Goal: Task Accomplishment & Management: Complete application form

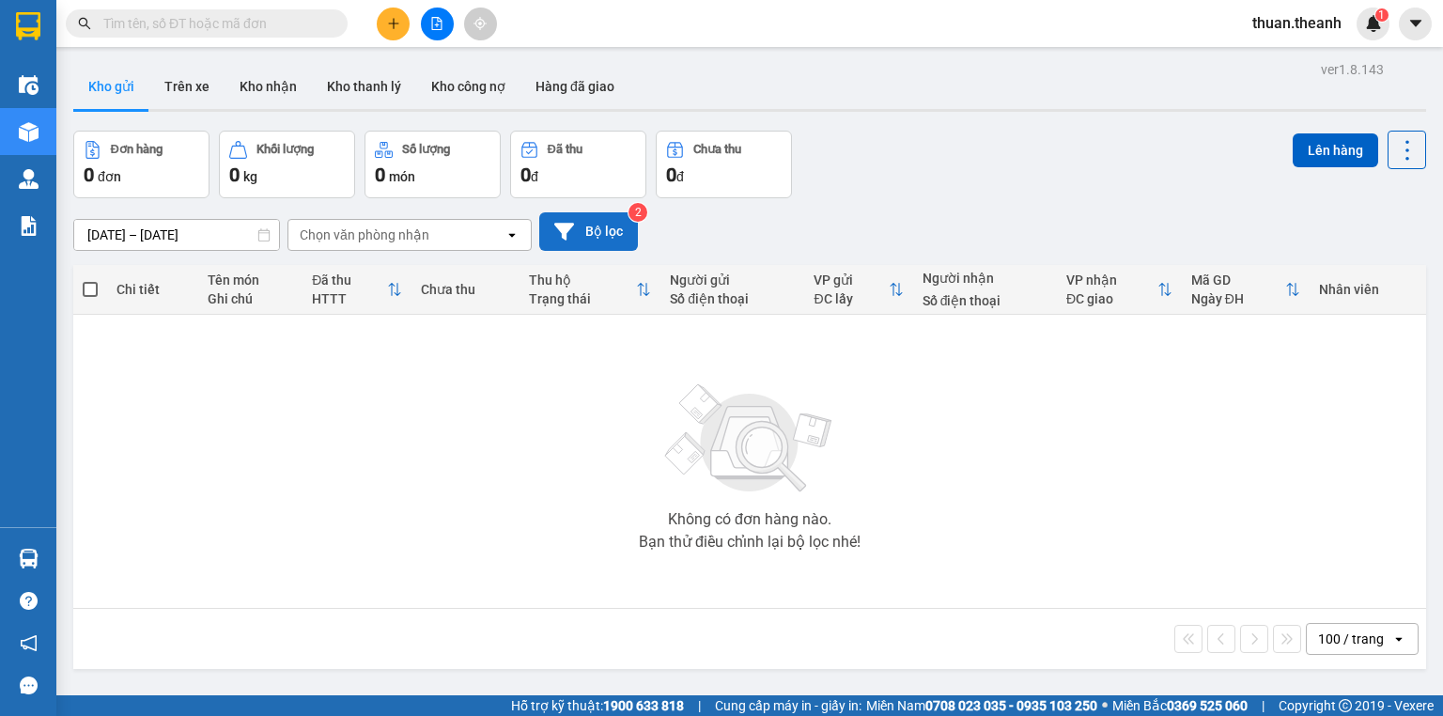
click at [608, 237] on button "Bộ lọc" at bounding box center [588, 231] width 99 height 39
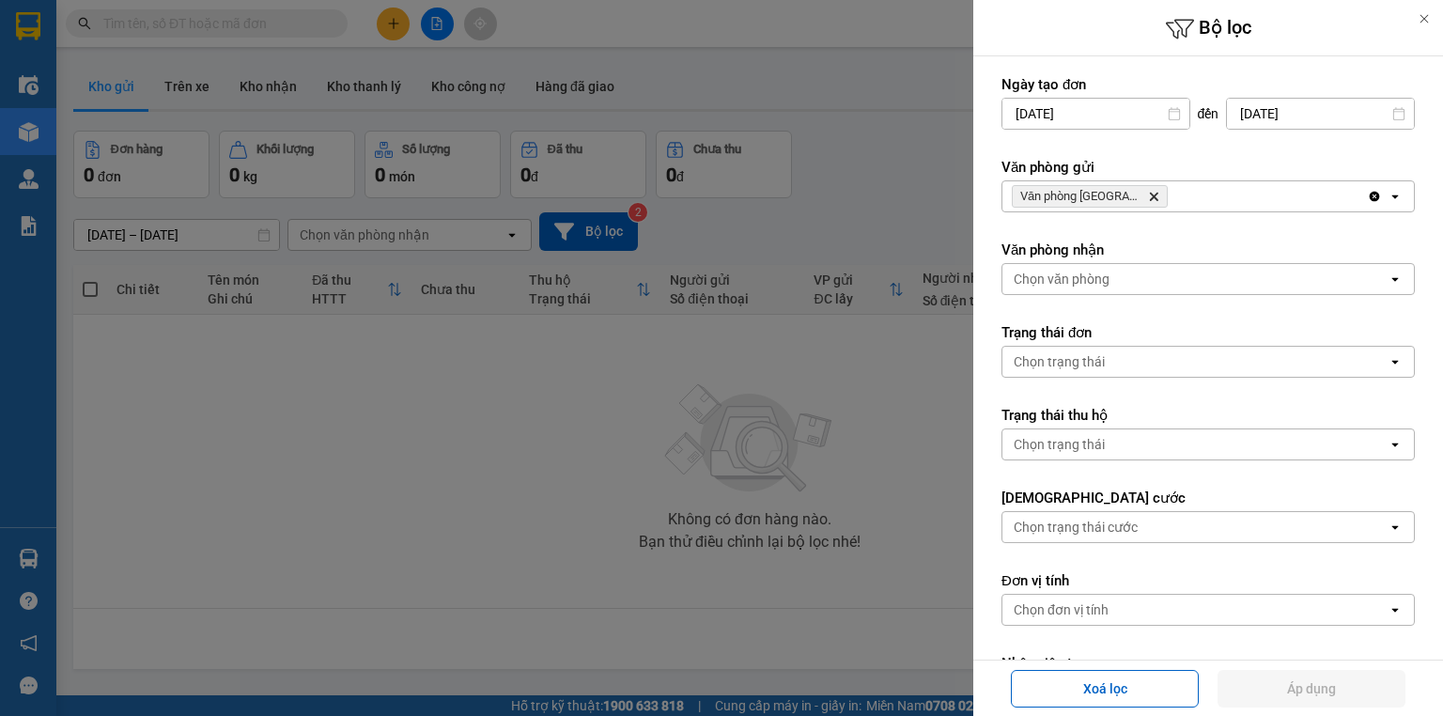
click at [1131, 128] on div "[DATE]" at bounding box center [1095, 114] width 189 height 32
click at [1170, 111] on icon at bounding box center [1173, 113] width 11 height 13
click at [1168, 116] on icon at bounding box center [1174, 113] width 13 height 13
click at [1176, 112] on input "[DATE]" at bounding box center [1095, 114] width 187 height 30
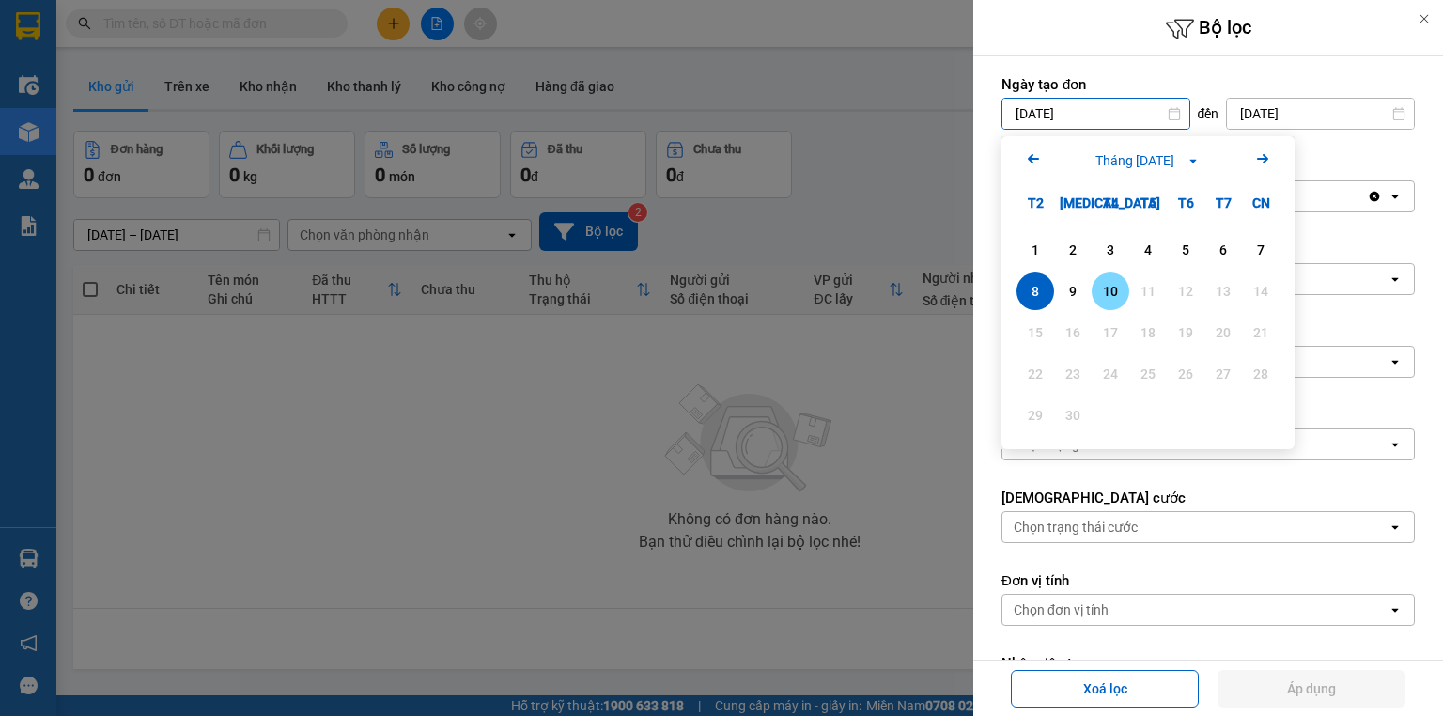
click at [1113, 281] on div "10" at bounding box center [1110, 291] width 26 height 23
type input "[DATE]"
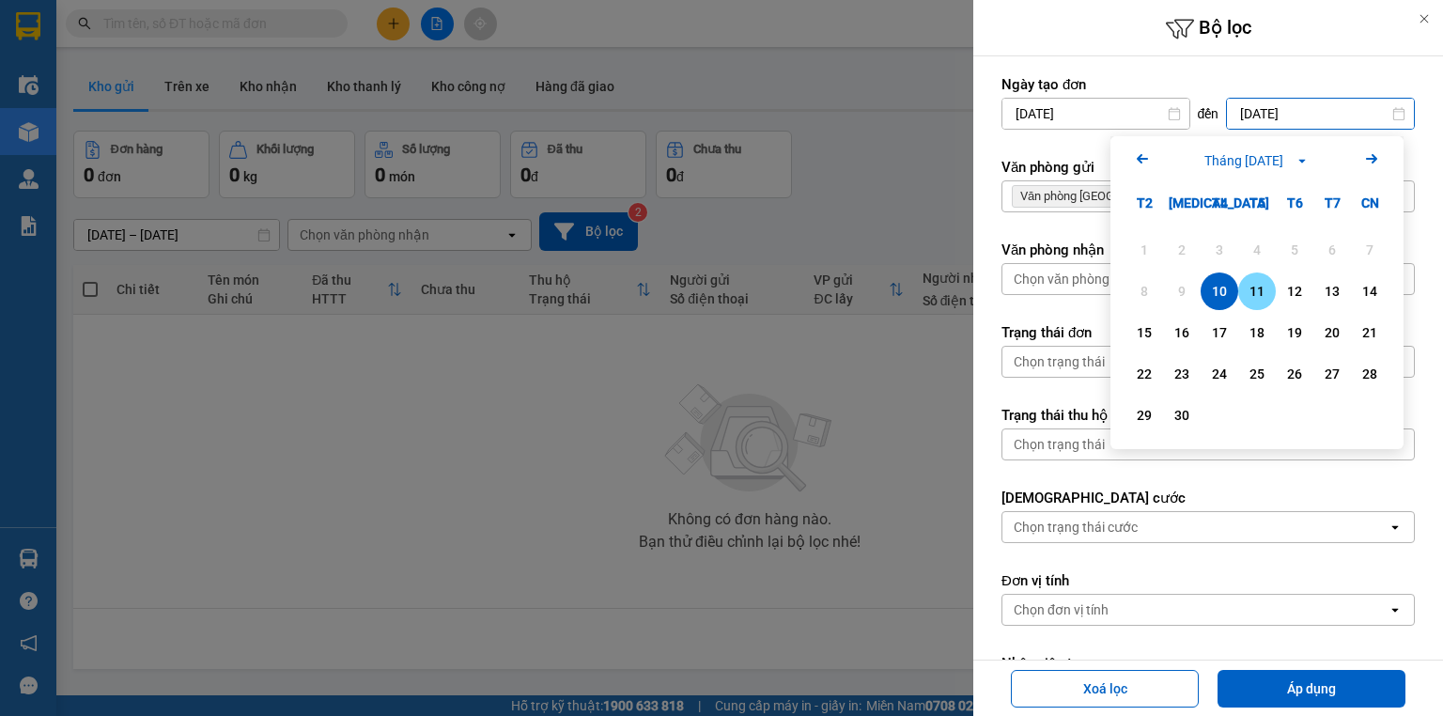
click at [1254, 284] on div "11" at bounding box center [1257, 291] width 26 height 23
type input "[DATE]"
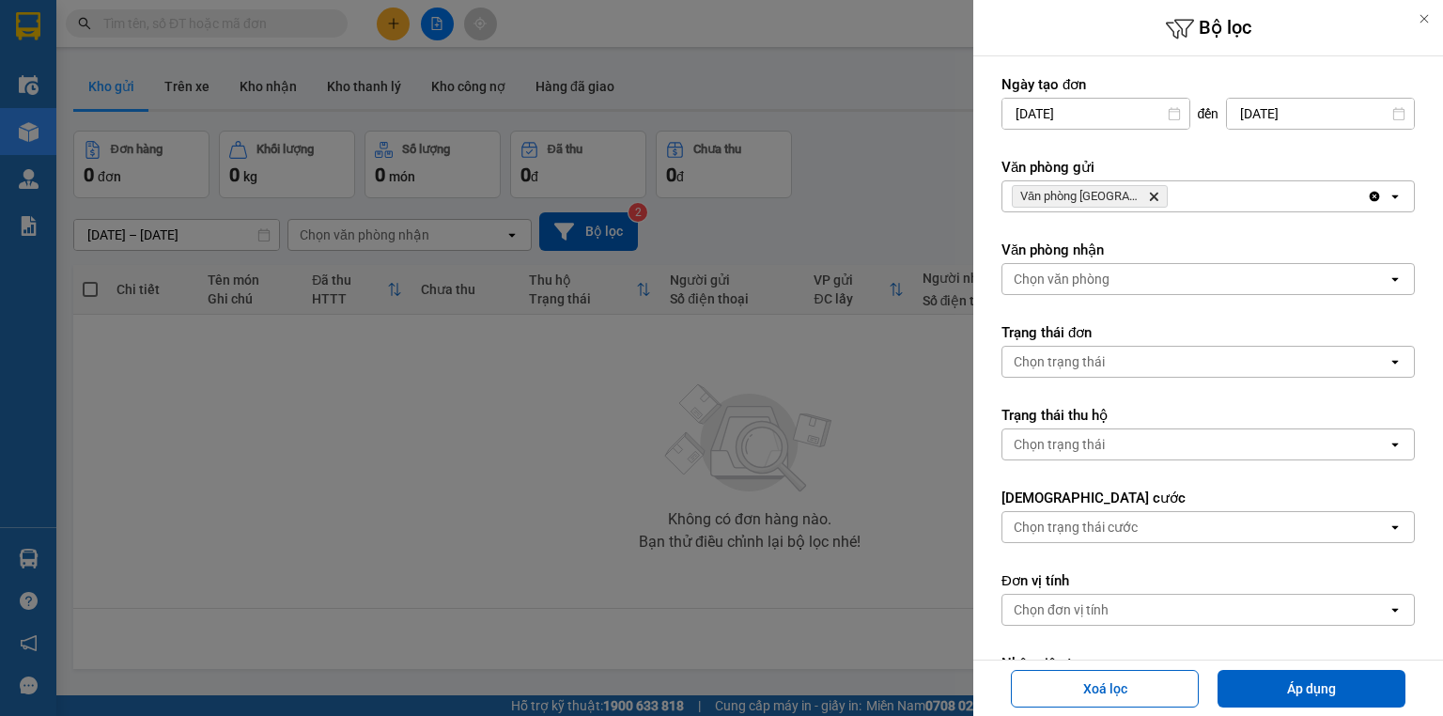
click at [1254, 284] on div "Chọn văn phòng" at bounding box center [1194, 279] width 385 height 30
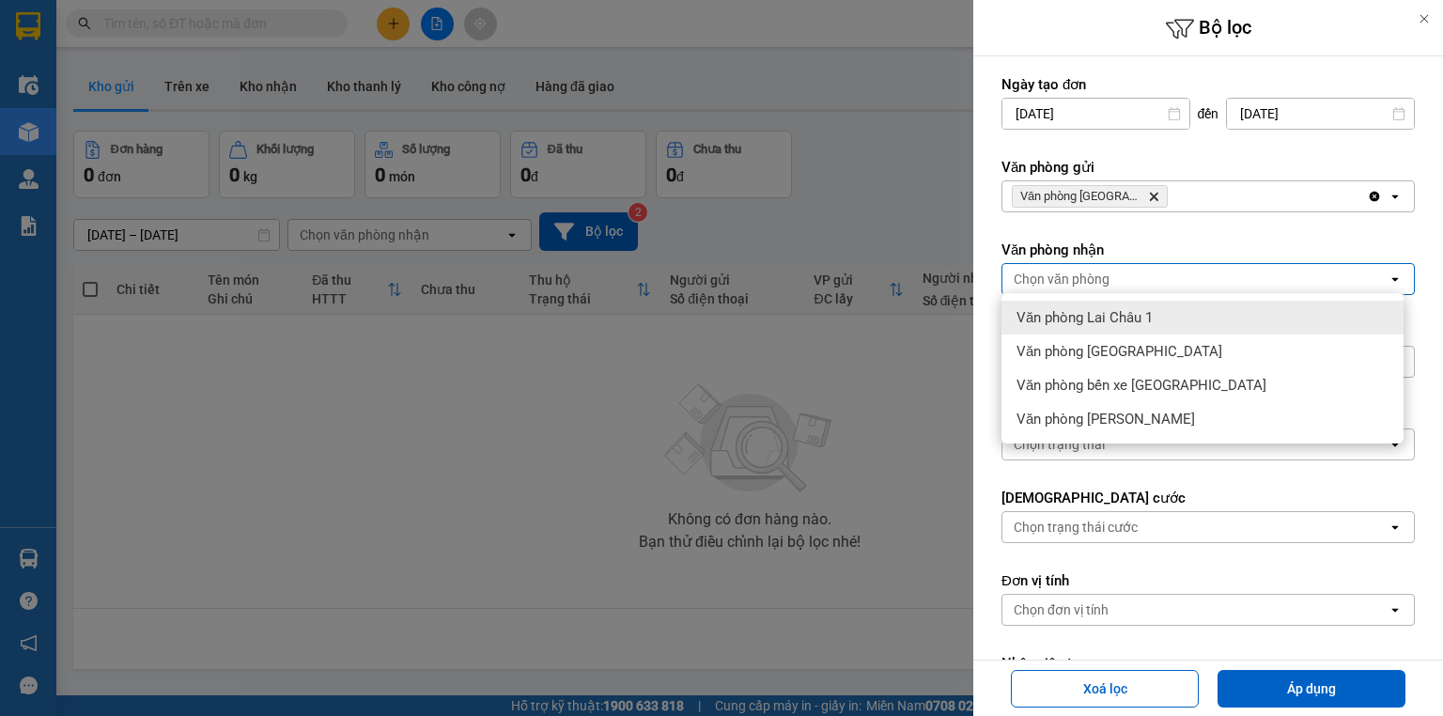
click at [1154, 116] on input "[DATE]" at bounding box center [1095, 114] width 187 height 30
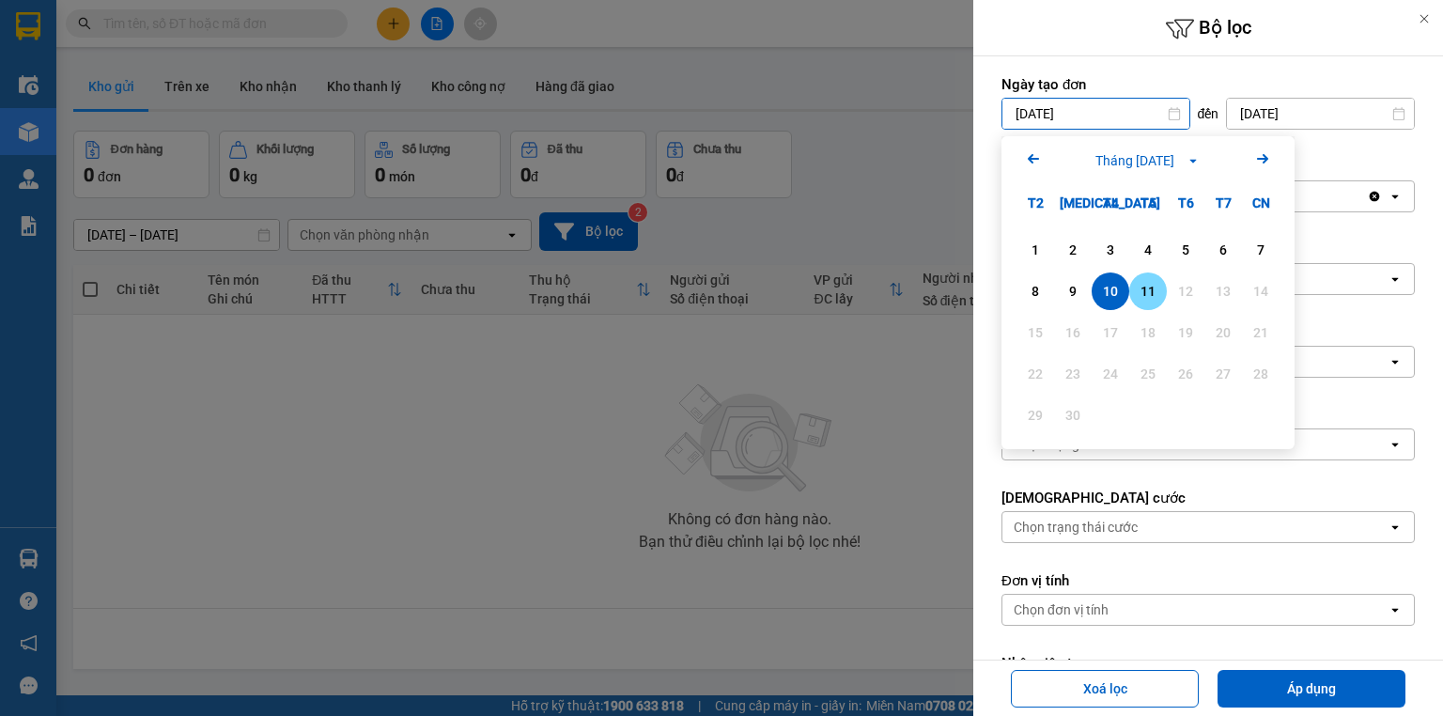
click at [1158, 291] on div "11" at bounding box center [1148, 291] width 26 height 23
type input "[DATE]"
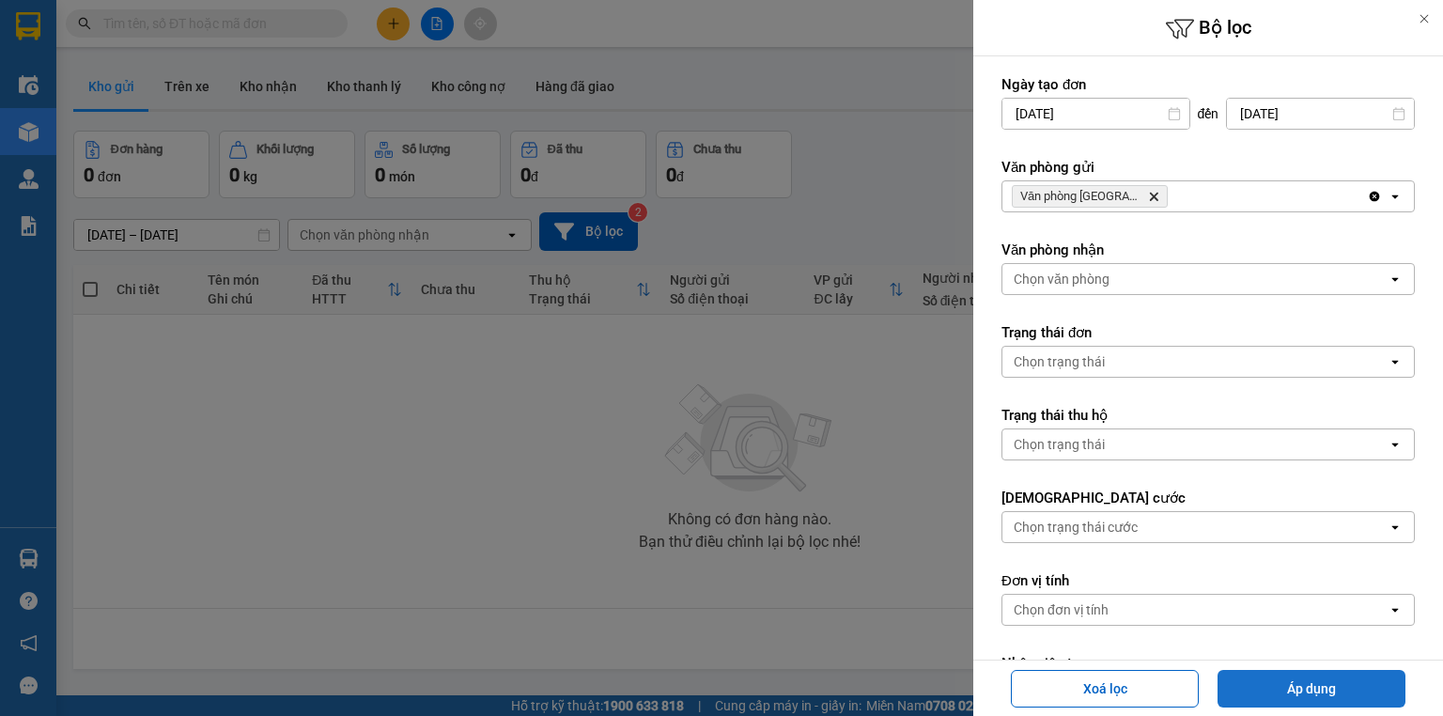
click at [1317, 678] on button "Áp dụng" at bounding box center [1311, 689] width 188 height 38
type input "[DATE] – [DATE]"
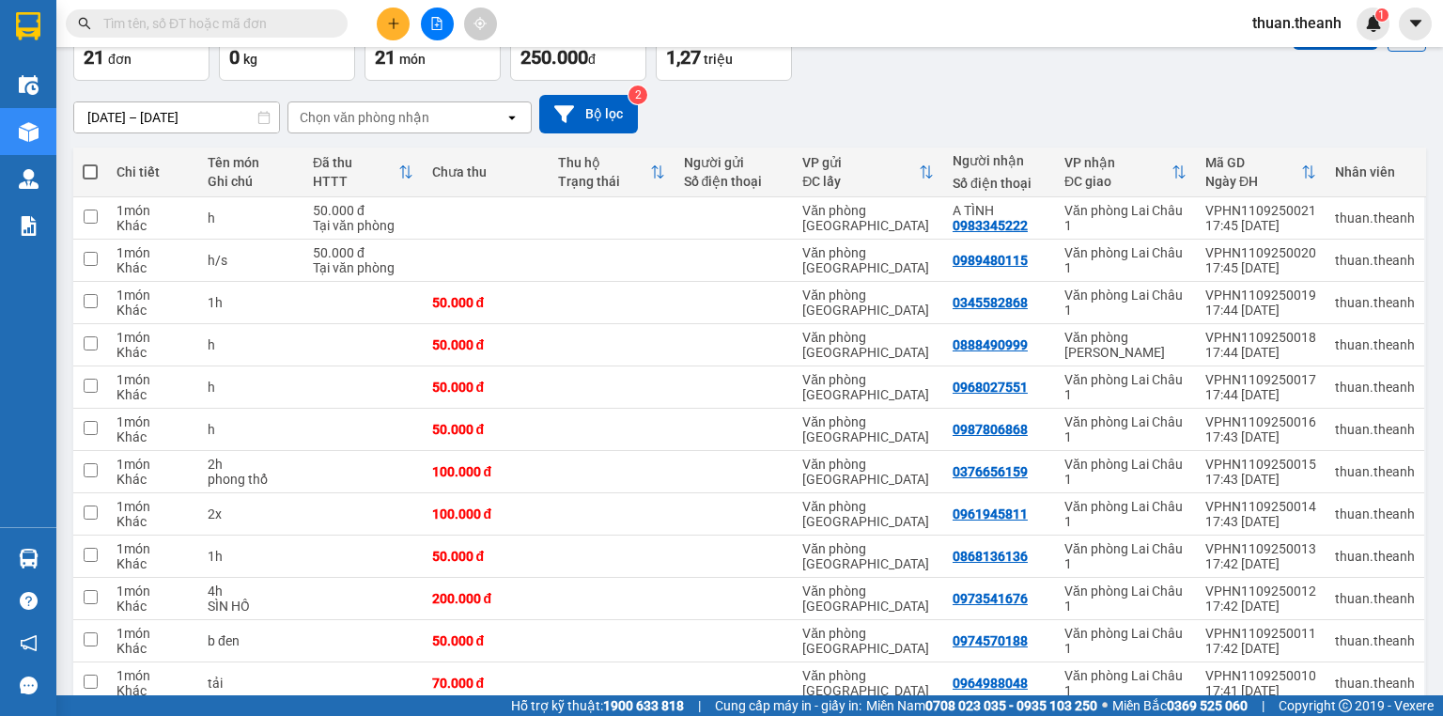
scroll to position [579, 0]
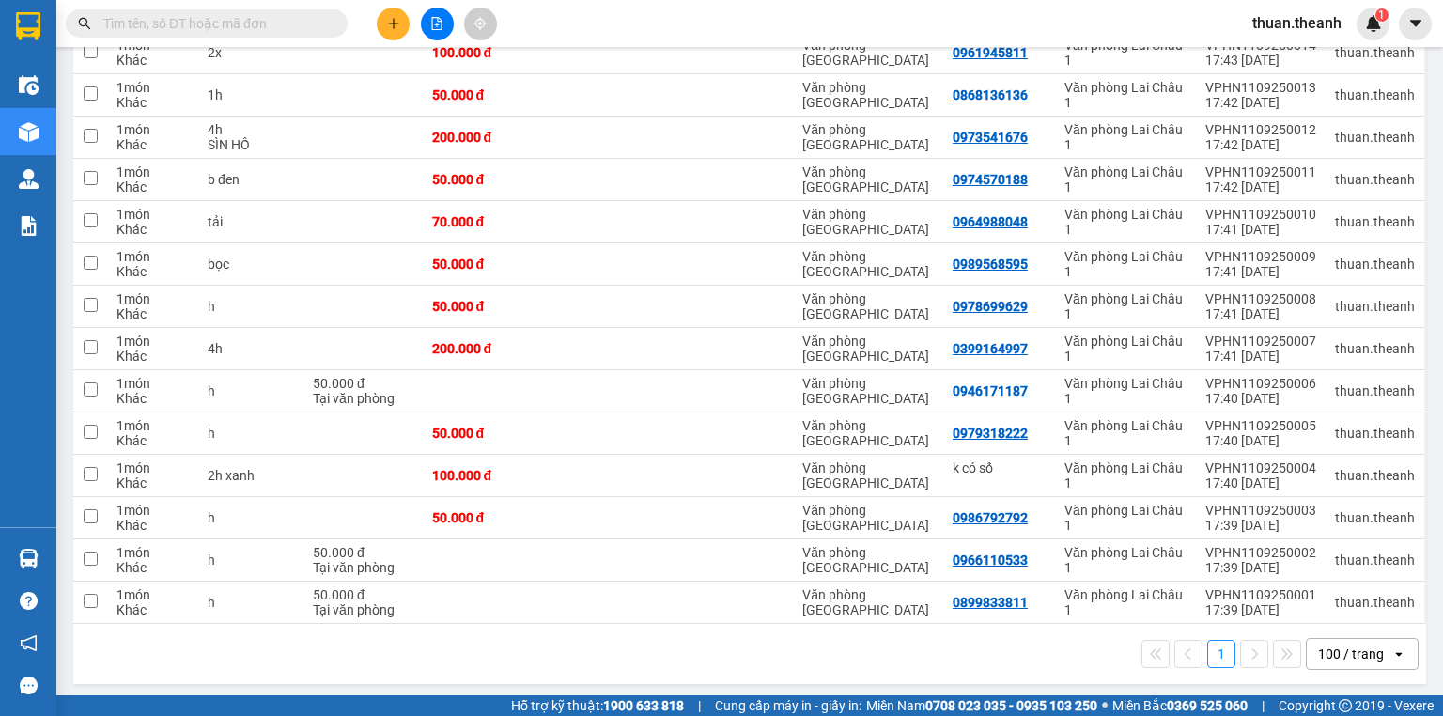
click at [1371, 642] on div "100 / trang" at bounding box center [1349, 654] width 85 height 30
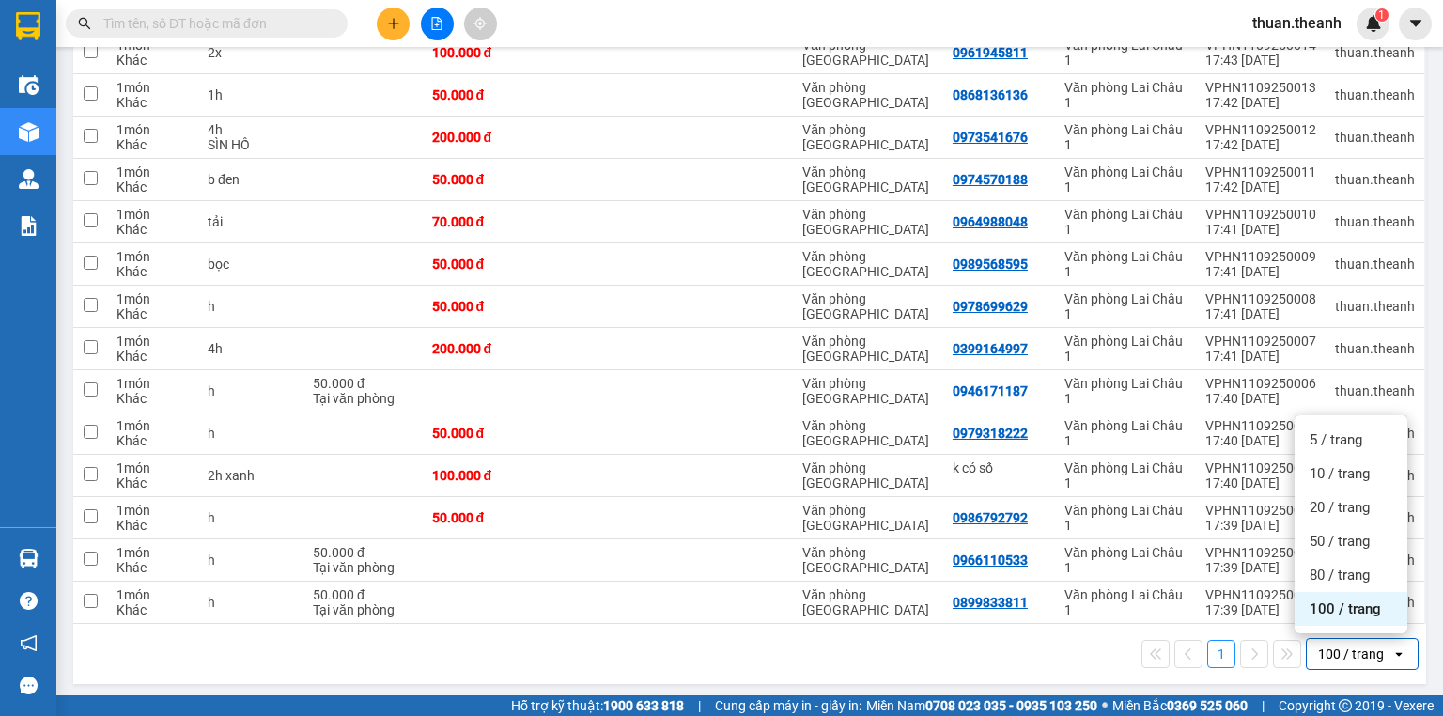
click at [1369, 605] on span "100 / trang" at bounding box center [1344, 608] width 71 height 19
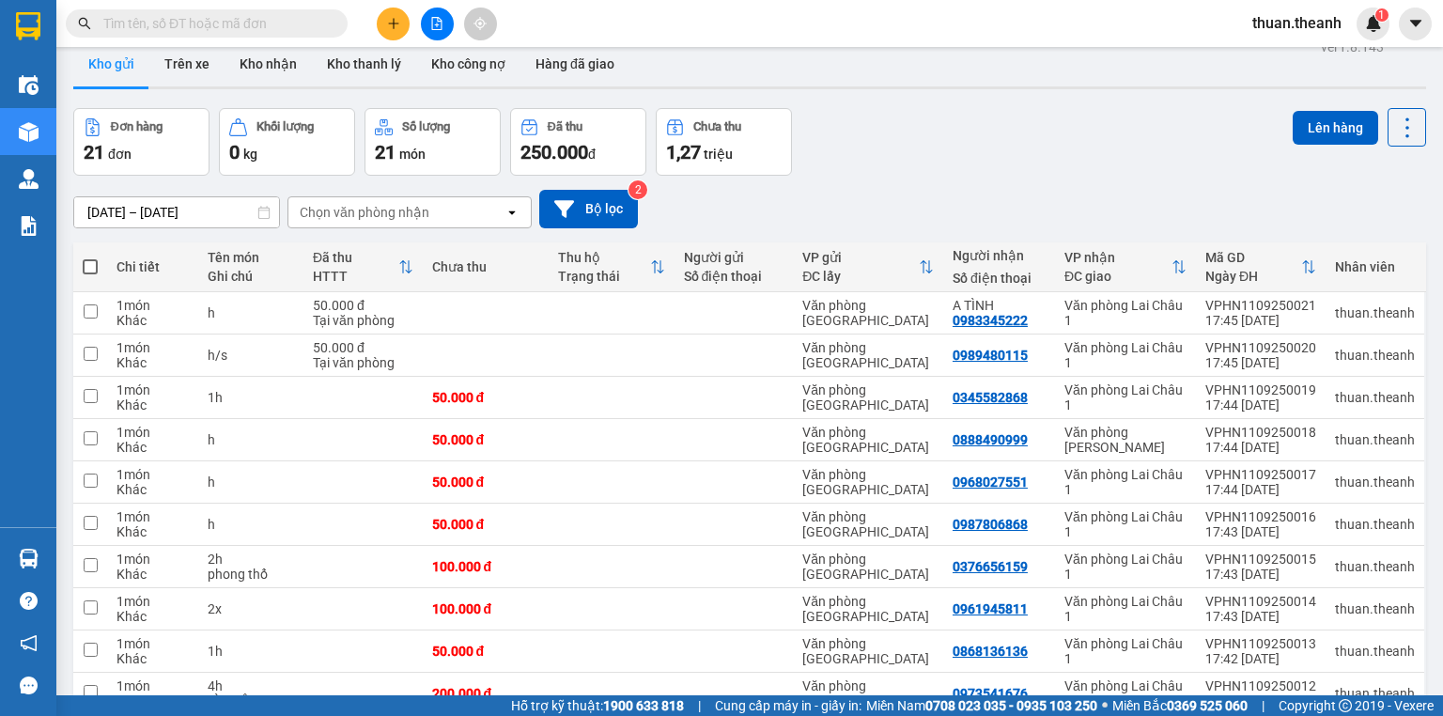
scroll to position [0, 0]
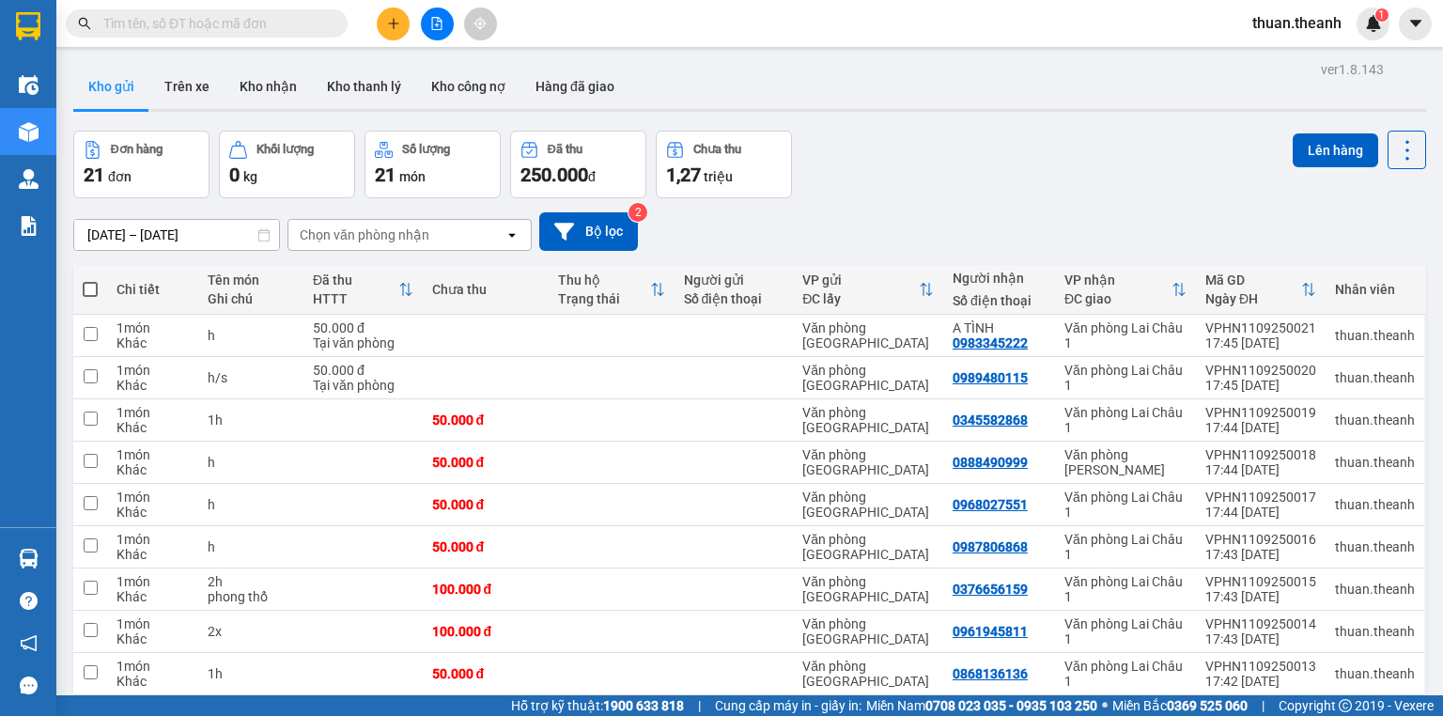
click at [288, 232] on div "Chọn văn phòng nhận" at bounding box center [396, 235] width 216 height 30
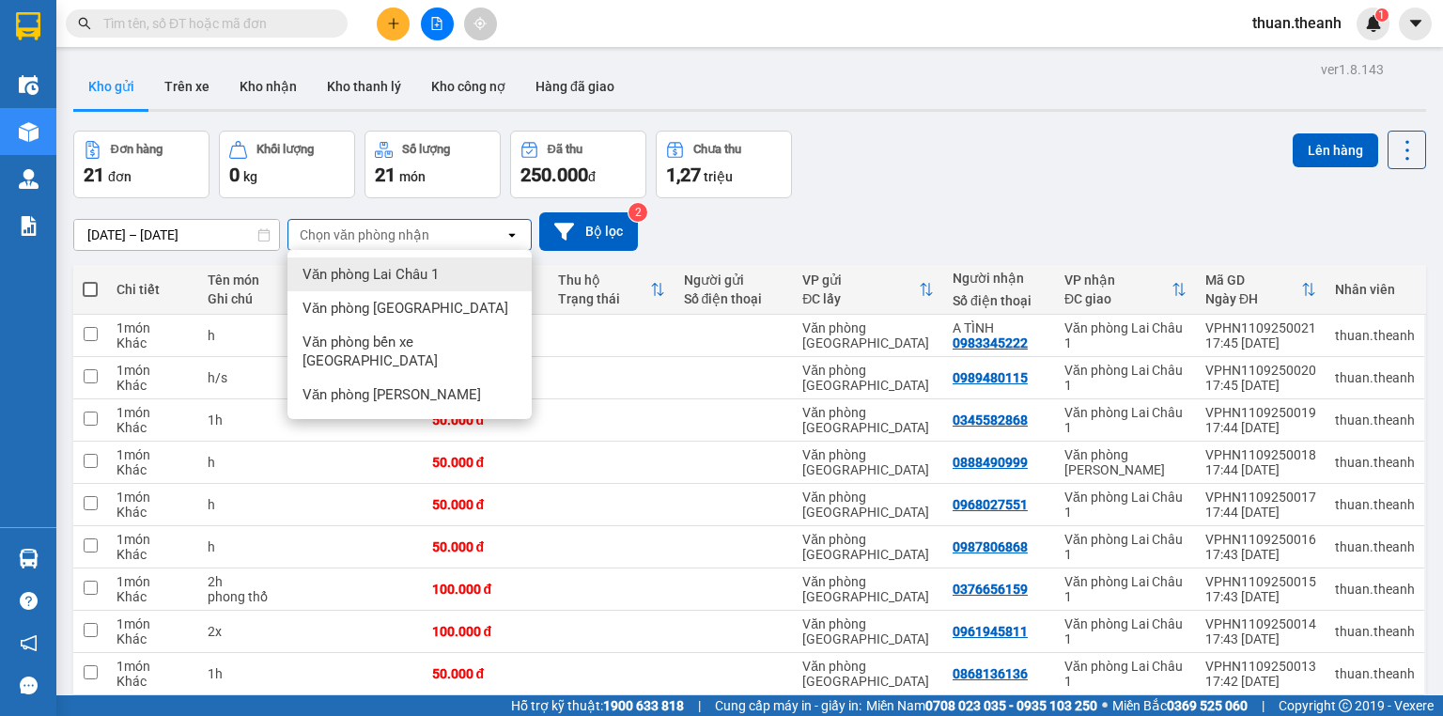
click at [258, 231] on icon at bounding box center [263, 234] width 11 height 13
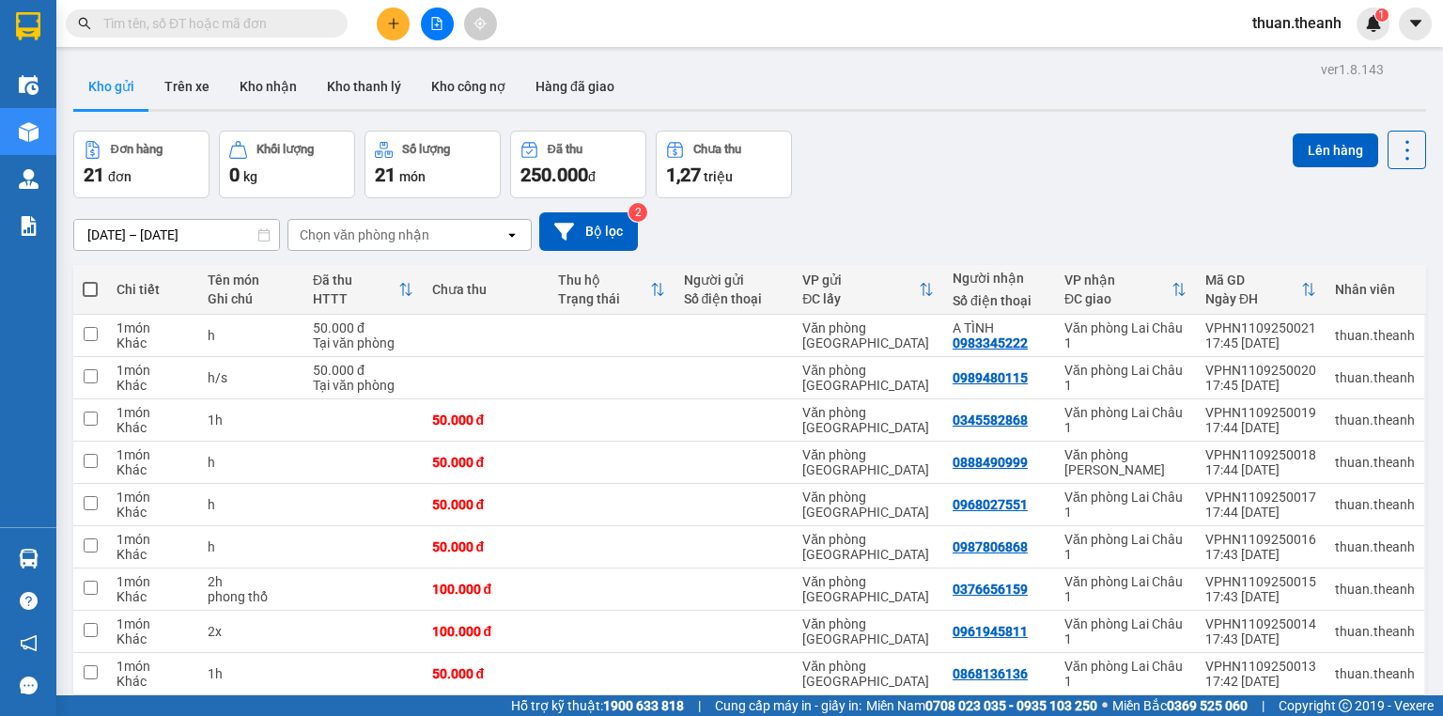
click at [225, 229] on input "[DATE] – [DATE]" at bounding box center [176, 235] width 205 height 30
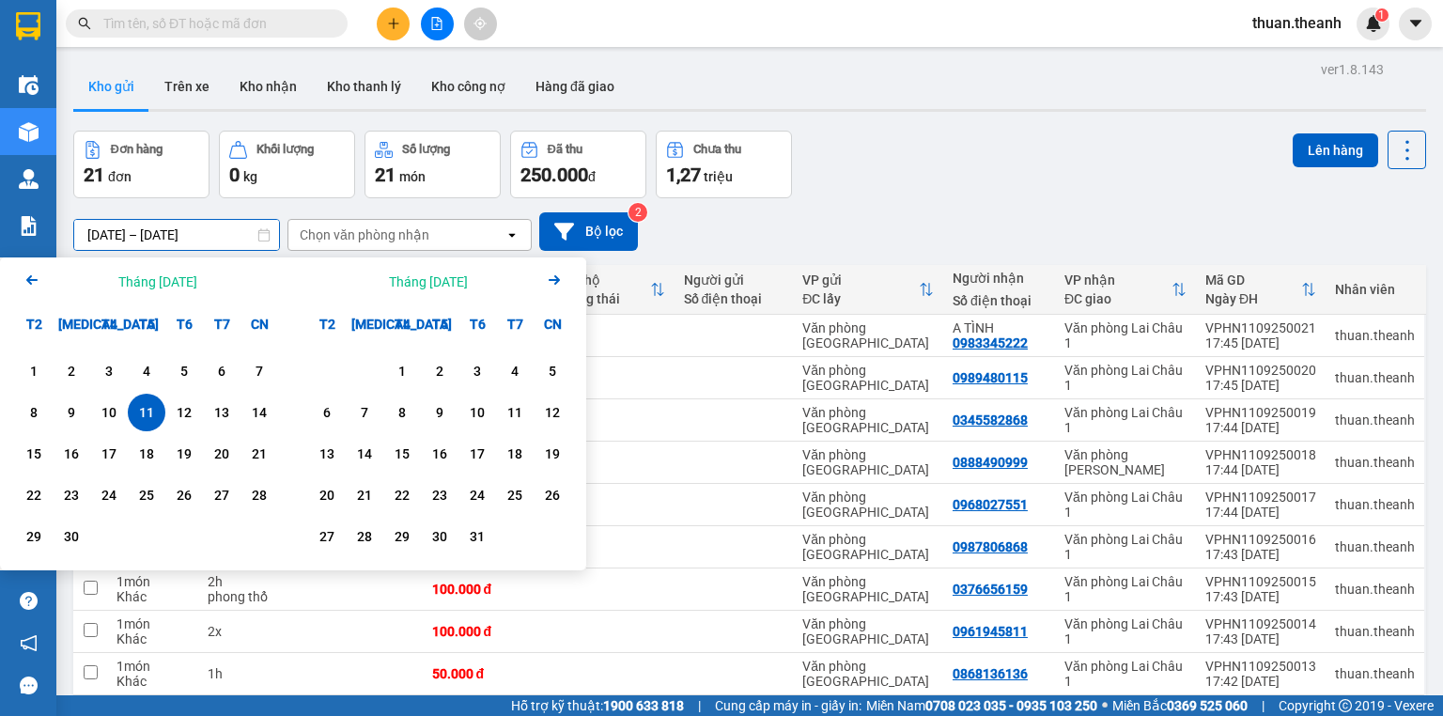
click at [35, 289] on icon "Arrow Left" at bounding box center [32, 280] width 23 height 23
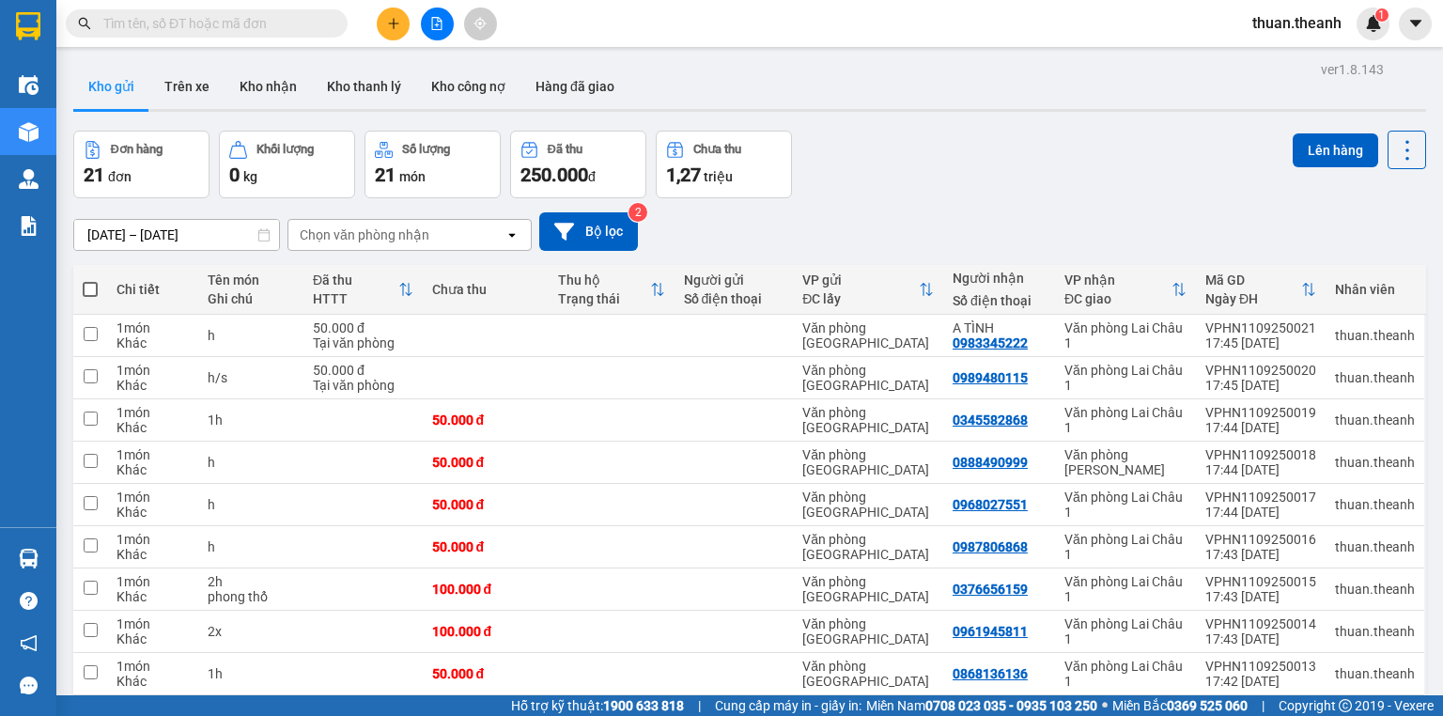
click at [808, 188] on div "Đơn hàng 21 đơn Khối lượng 0 kg Số lượng 21 món Đã thu 250.000 đ Chưa thu 1,27 …" at bounding box center [749, 165] width 1353 height 68
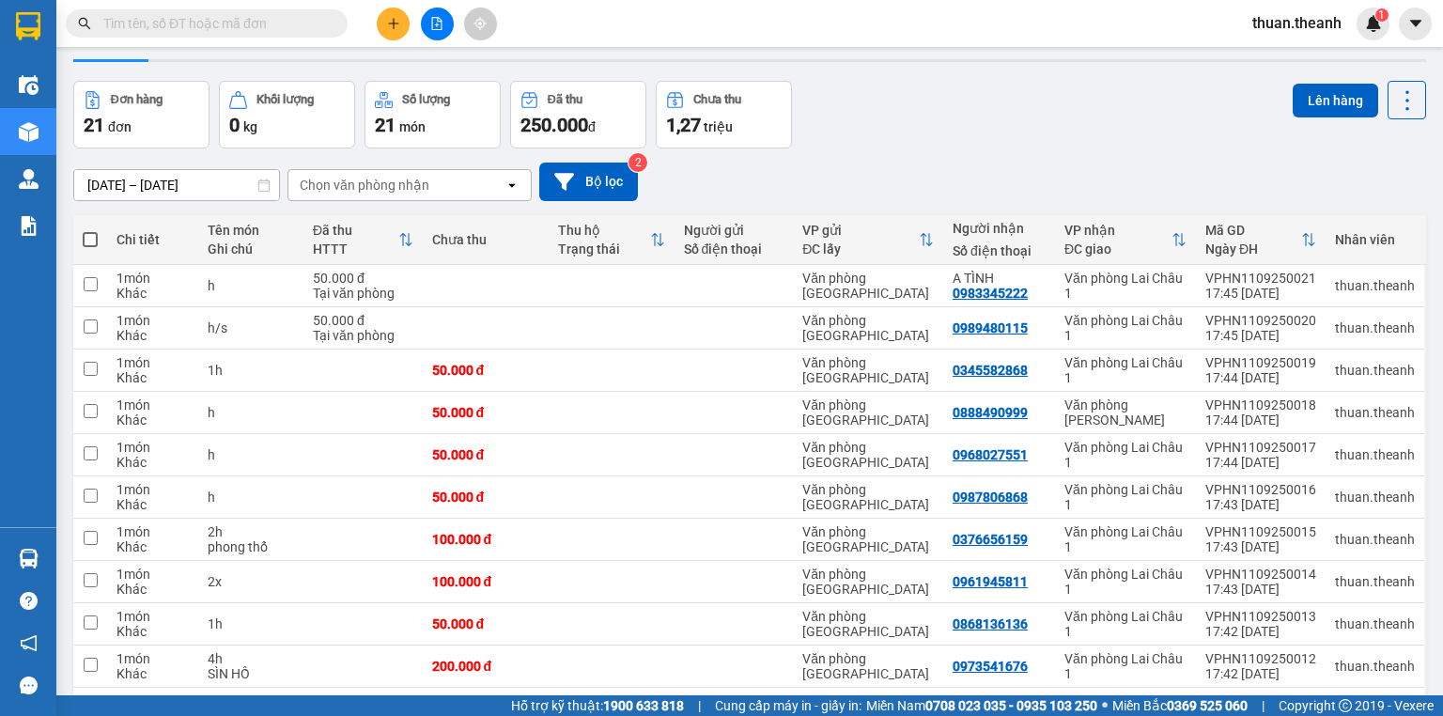
scroll to position [75, 0]
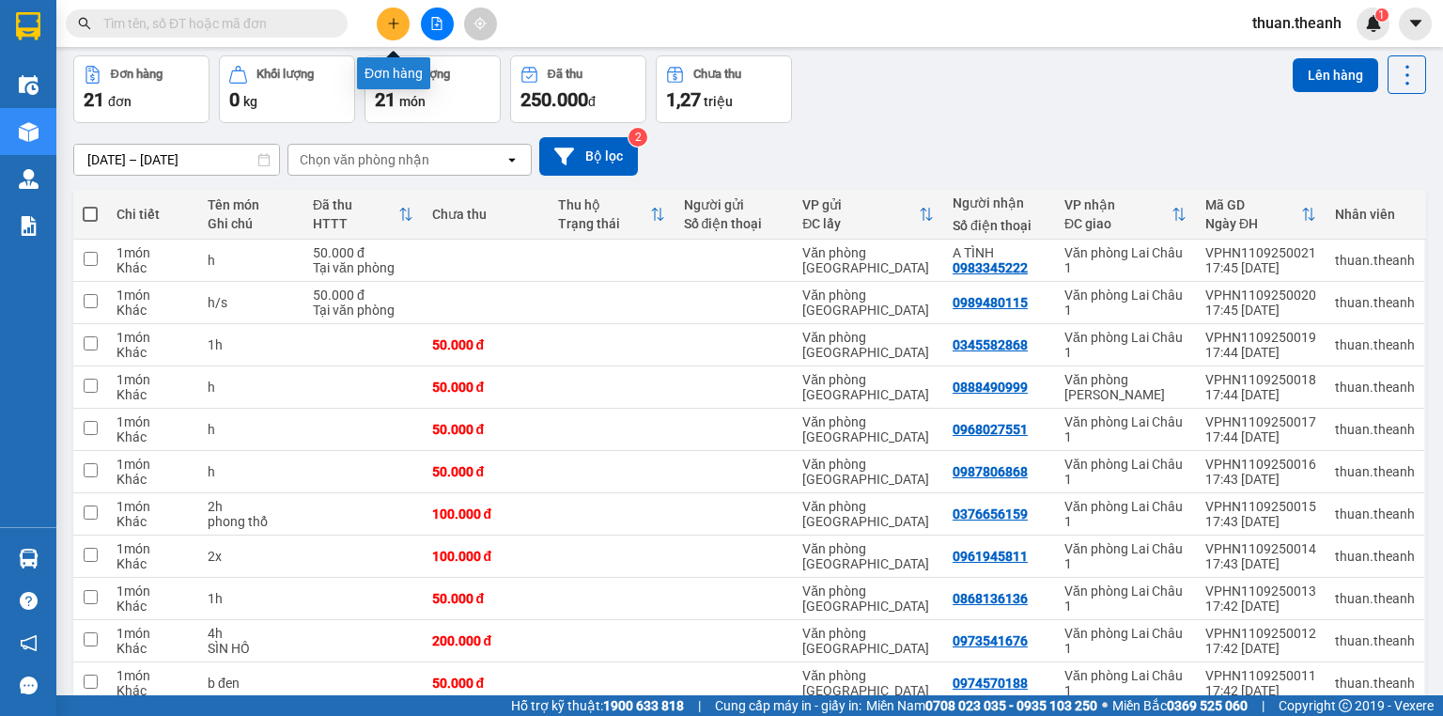
click at [407, 19] on button at bounding box center [393, 24] width 33 height 33
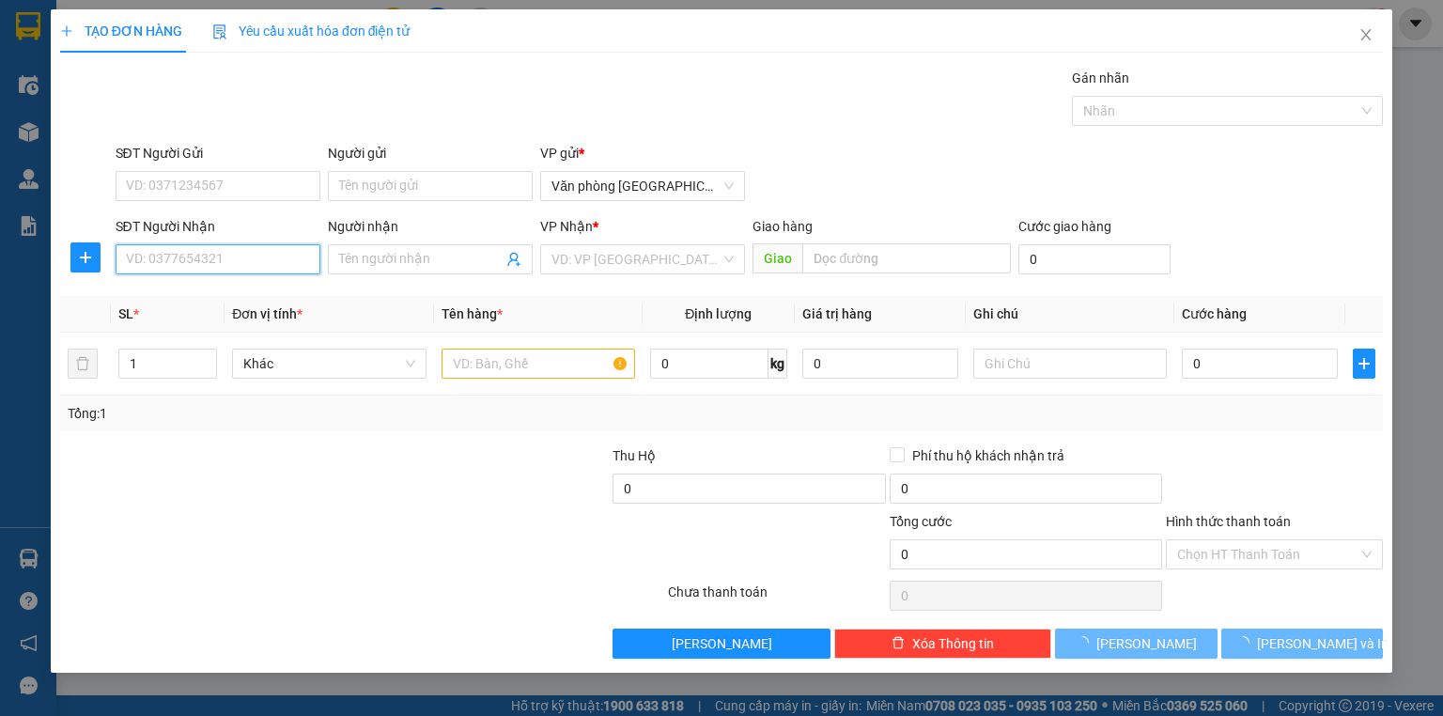
click at [206, 252] on input "SĐT Người Nhận" at bounding box center [218, 259] width 205 height 30
click at [246, 287] on div "0947256366" at bounding box center [218, 296] width 182 height 21
type input "0947256366"
type input "50.000"
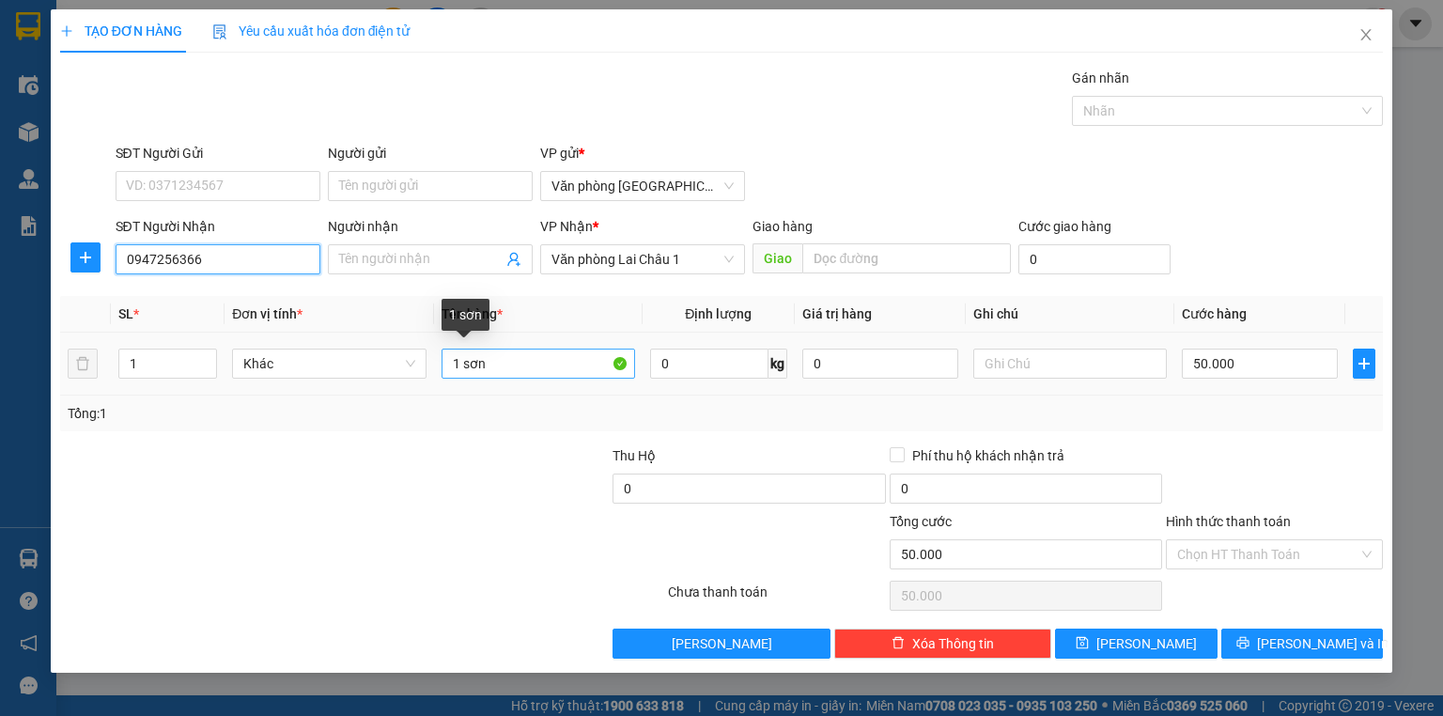
type input "0947256366"
drag, startPoint x: 531, startPoint y: 363, endPoint x: 519, endPoint y: 363, distance: 11.3
click at [519, 363] on input "1 sơn" at bounding box center [538, 363] width 194 height 30
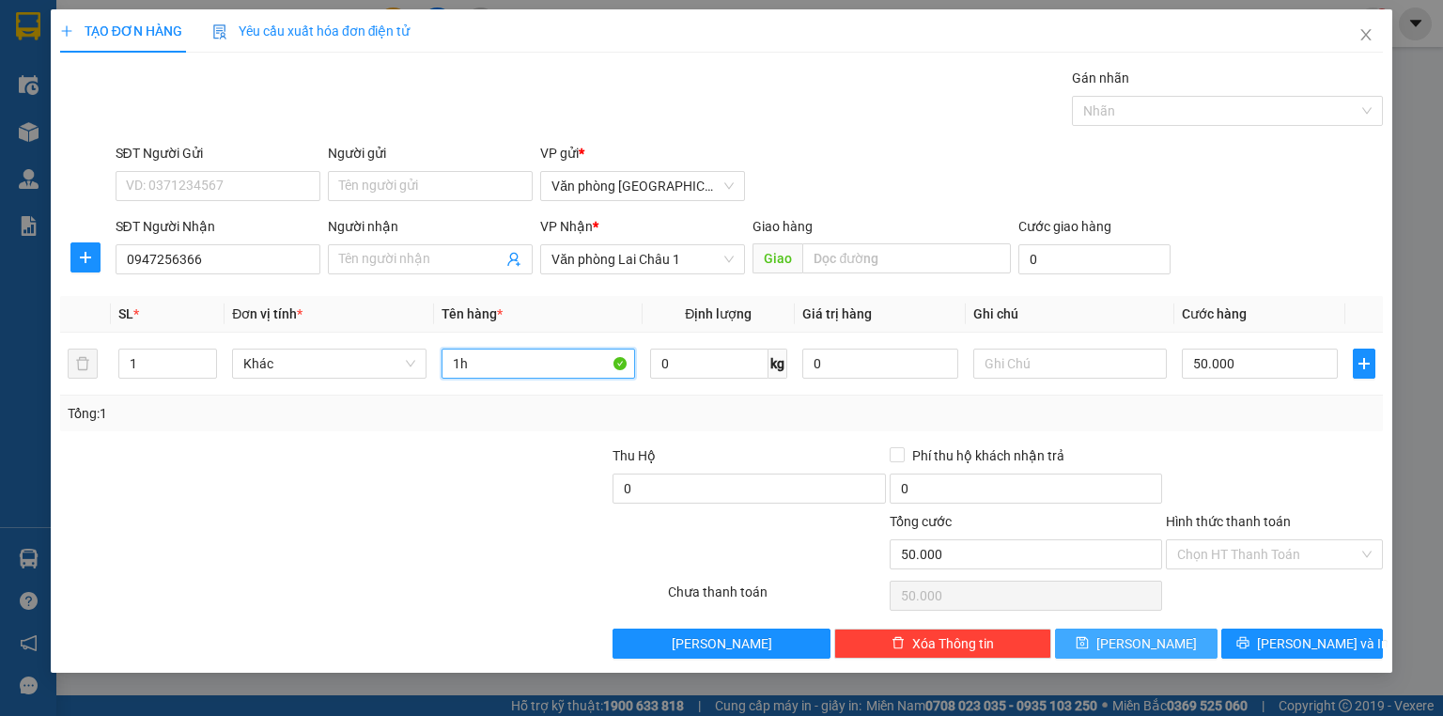
type input "1h"
click at [1170, 640] on button "[PERSON_NAME]" at bounding box center [1136, 643] width 163 height 30
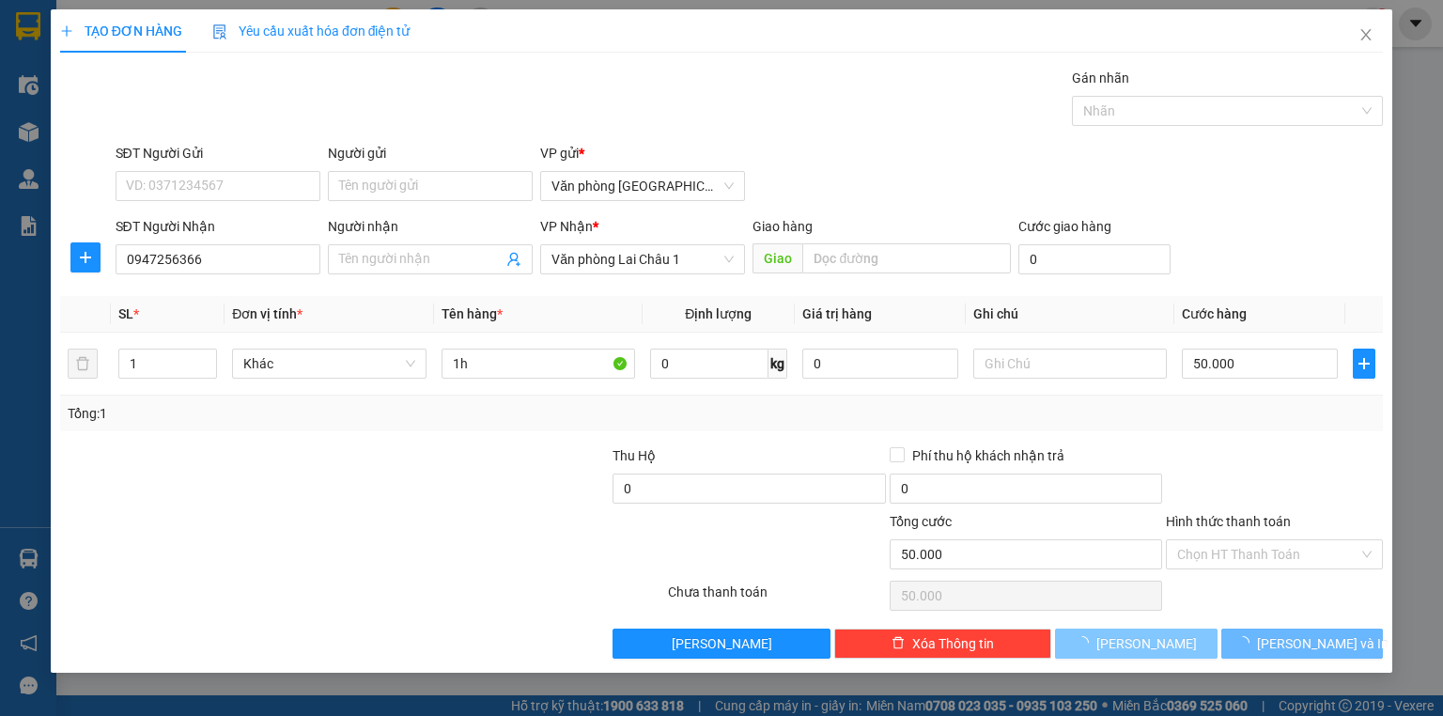
type input "0"
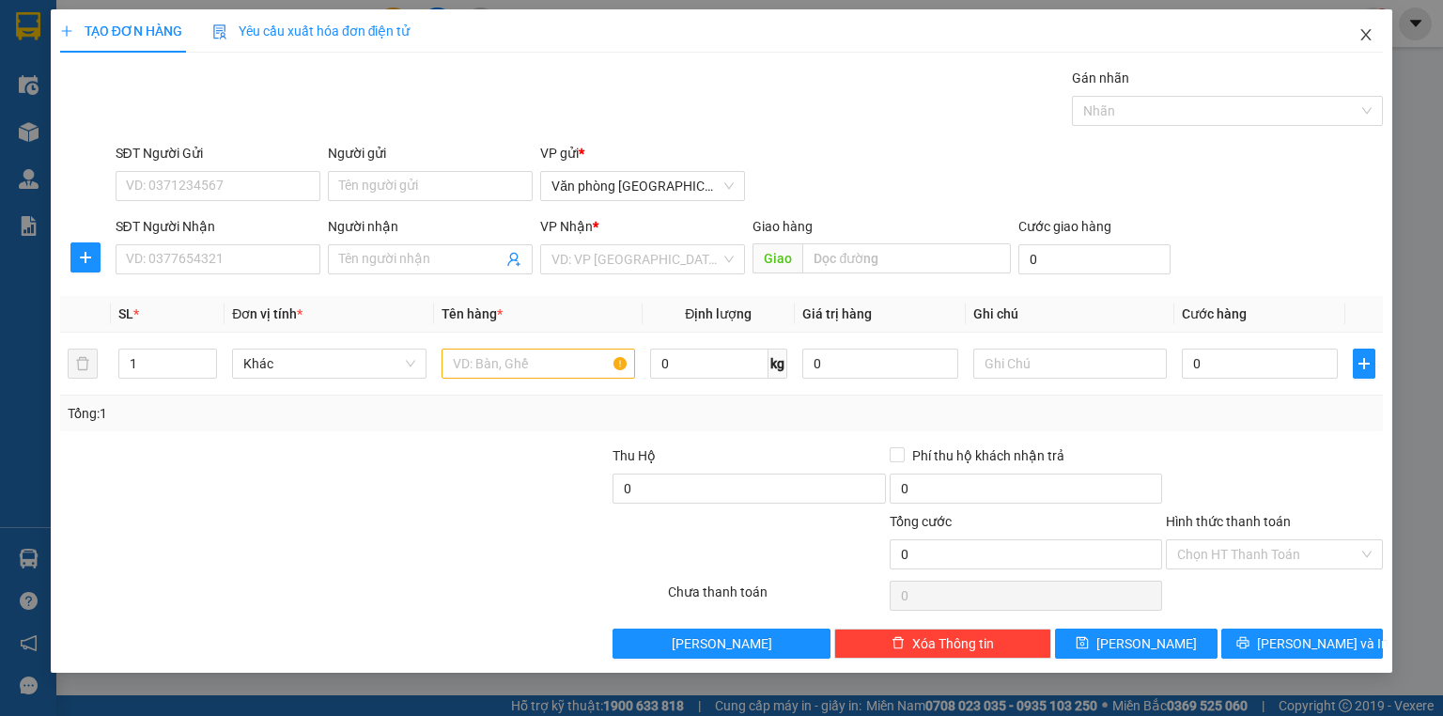
click at [1371, 34] on icon "close" at bounding box center [1365, 34] width 15 height 15
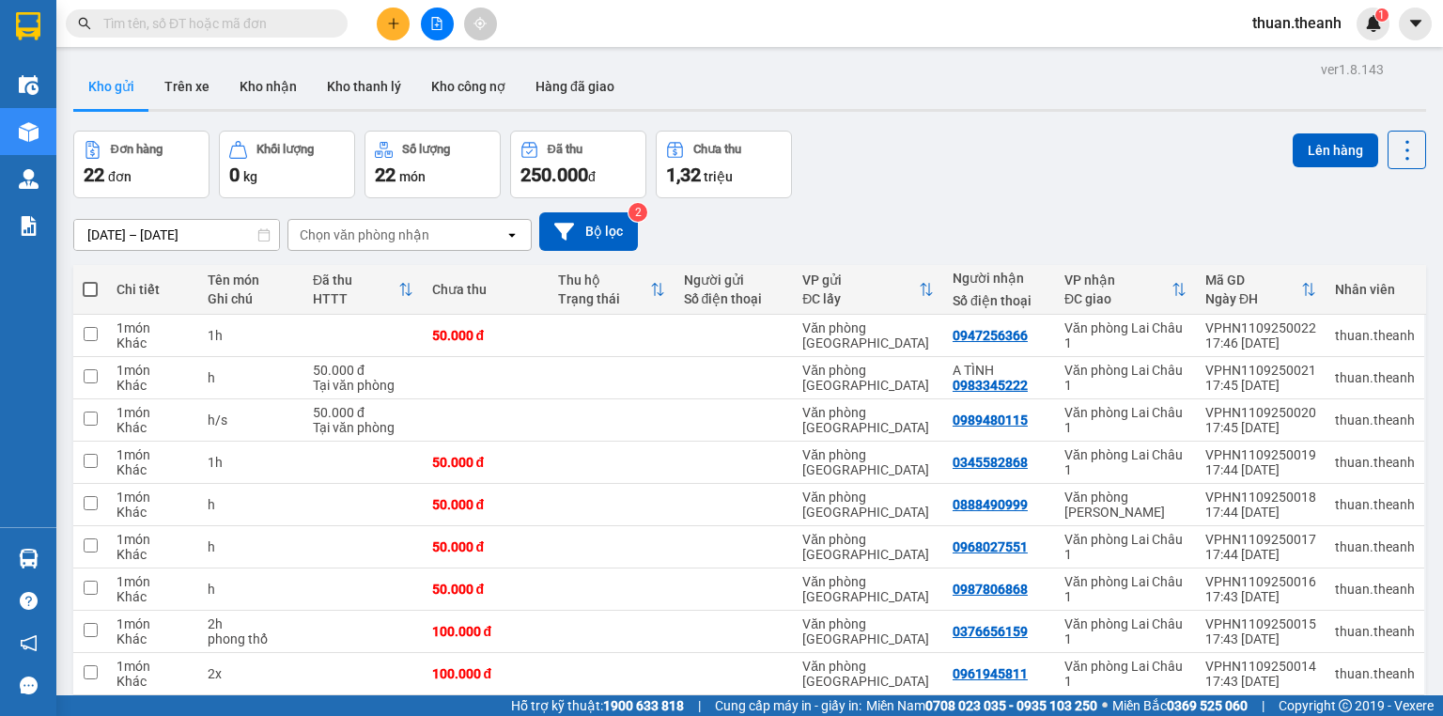
click at [390, 30] on button at bounding box center [393, 24] width 33 height 33
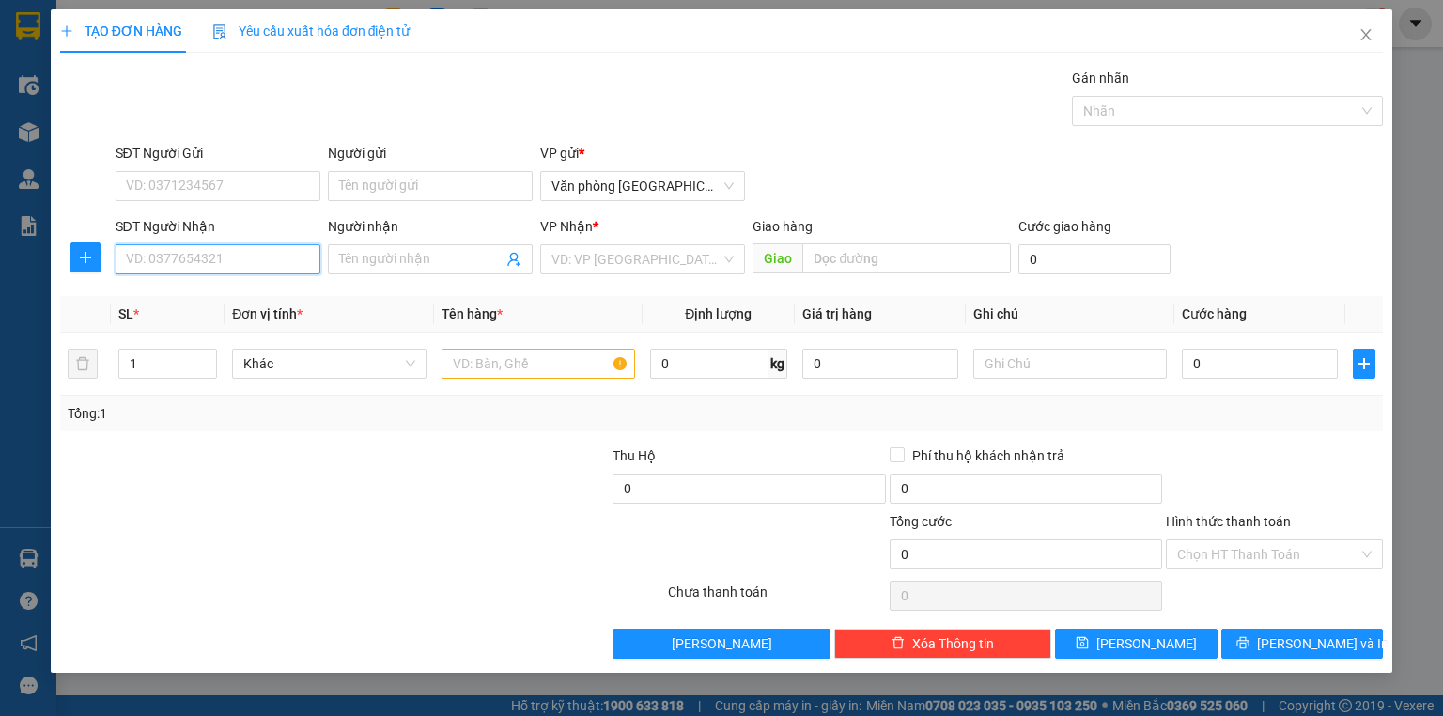
click at [218, 265] on input "SĐT Người Nhận" at bounding box center [218, 259] width 205 height 30
click at [214, 301] on div "0968403583" at bounding box center [218, 296] width 182 height 21
type input "0968403583"
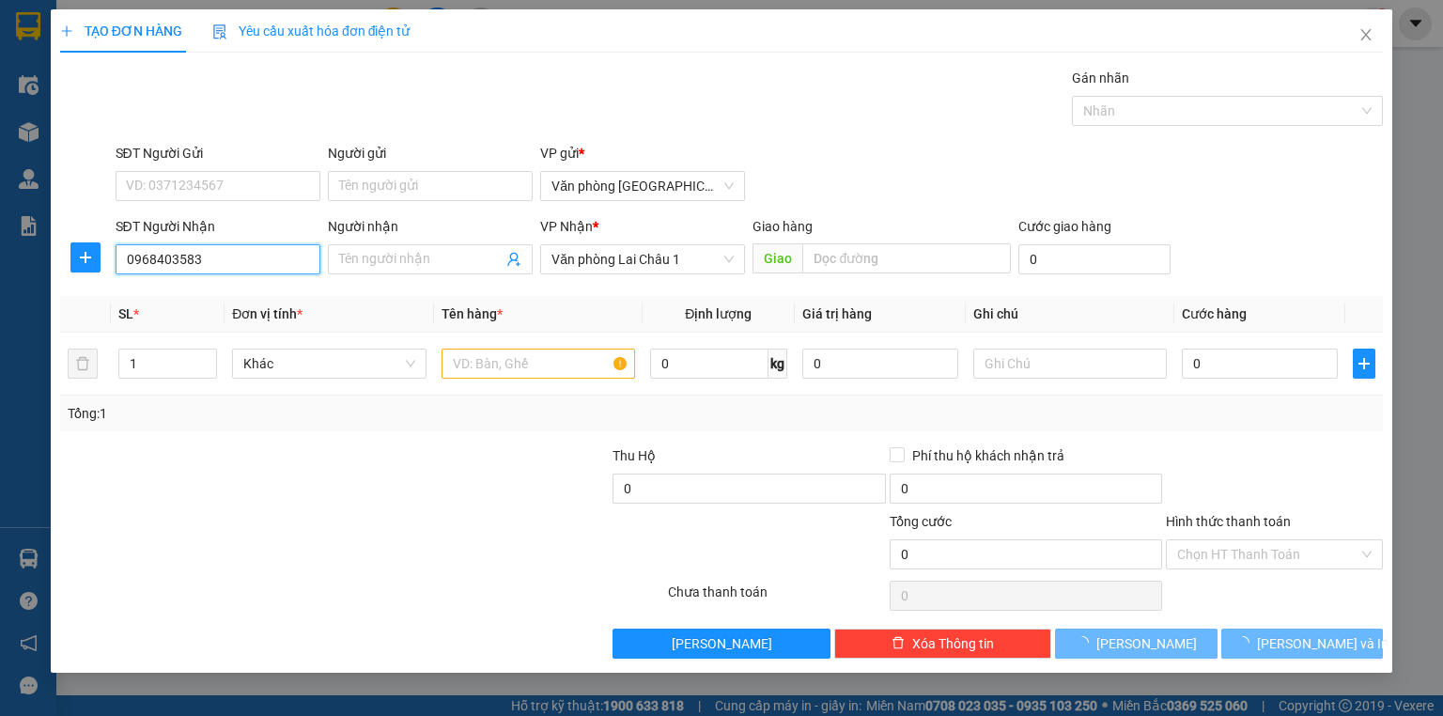
type input "50.000"
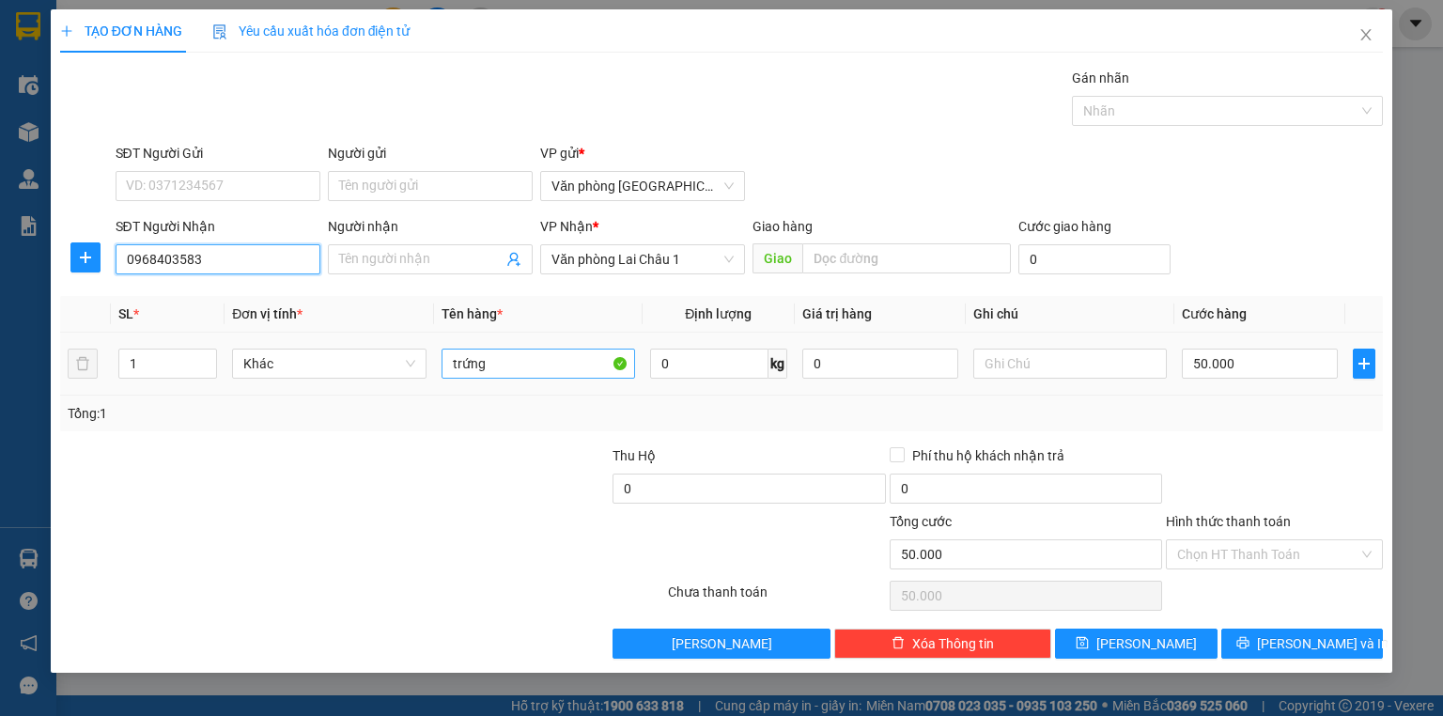
type input "0968403583"
drag, startPoint x: 512, startPoint y: 368, endPoint x: 337, endPoint y: 360, distance: 174.9
click at [337, 360] on tr "1 Khác trứng 0 kg 0 50.000" at bounding box center [721, 364] width 1323 height 63
click at [1225, 470] on div at bounding box center [1274, 478] width 221 height 66
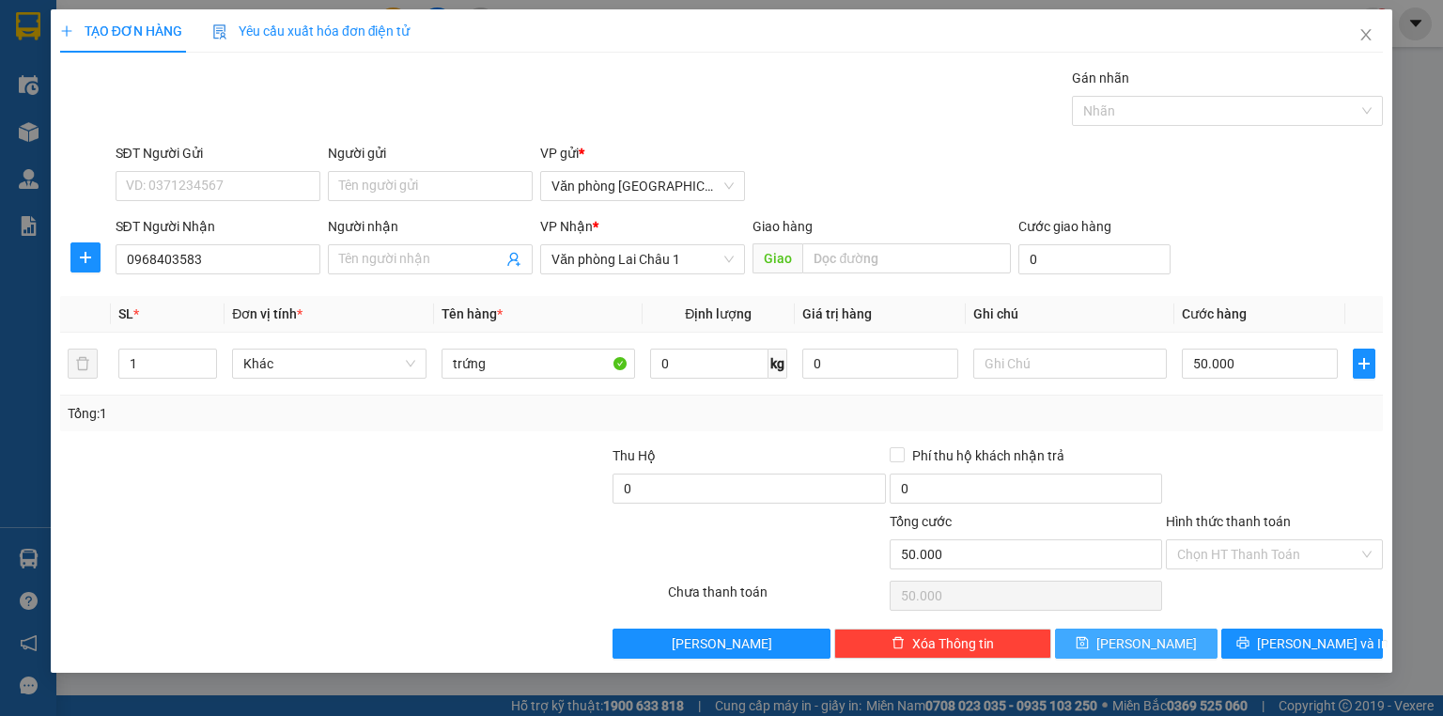
click at [1165, 650] on button "[PERSON_NAME]" at bounding box center [1136, 643] width 163 height 30
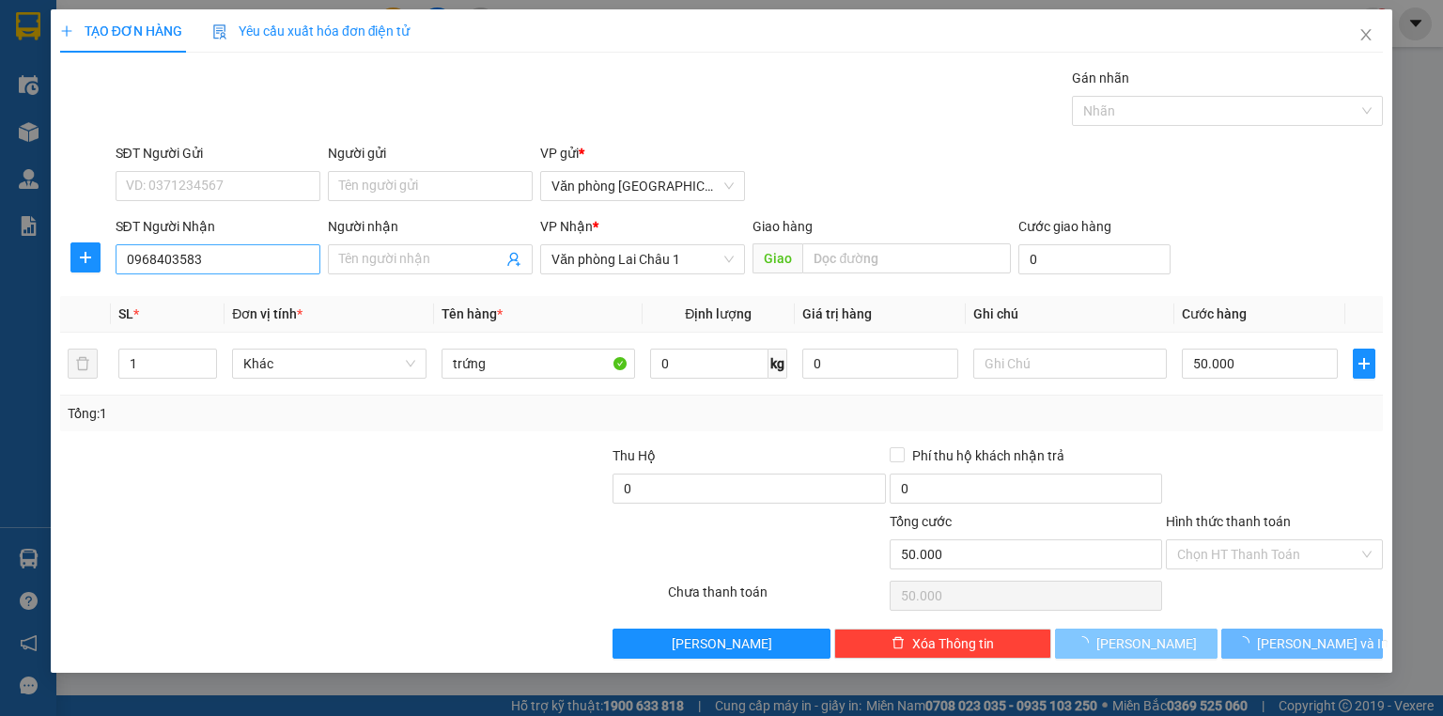
type input "0"
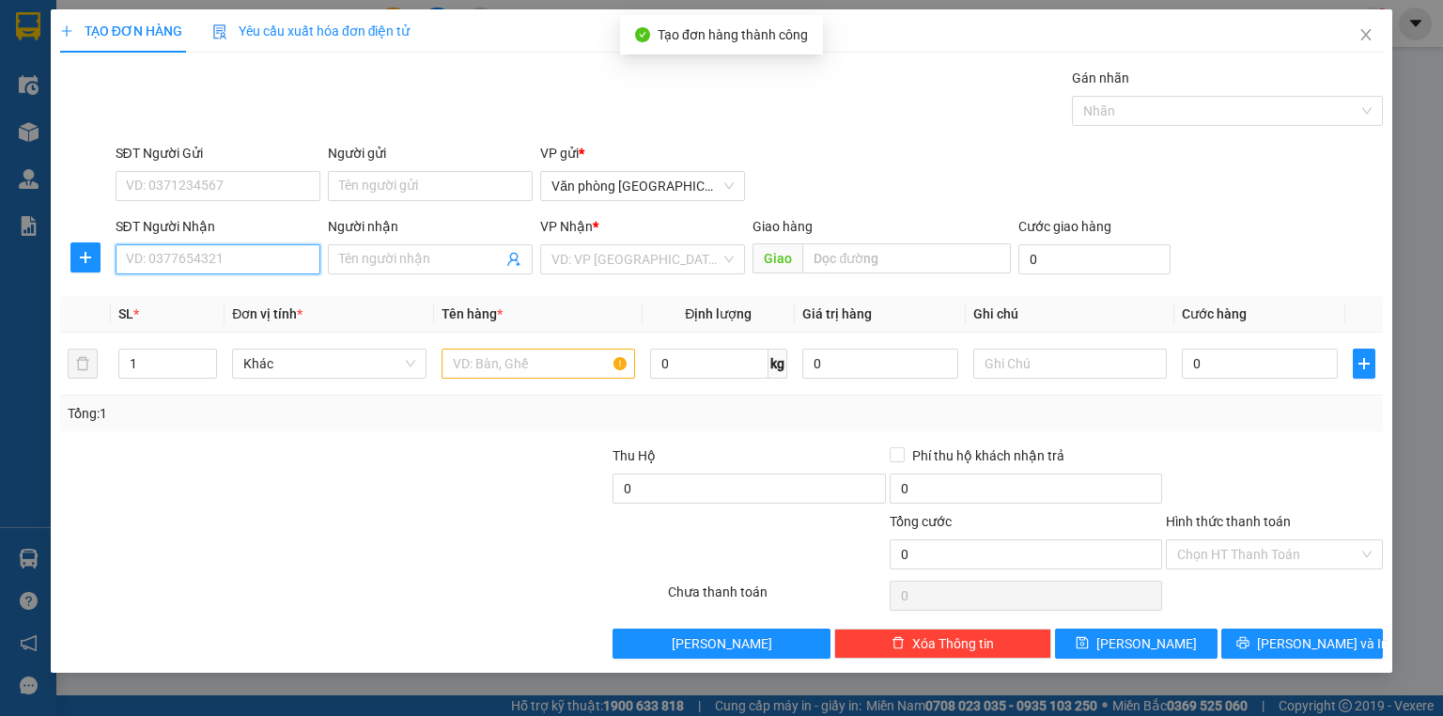
click at [207, 256] on input "SĐT Người Nhận" at bounding box center [218, 259] width 205 height 30
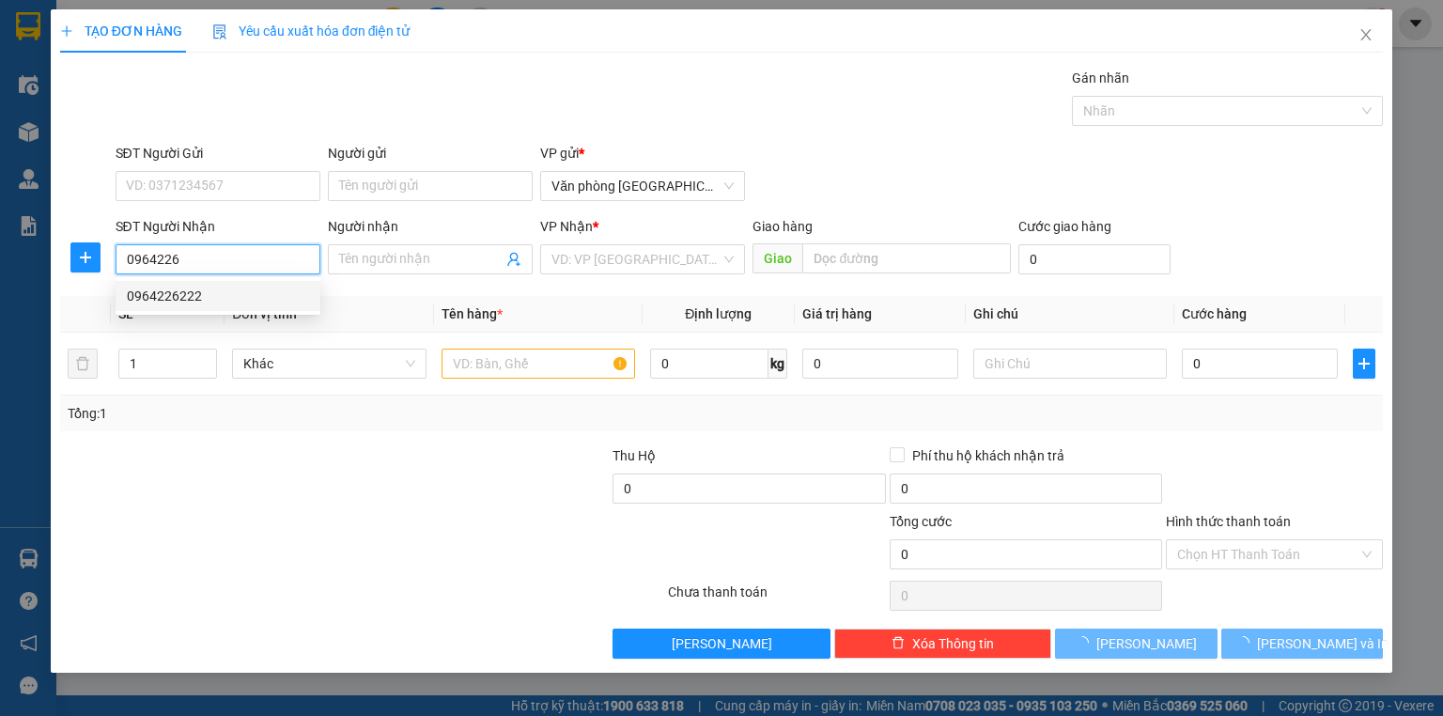
click at [223, 293] on div "0964226222" at bounding box center [218, 296] width 182 height 21
type input "0964226222"
type input "50.000"
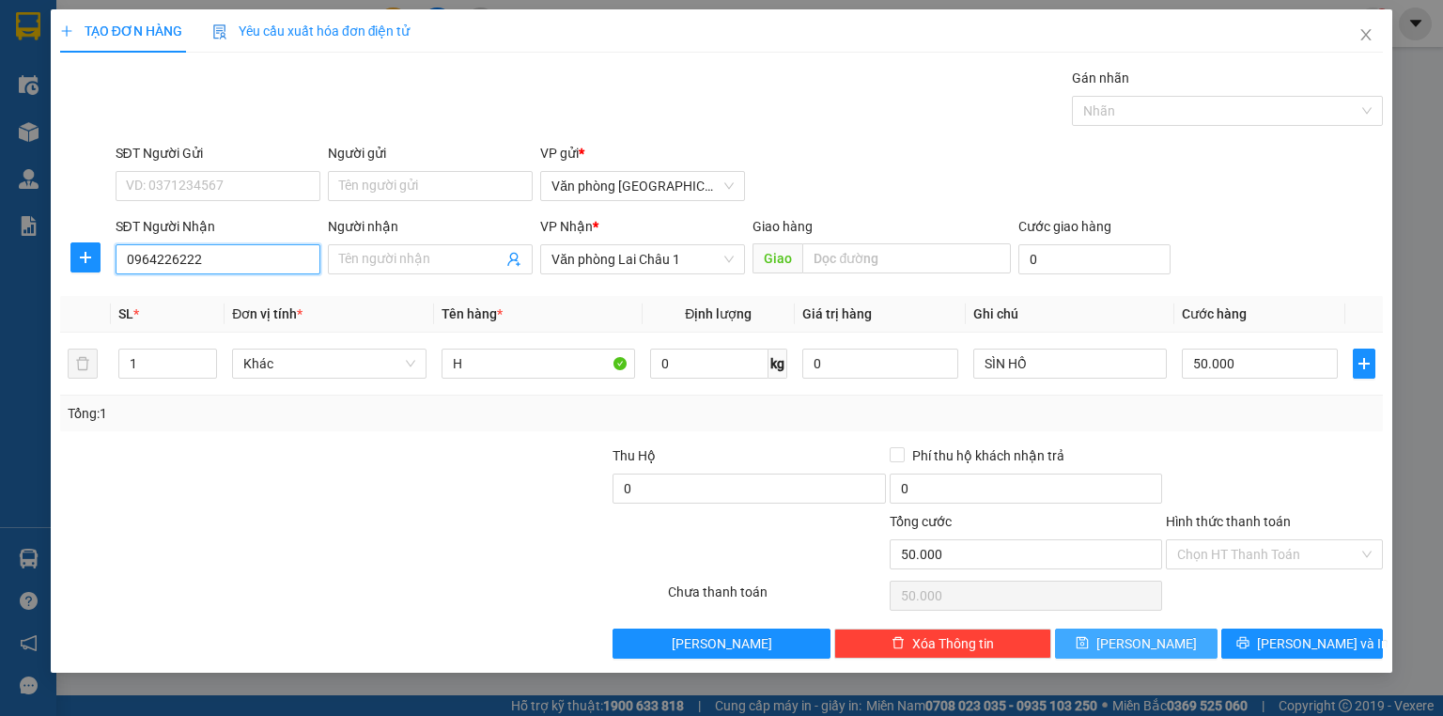
type input "0964226222"
click at [1150, 644] on span "[PERSON_NAME]" at bounding box center [1146, 643] width 101 height 21
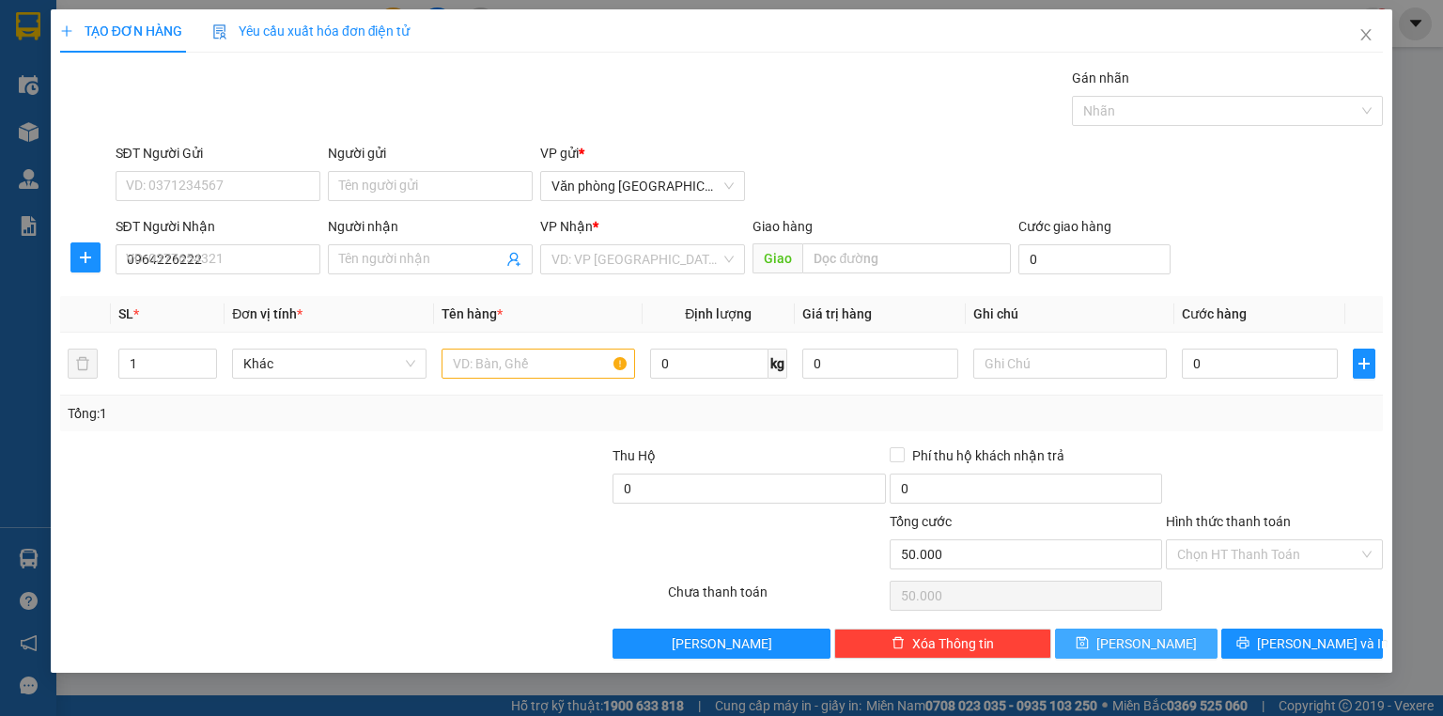
type input "0"
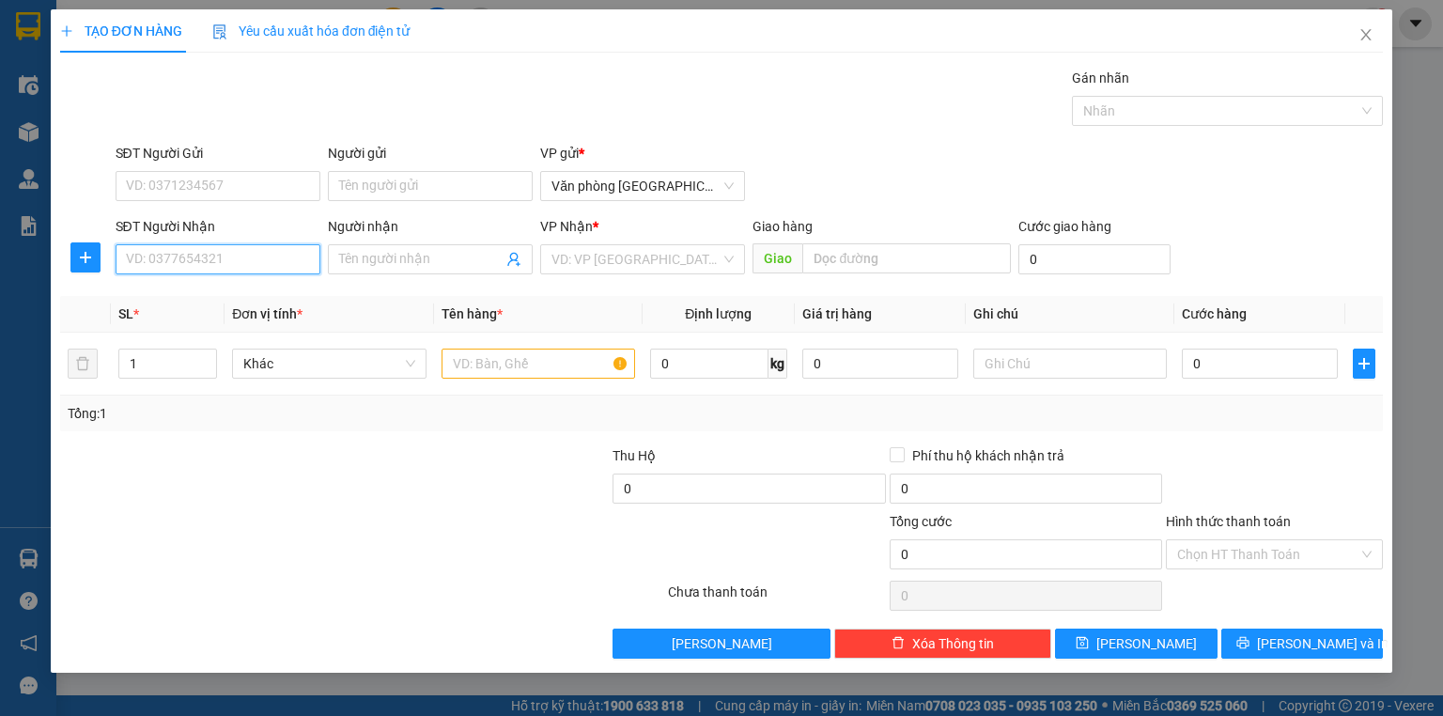
click at [282, 249] on input "SĐT Người Nhận" at bounding box center [218, 259] width 205 height 30
click at [257, 289] on div "0862678863" at bounding box center [218, 296] width 182 height 21
type input "0862678863"
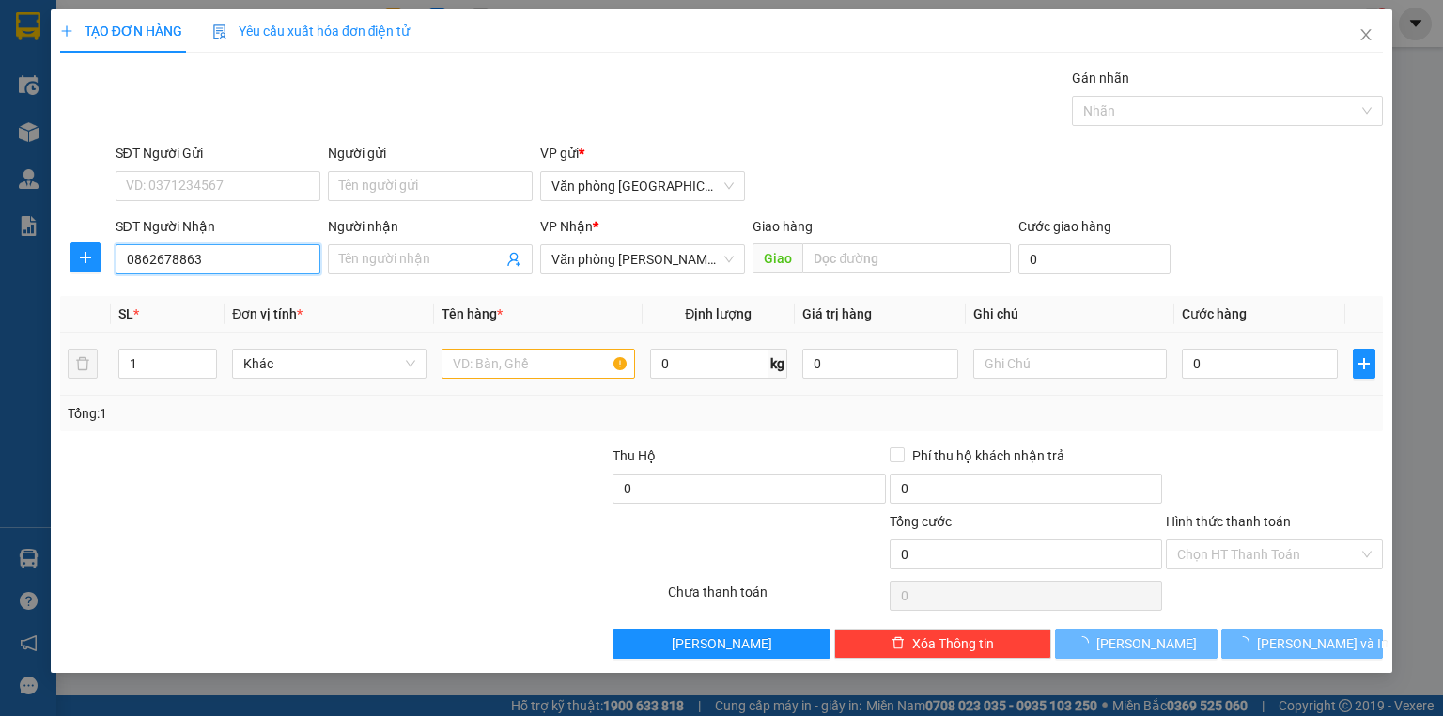
type input "50.000"
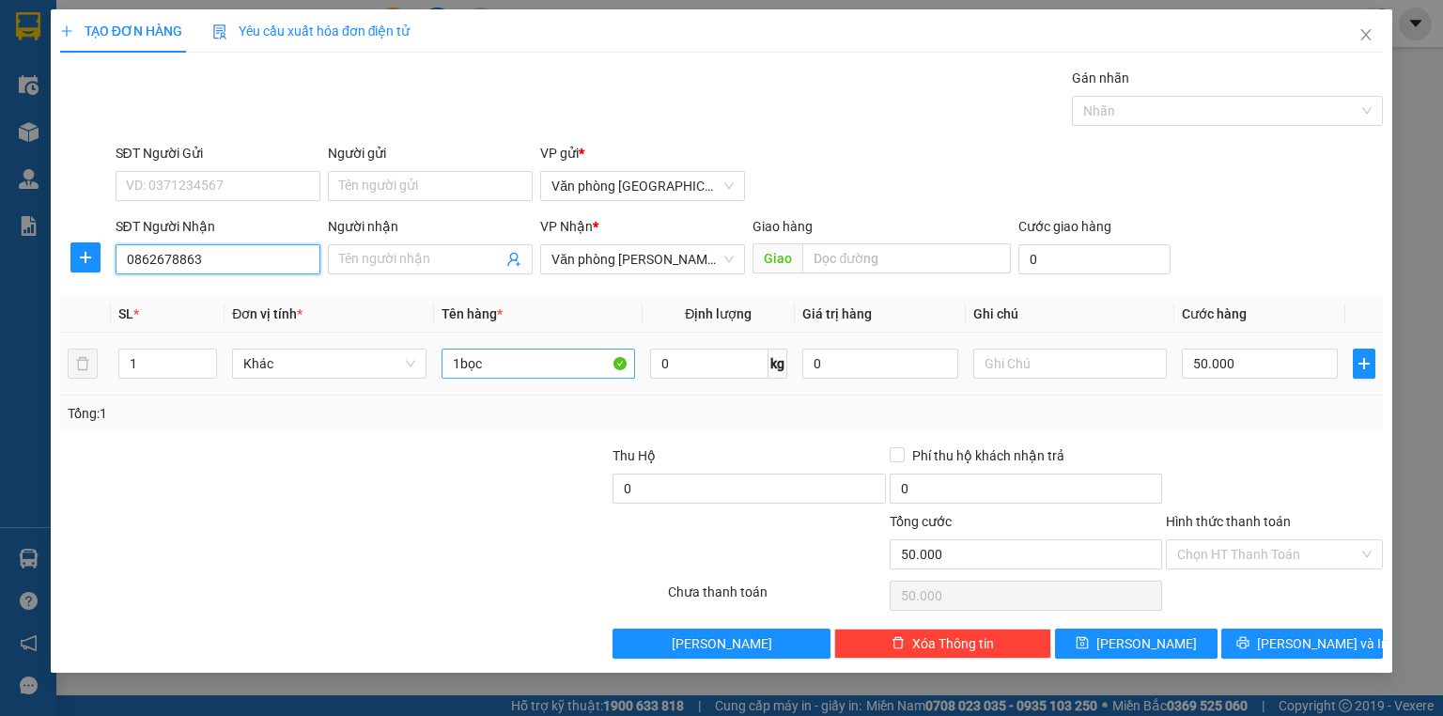
type input "0862678863"
click at [516, 363] on input "1bọc" at bounding box center [538, 363] width 194 height 30
drag, startPoint x: 516, startPoint y: 363, endPoint x: 469, endPoint y: 361, distance: 47.0
click at [469, 361] on input "1bọc" at bounding box center [538, 363] width 194 height 30
drag, startPoint x: 439, startPoint y: 363, endPoint x: 464, endPoint y: 370, distance: 26.5
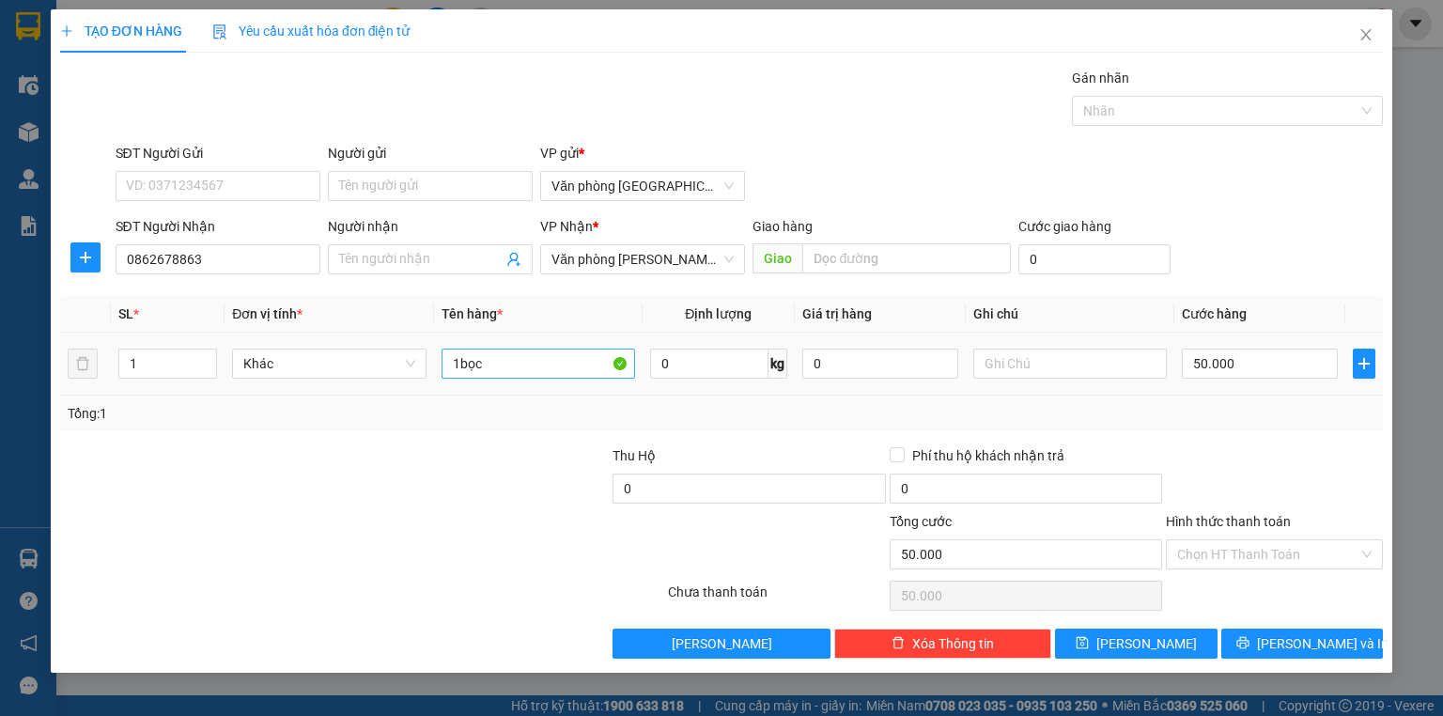
click at [439, 364] on td "1bọc" at bounding box center [538, 364] width 209 height 63
click at [459, 367] on input "1bọc" at bounding box center [538, 363] width 194 height 30
type input "1 bọc"
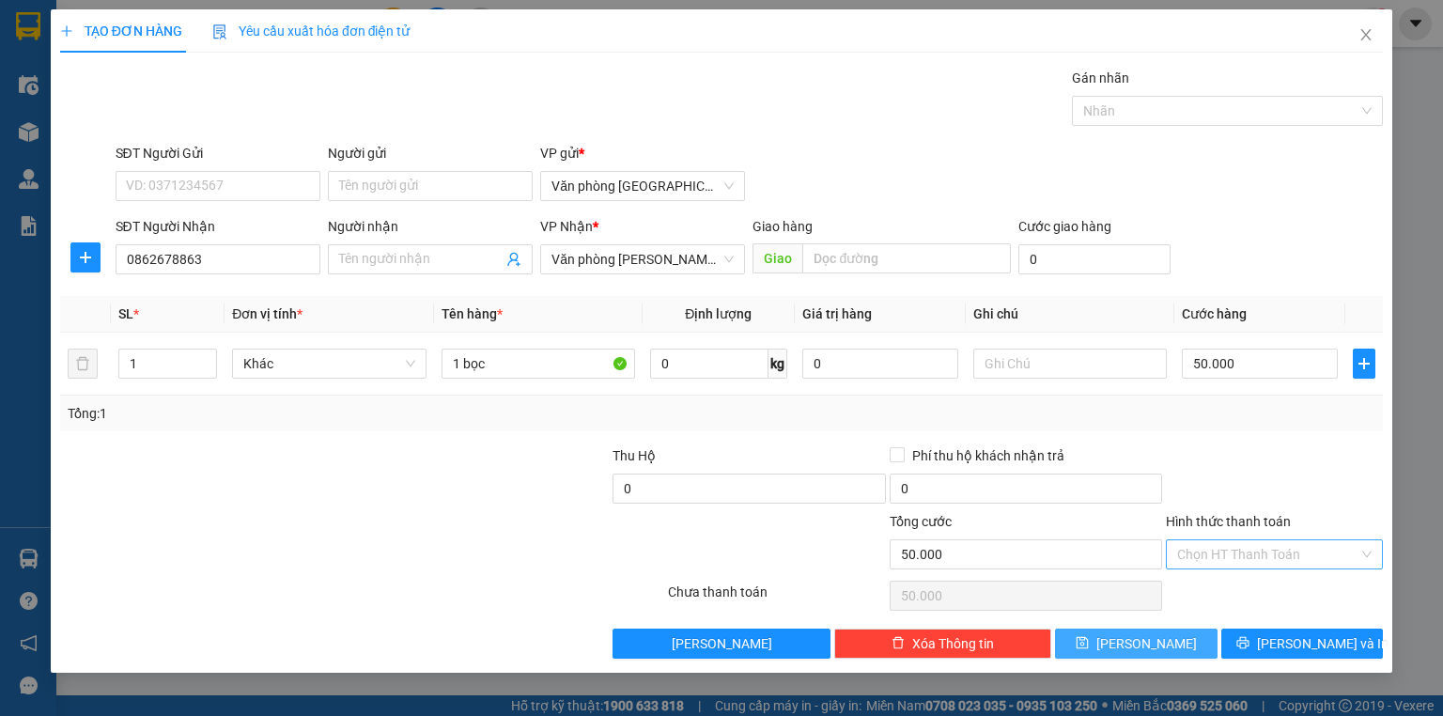
drag, startPoint x: 1180, startPoint y: 644, endPoint x: 1255, endPoint y: 545, distance: 124.7
click at [1180, 644] on button "[PERSON_NAME]" at bounding box center [1136, 643] width 163 height 30
type input "0"
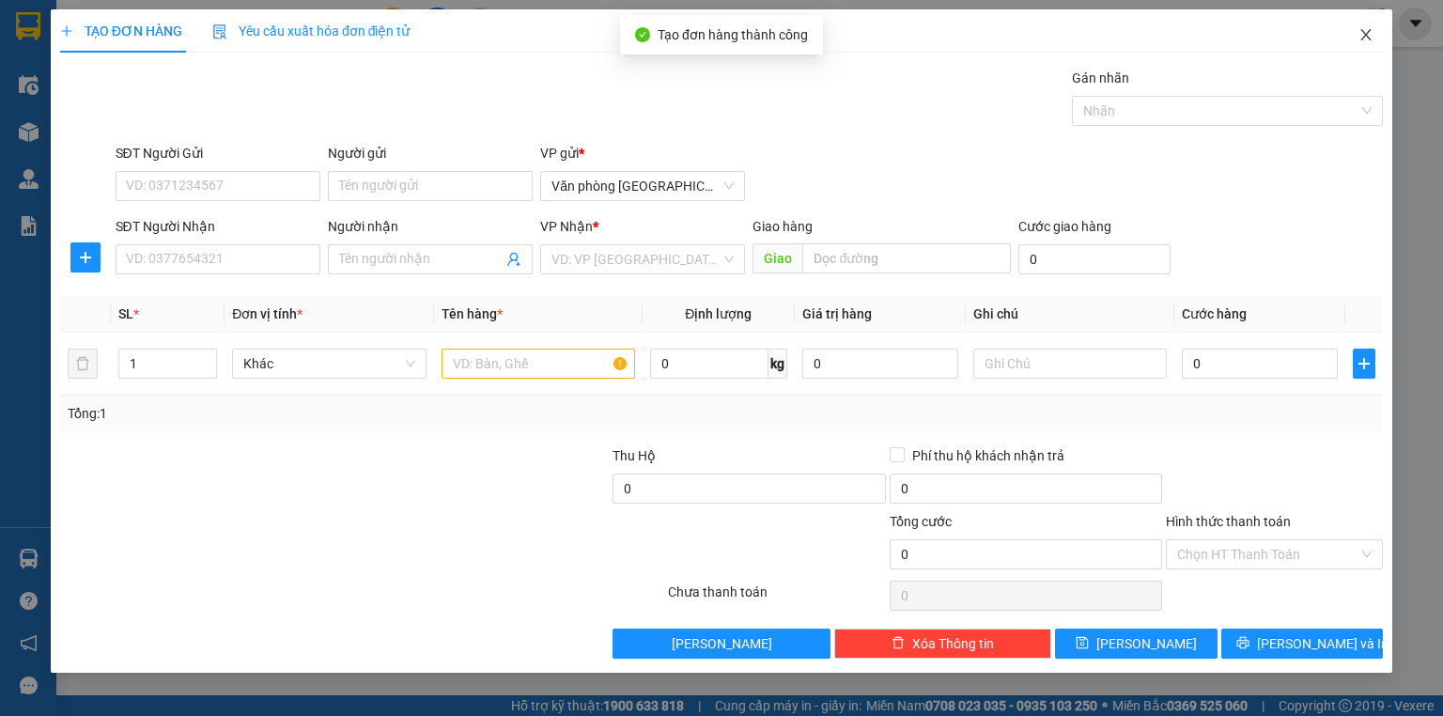
click at [1365, 36] on icon "close" at bounding box center [1366, 34] width 10 height 11
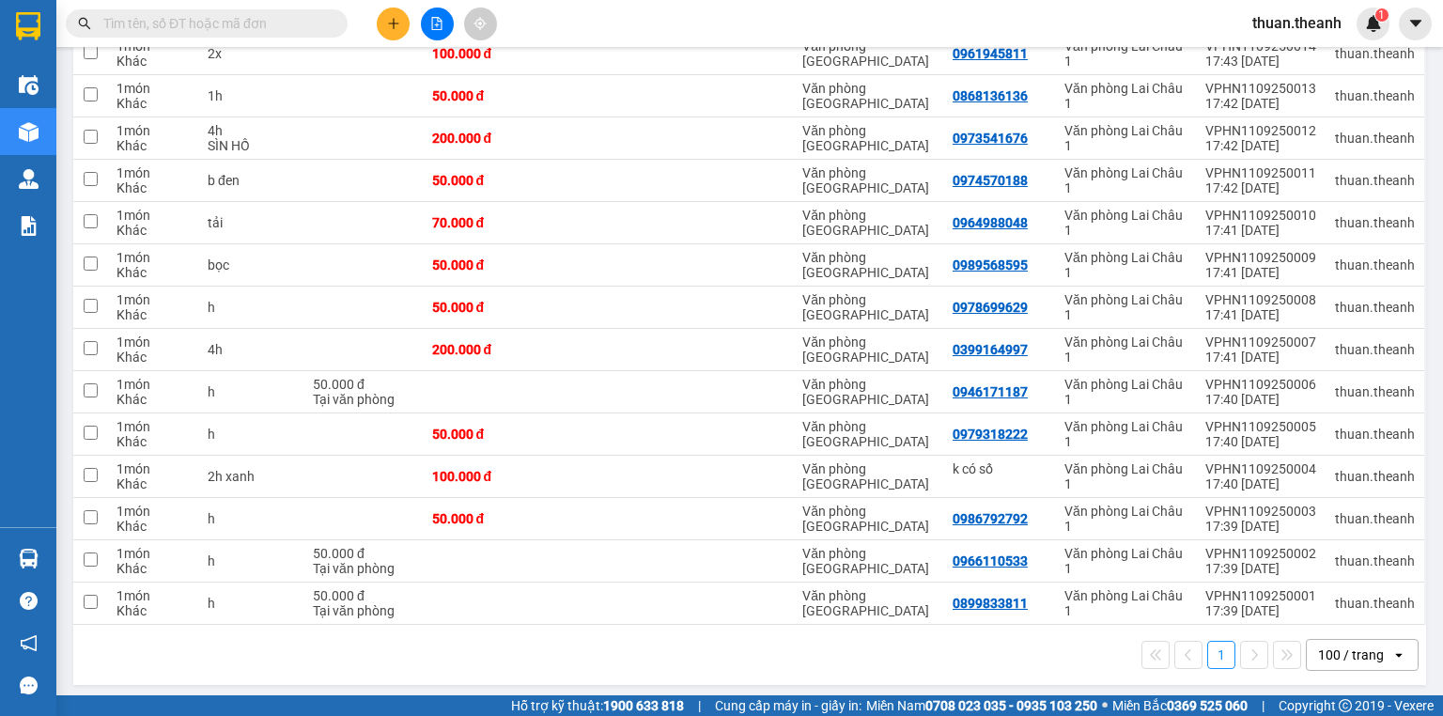
scroll to position [371, 0]
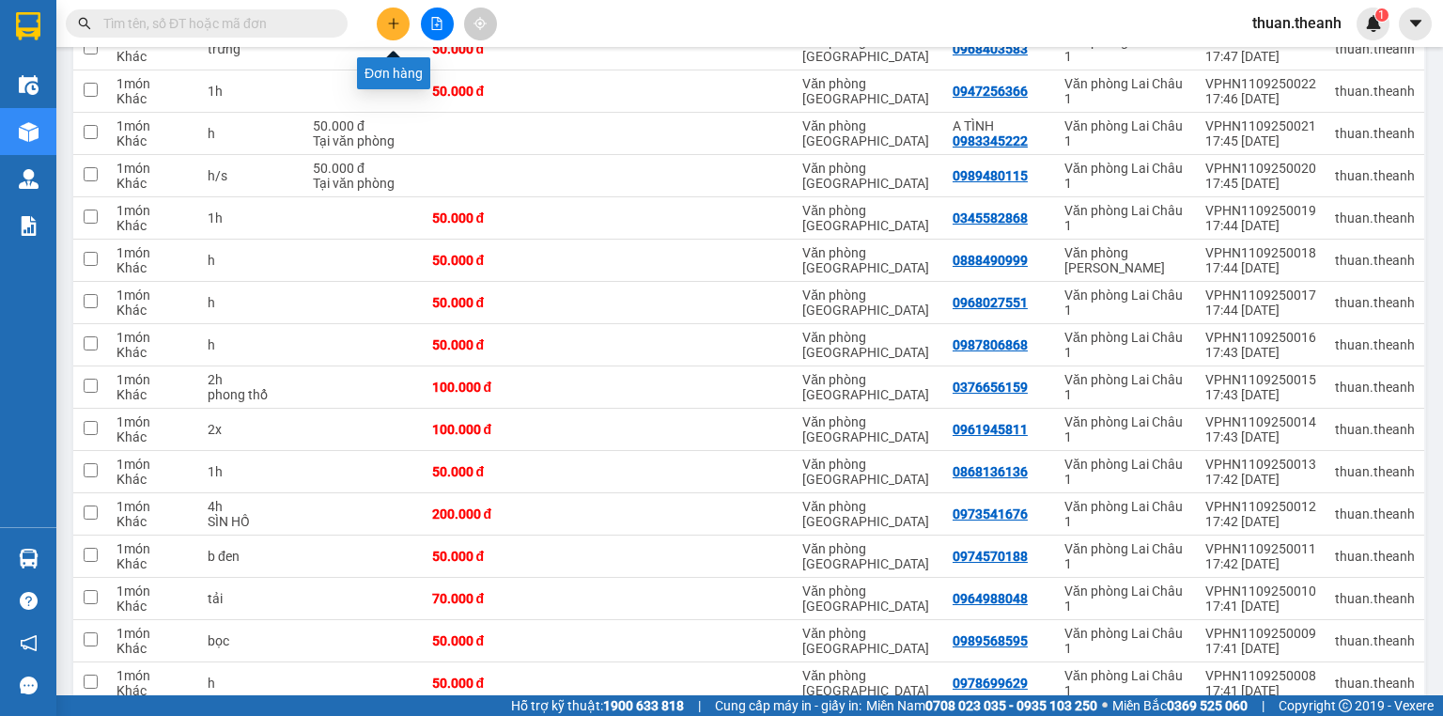
click at [403, 26] on button at bounding box center [393, 24] width 33 height 33
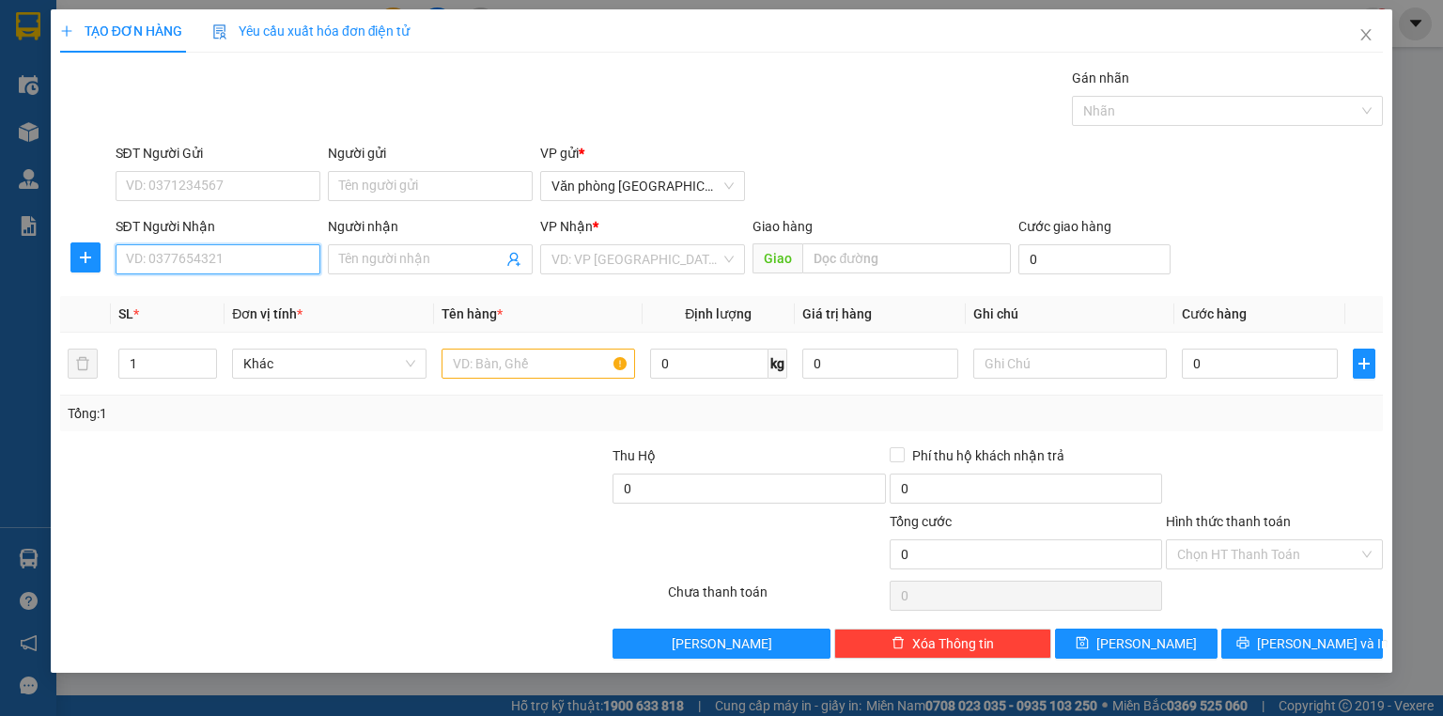
click at [215, 250] on input "SĐT Người Nhận" at bounding box center [218, 259] width 205 height 30
click at [225, 300] on div "0376888268" at bounding box center [218, 296] width 182 height 21
type input "0376888268"
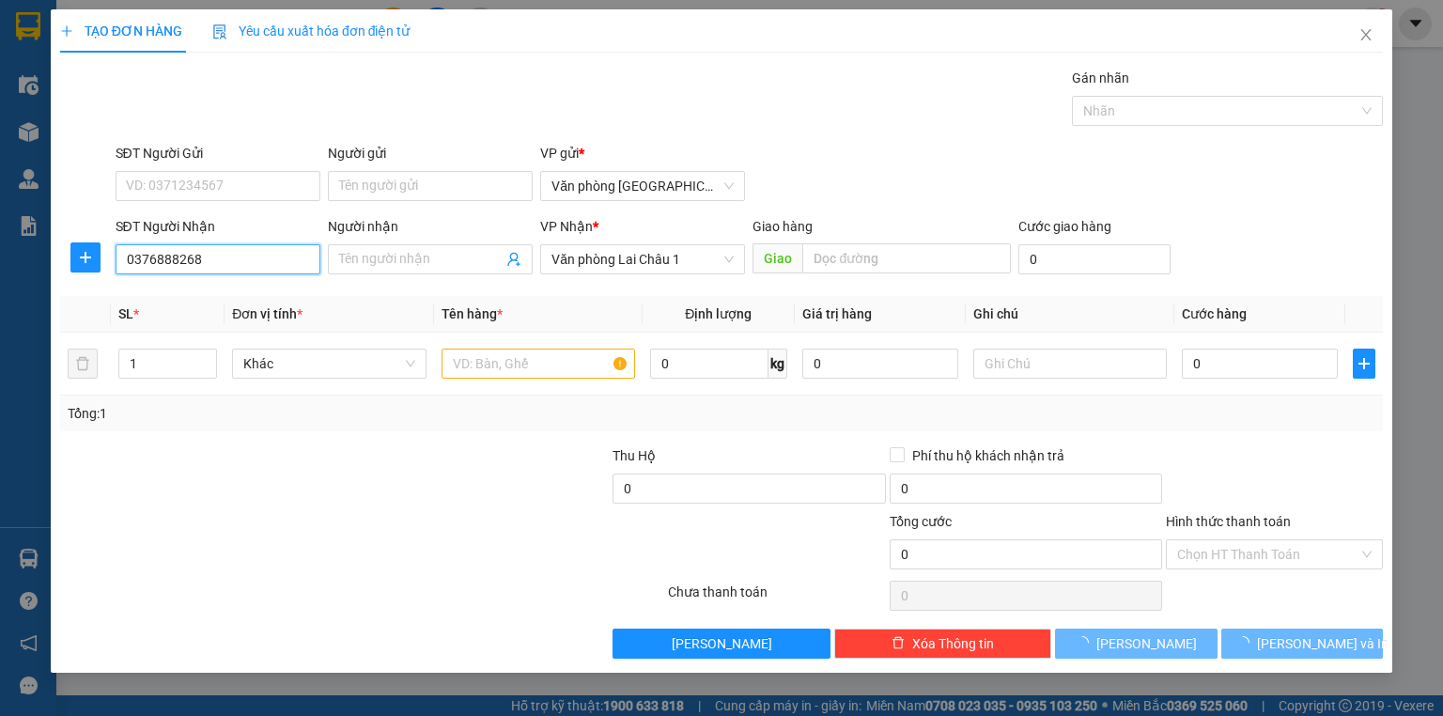
type input "100.000"
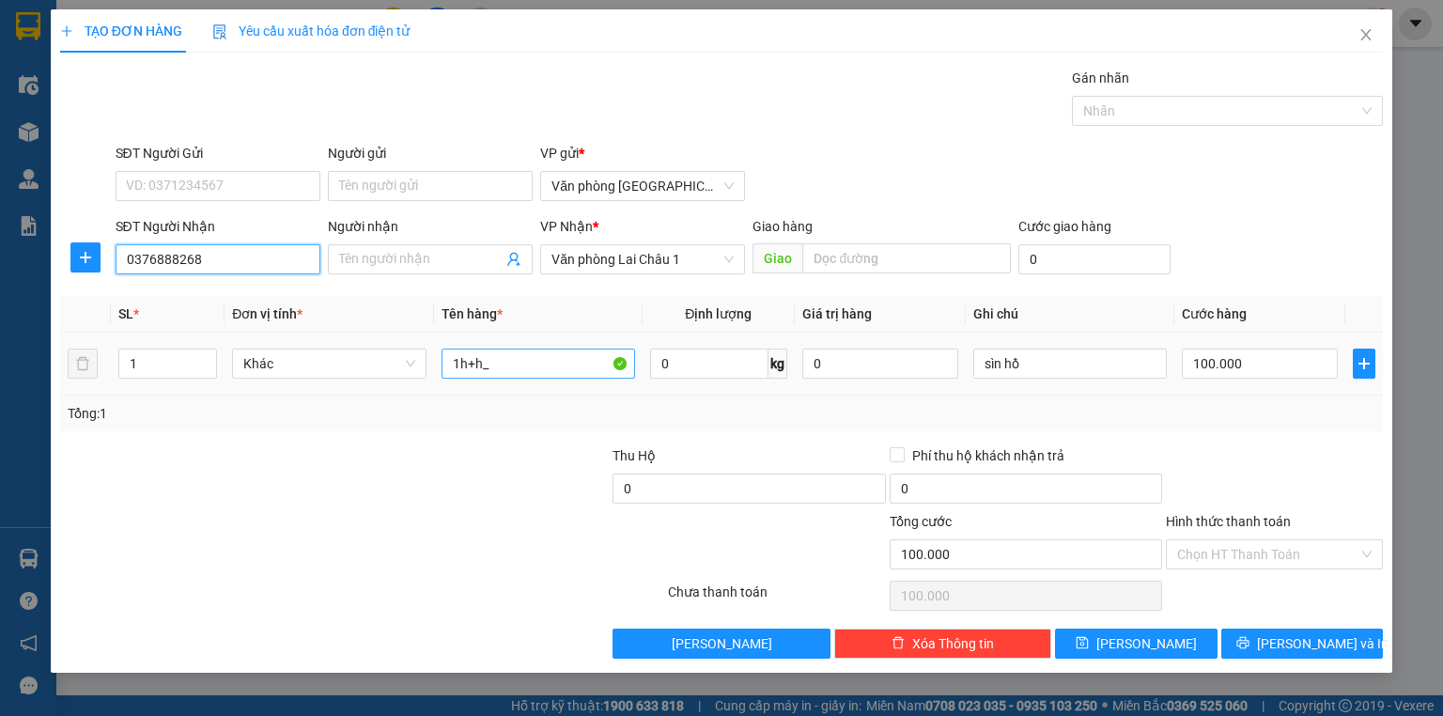
type input "0376888268"
drag, startPoint x: 553, startPoint y: 358, endPoint x: 397, endPoint y: 362, distance: 156.0
click at [397, 362] on tr "1 Khác 1h+h_ 0 kg 0 sìn hồ 100.000" at bounding box center [721, 364] width 1323 height 63
type input "2h"
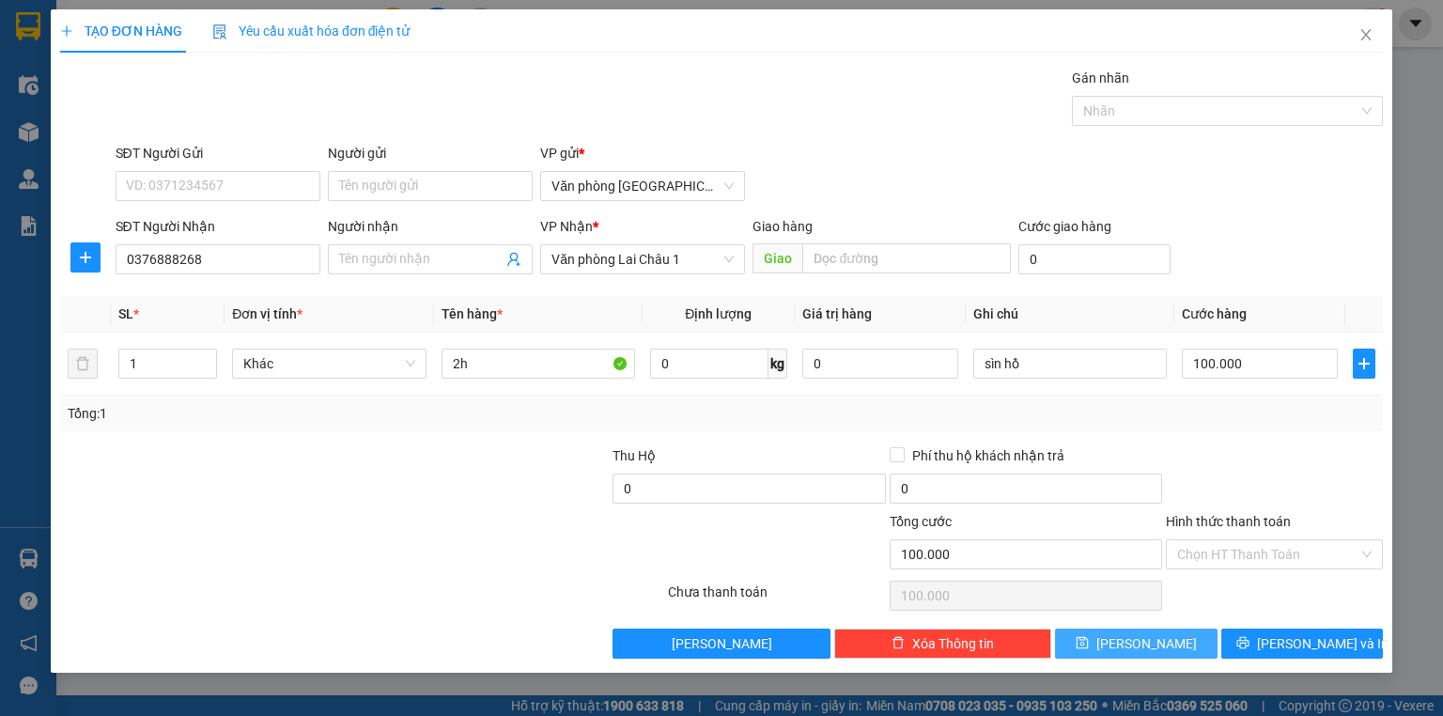
click at [1100, 644] on button "[PERSON_NAME]" at bounding box center [1136, 643] width 163 height 30
type input "0"
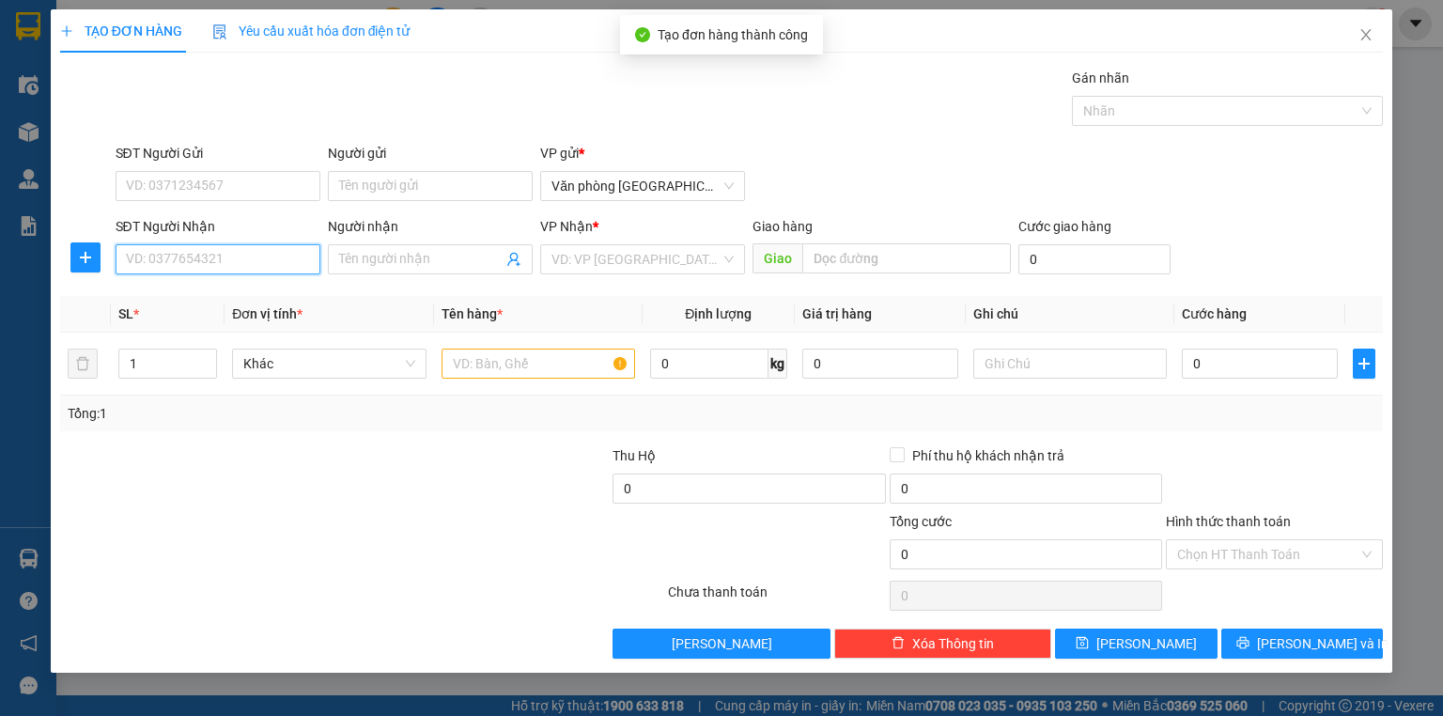
click at [197, 263] on input "SĐT Người Nhận" at bounding box center [218, 259] width 205 height 30
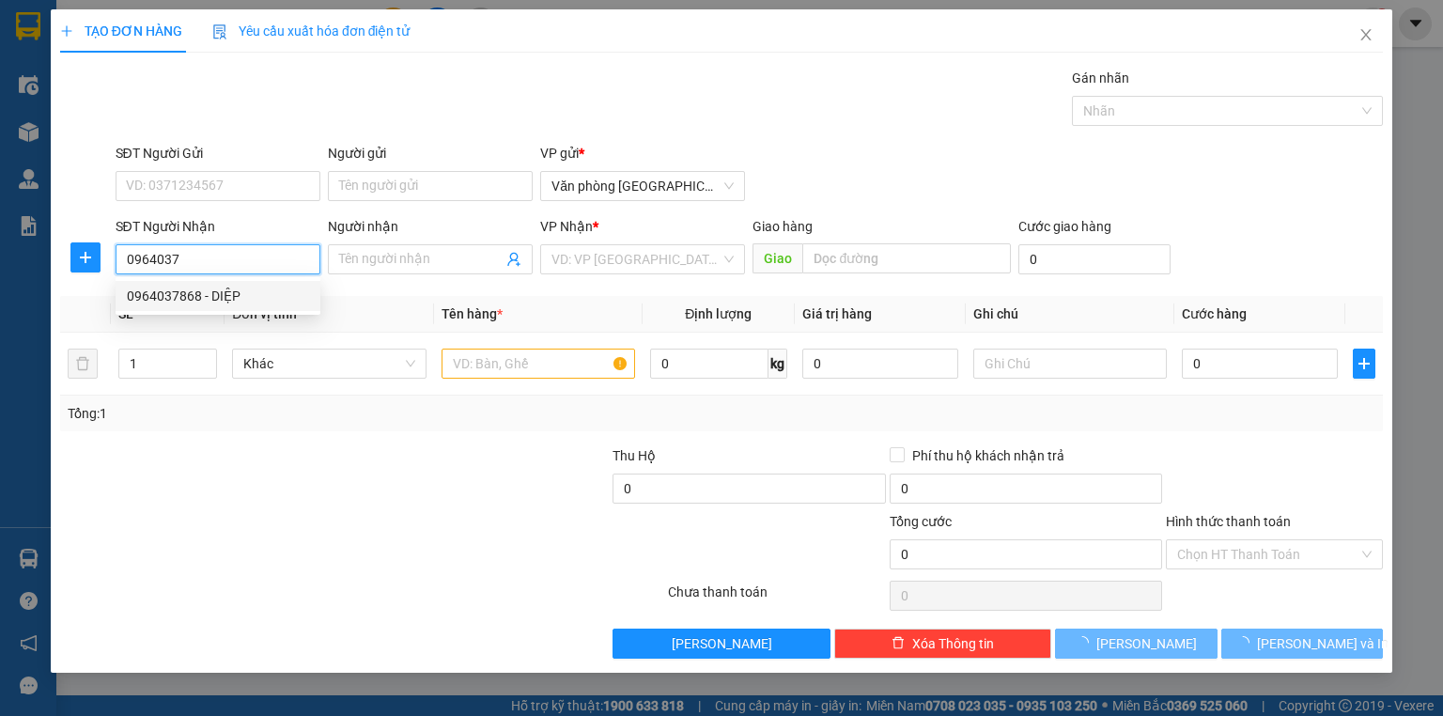
click at [233, 297] on div "0964037868 - DIỆP" at bounding box center [218, 296] width 182 height 21
type input "0964037868"
type input "DIỆP"
type input "0964037868"
type input "50.000"
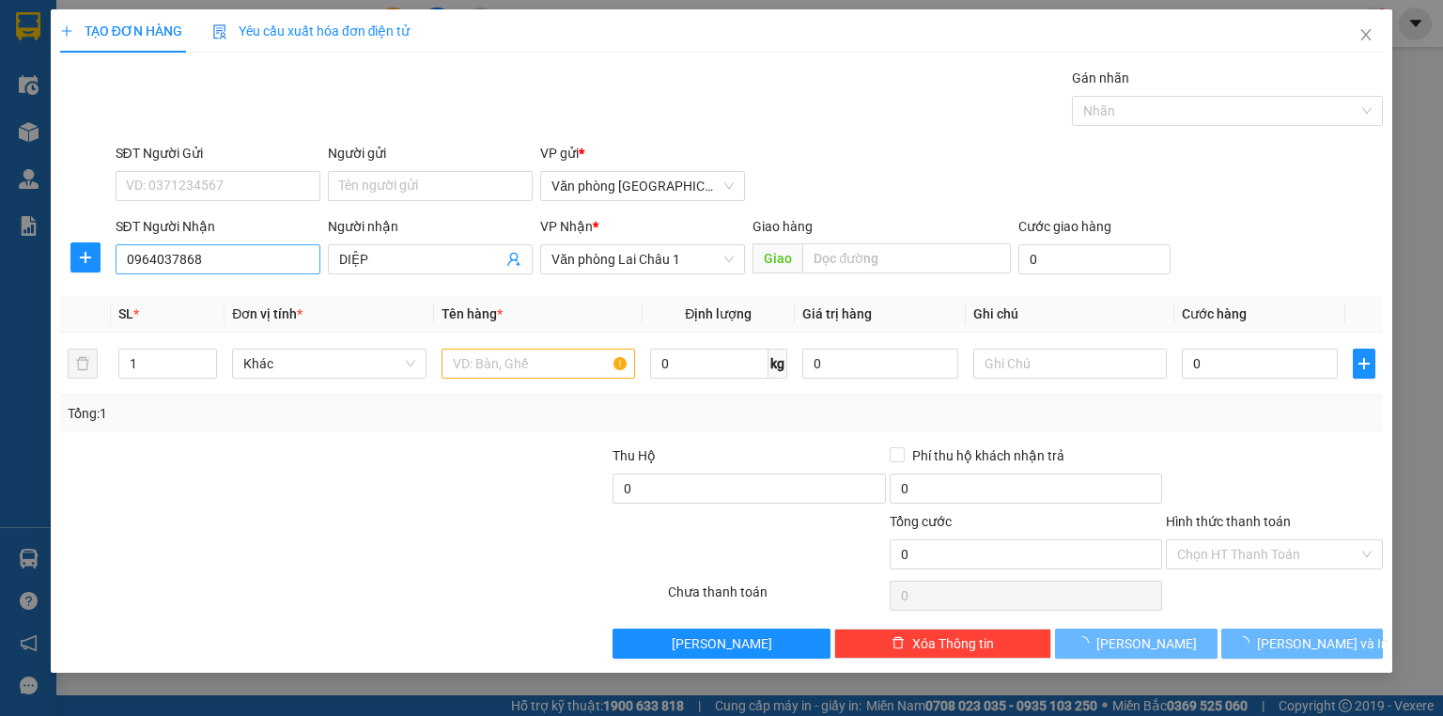
type input "50.000"
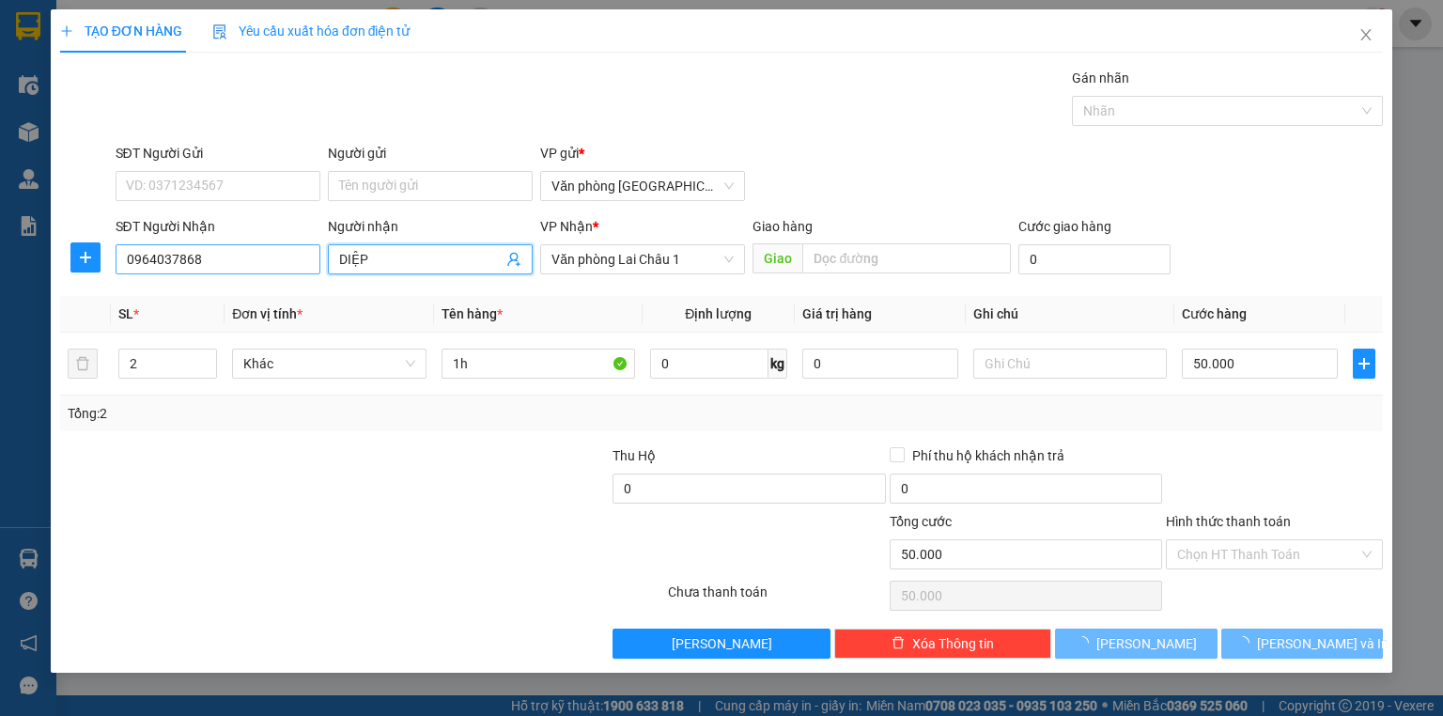
drag, startPoint x: 418, startPoint y: 257, endPoint x: 255, endPoint y: 256, distance: 163.4
click at [255, 256] on div "SĐT Người Nhận 0964037868 0964037868 Người nhận DIỆP VP Nhận * Văn phòng Lai Ch…" at bounding box center [750, 249] width 1276 height 66
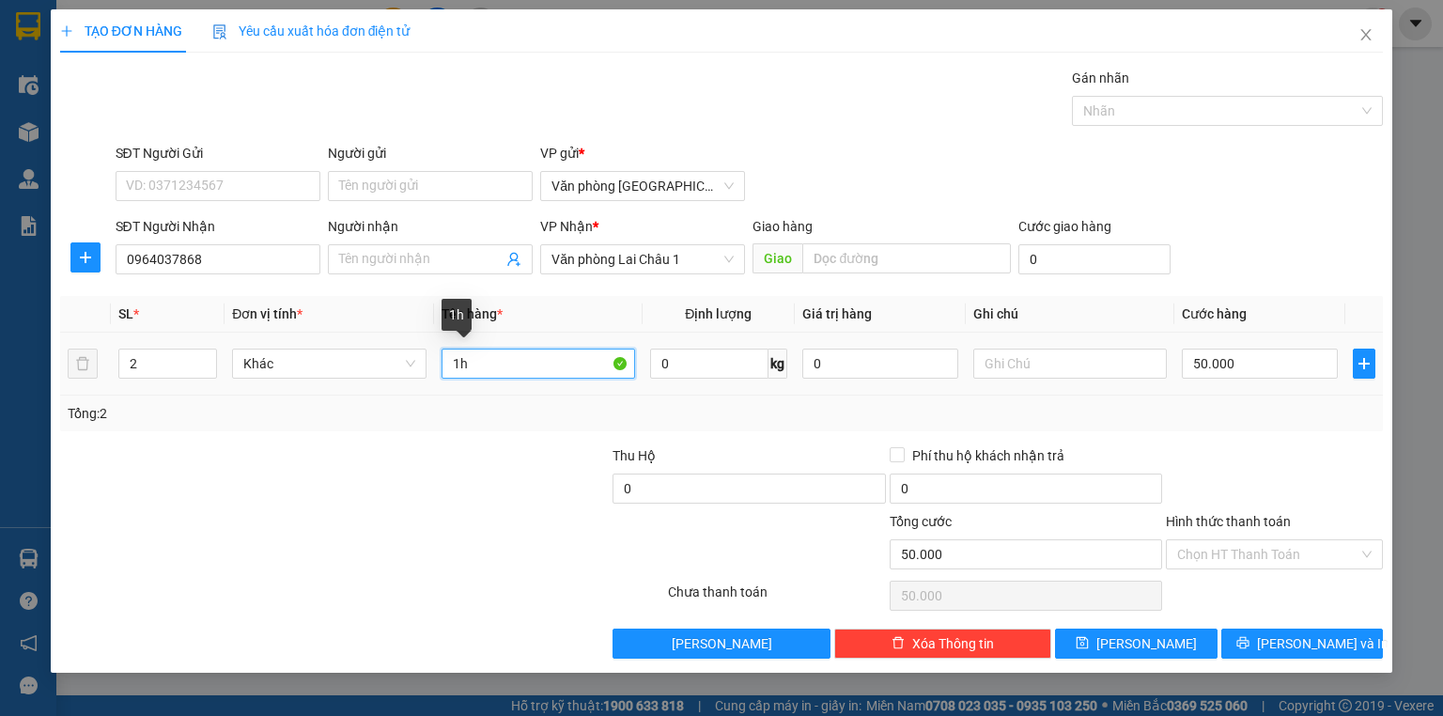
click at [519, 369] on input "1h" at bounding box center [538, 363] width 194 height 30
type input "3h"
click at [1272, 348] on input "50.000" at bounding box center [1260, 363] width 156 height 30
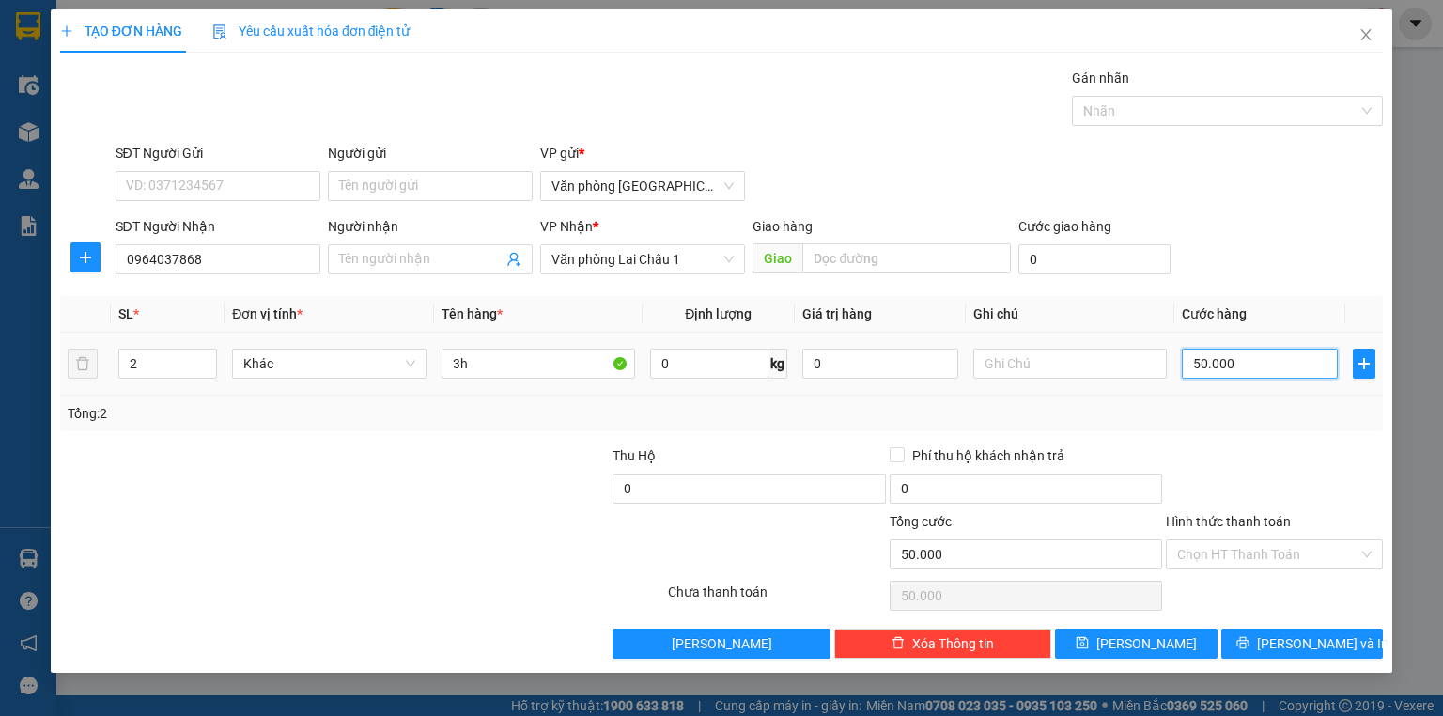
click at [1200, 364] on input "50.000" at bounding box center [1260, 363] width 156 height 30
click at [1191, 361] on input "50.000" at bounding box center [1260, 363] width 156 height 30
type input "150.000"
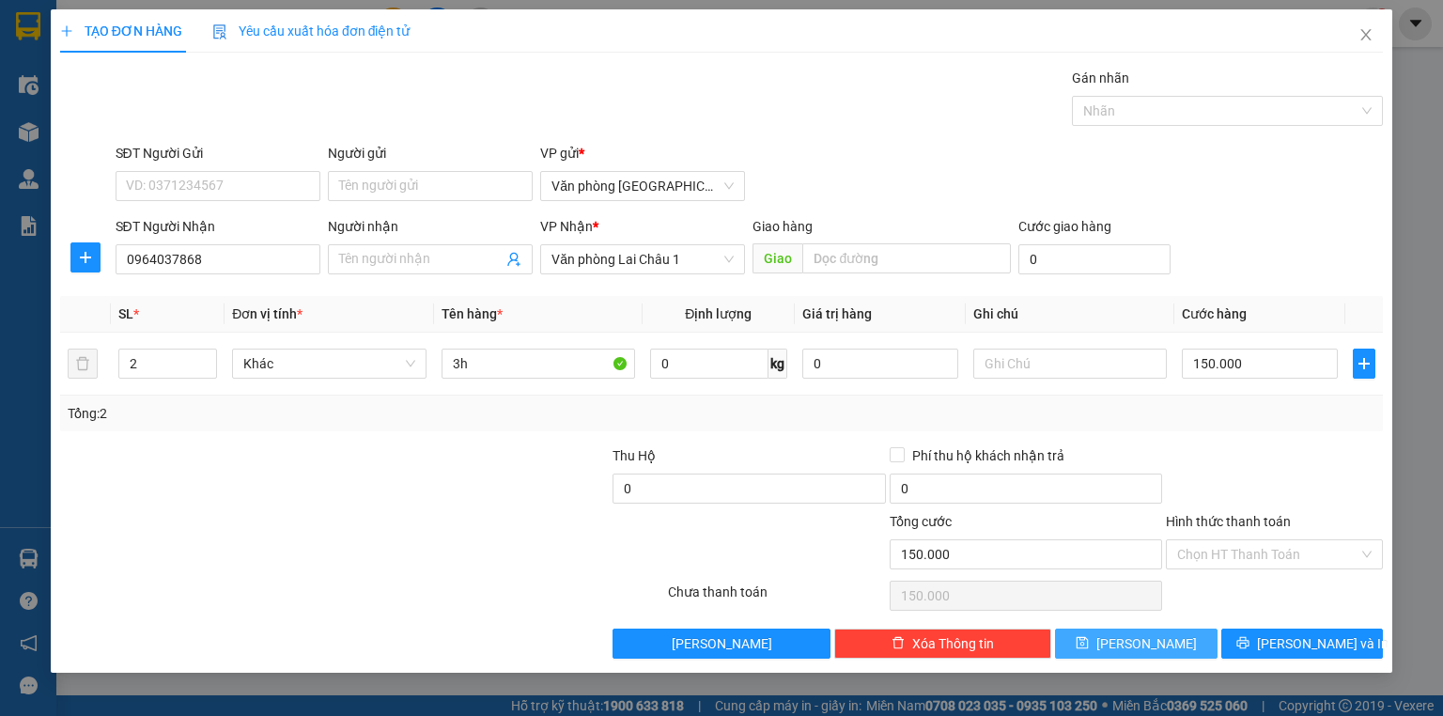
click at [1163, 631] on button "[PERSON_NAME]" at bounding box center [1136, 643] width 163 height 30
type input "0"
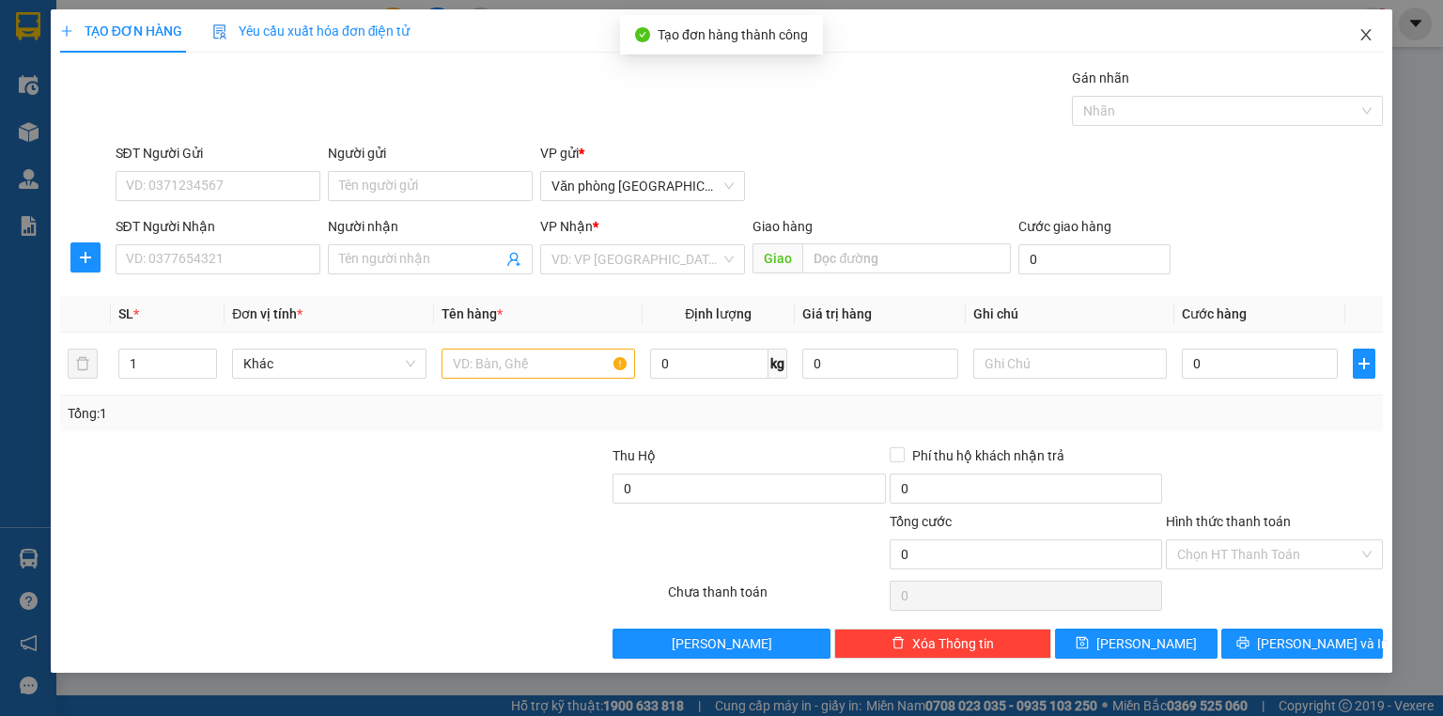
click at [1361, 34] on icon "close" at bounding box center [1365, 34] width 15 height 15
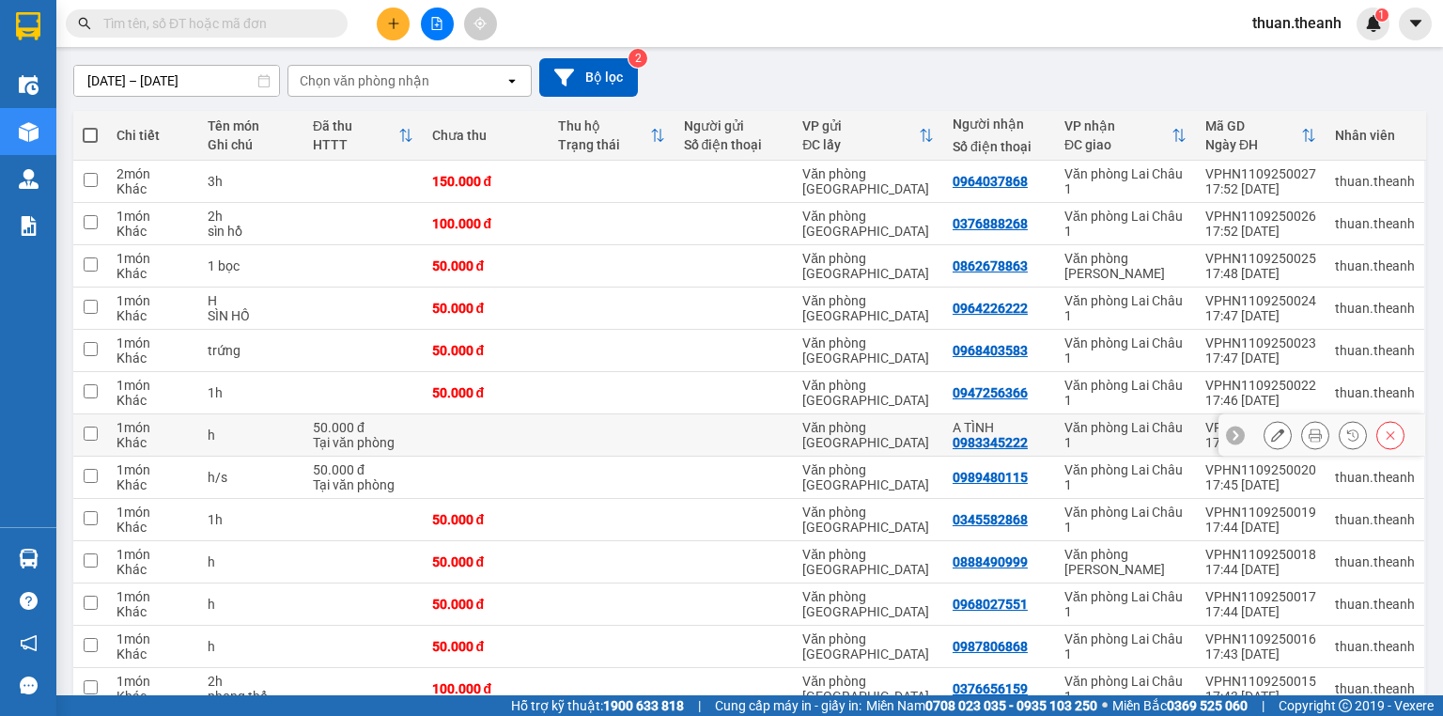
scroll to position [79, 0]
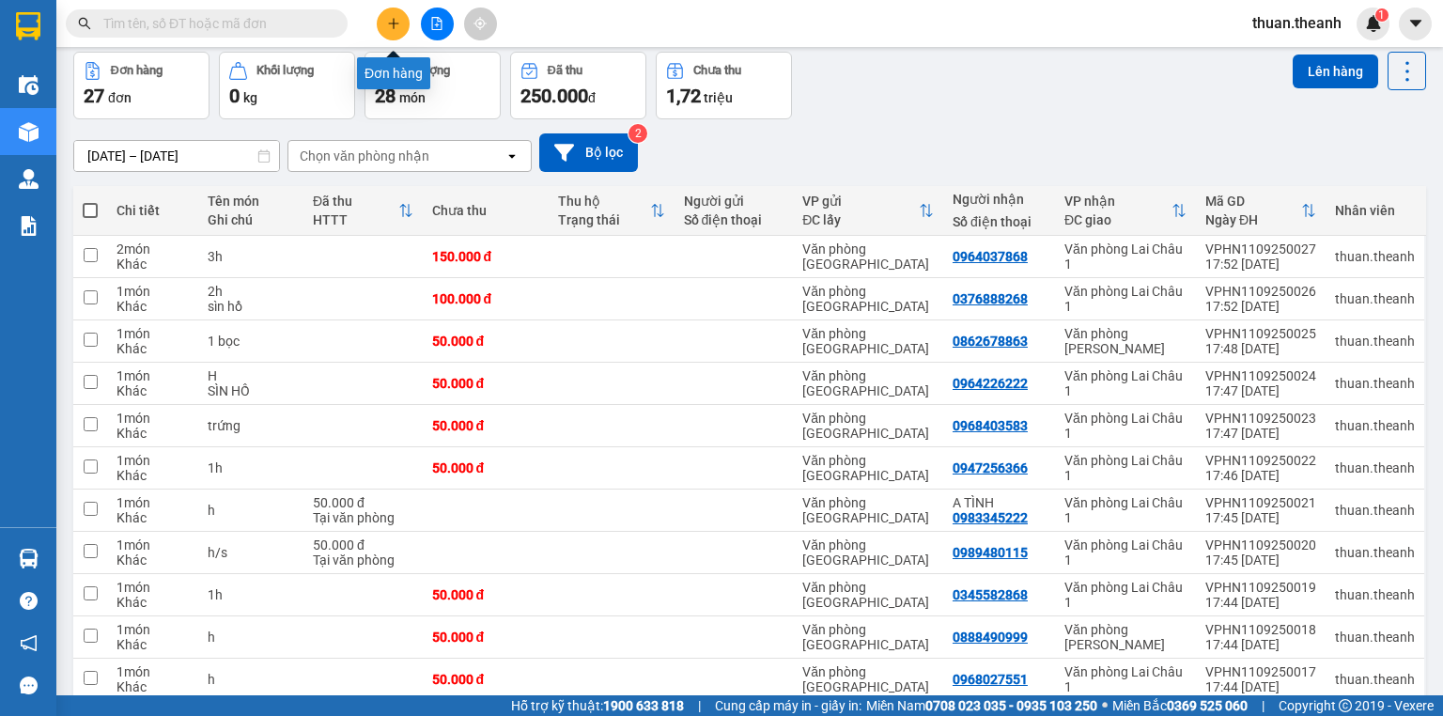
click at [395, 20] on icon "plus" at bounding box center [393, 23] width 13 height 13
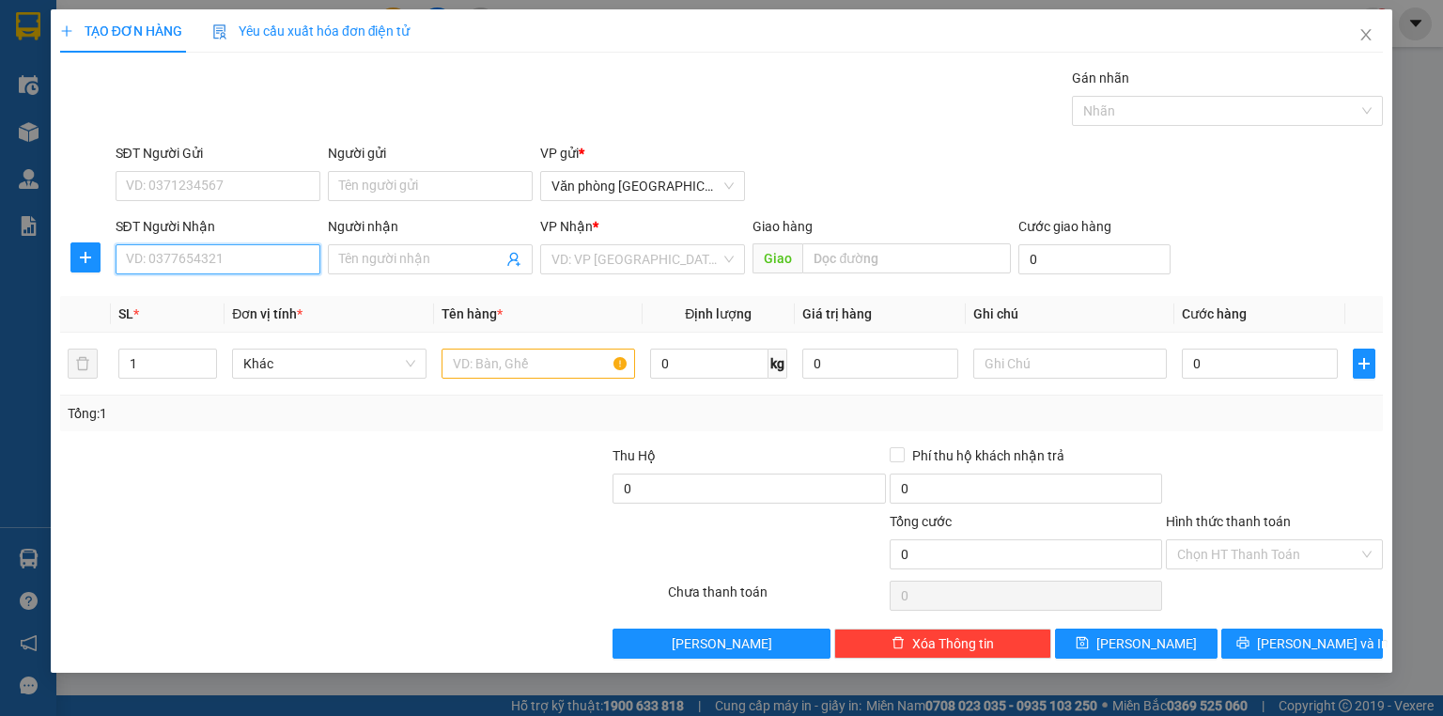
click at [289, 261] on input "SĐT Người Nhận" at bounding box center [218, 259] width 205 height 30
click at [286, 257] on input "SĐT Người Nhận" at bounding box center [218, 259] width 205 height 30
type input "0973377626"
click at [251, 297] on div "0973377626" at bounding box center [218, 296] width 182 height 21
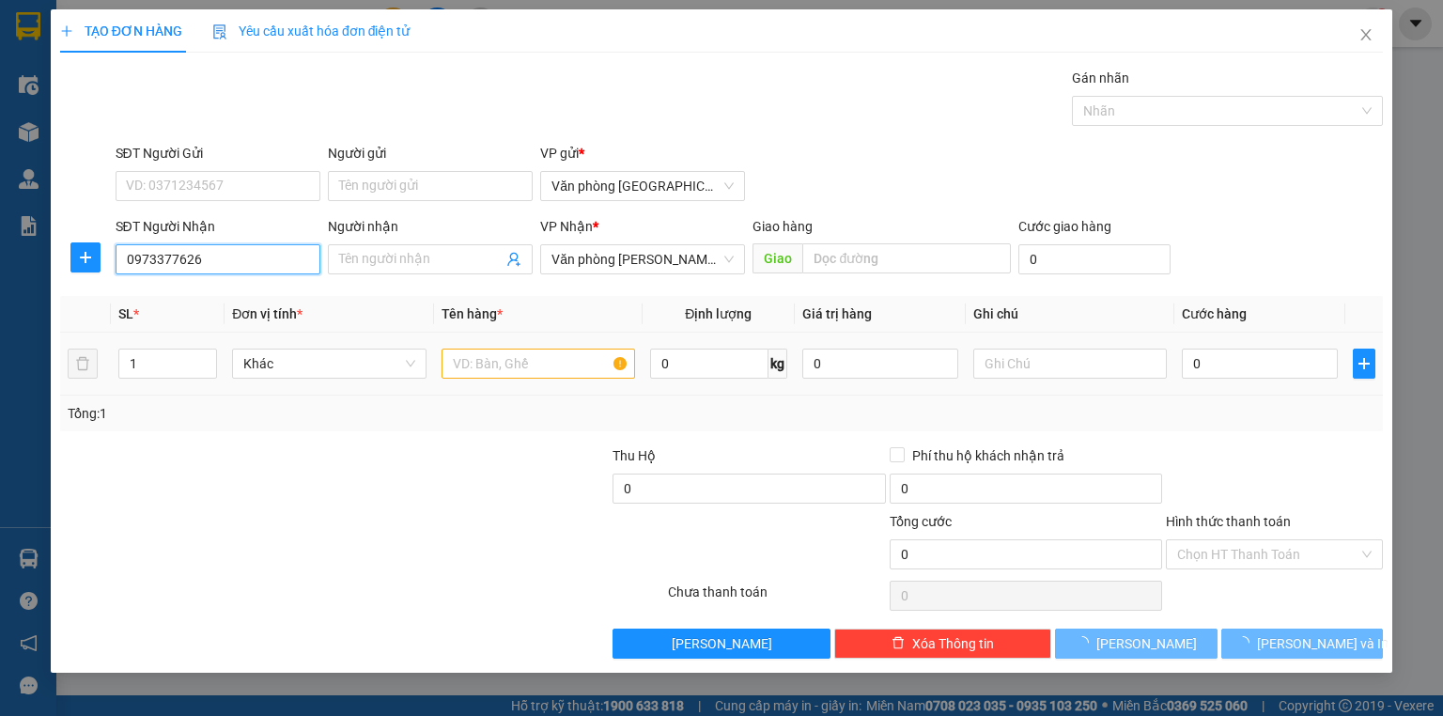
type input "50.000"
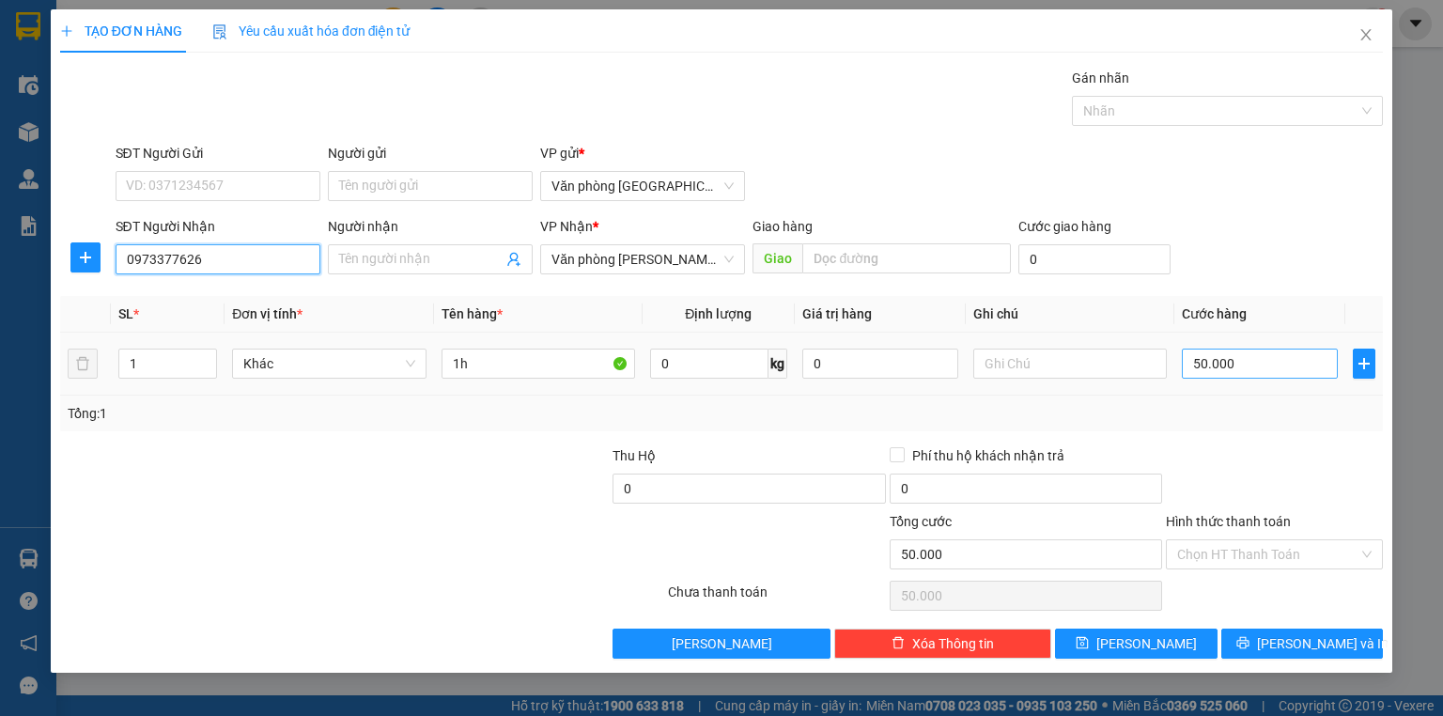
type input "0973377626"
click at [1300, 364] on input "50.000" at bounding box center [1260, 363] width 156 height 30
type input "1"
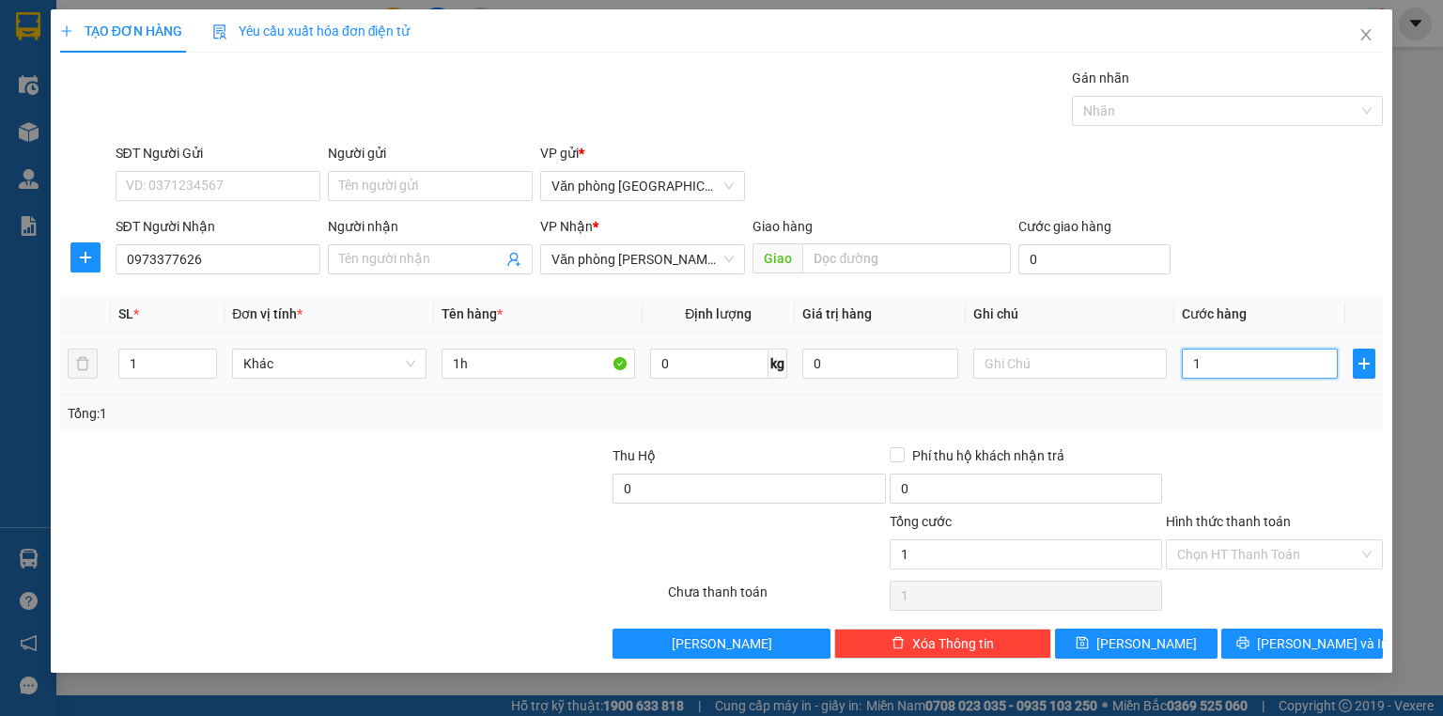
type input "10"
type input "100"
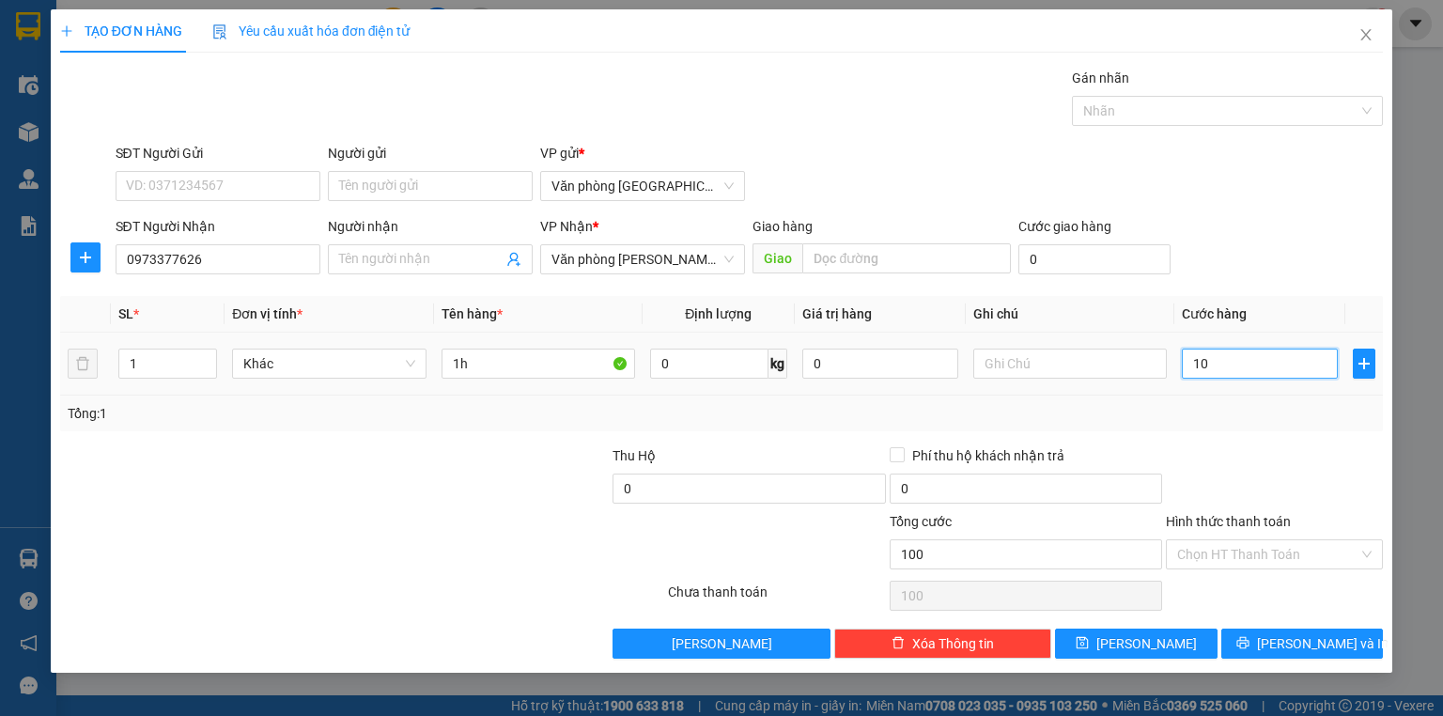
type input "100"
type input "1.000"
type input "10.000"
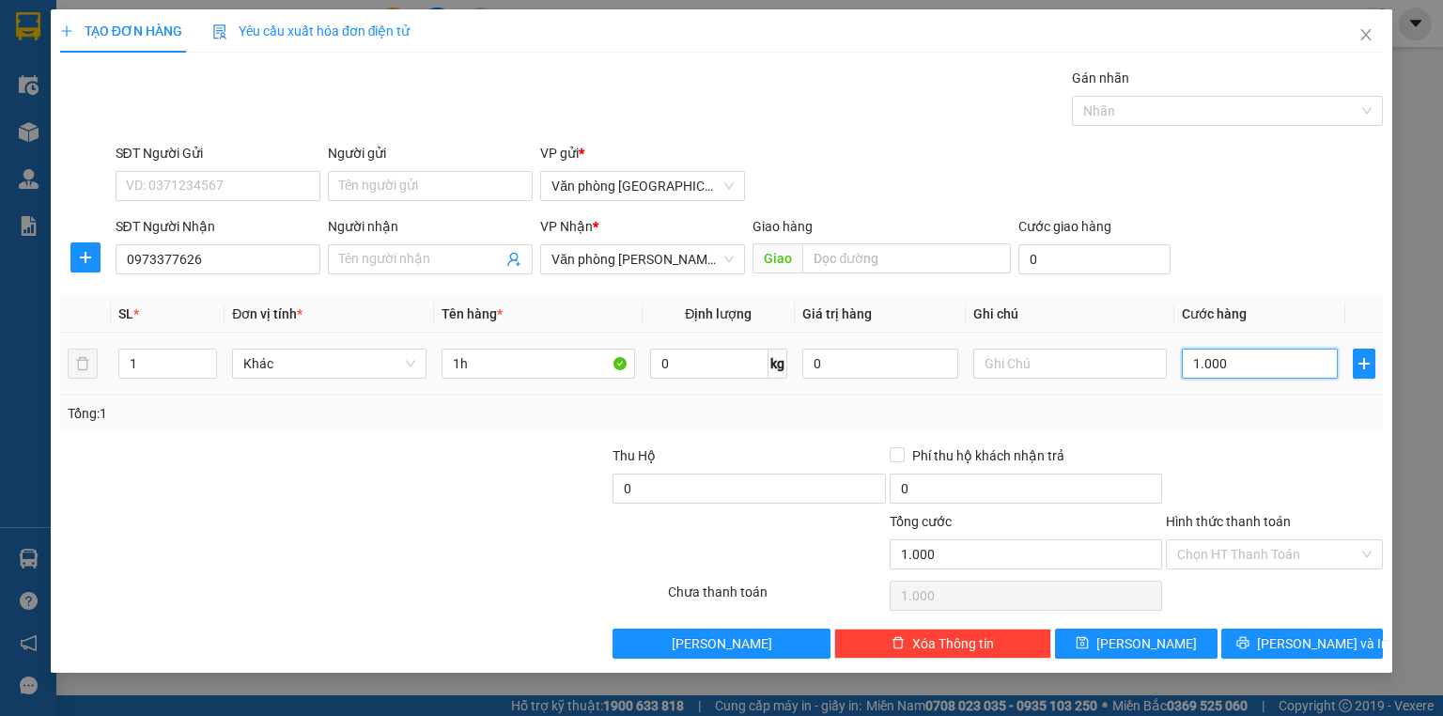
type input "10.000"
type input "100.000"
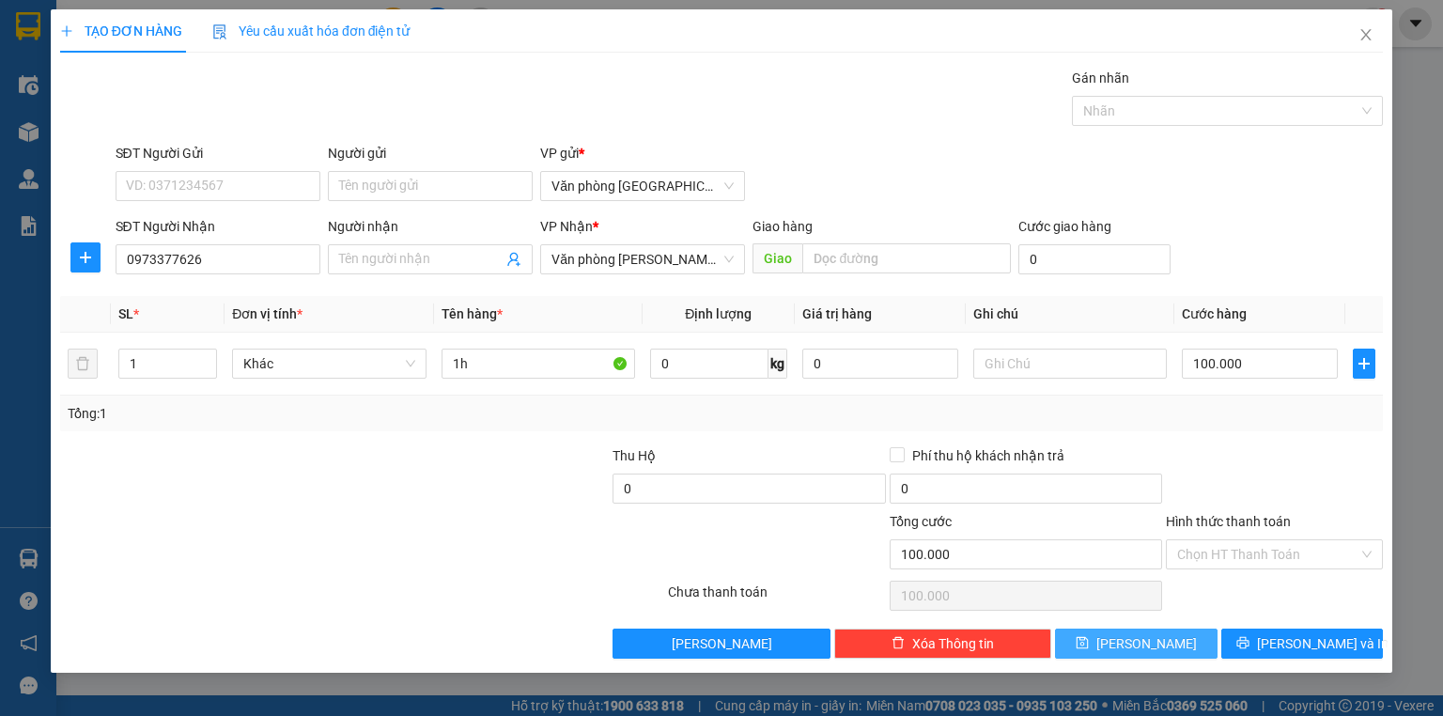
click at [1179, 642] on button "[PERSON_NAME]" at bounding box center [1136, 643] width 163 height 30
type input "0"
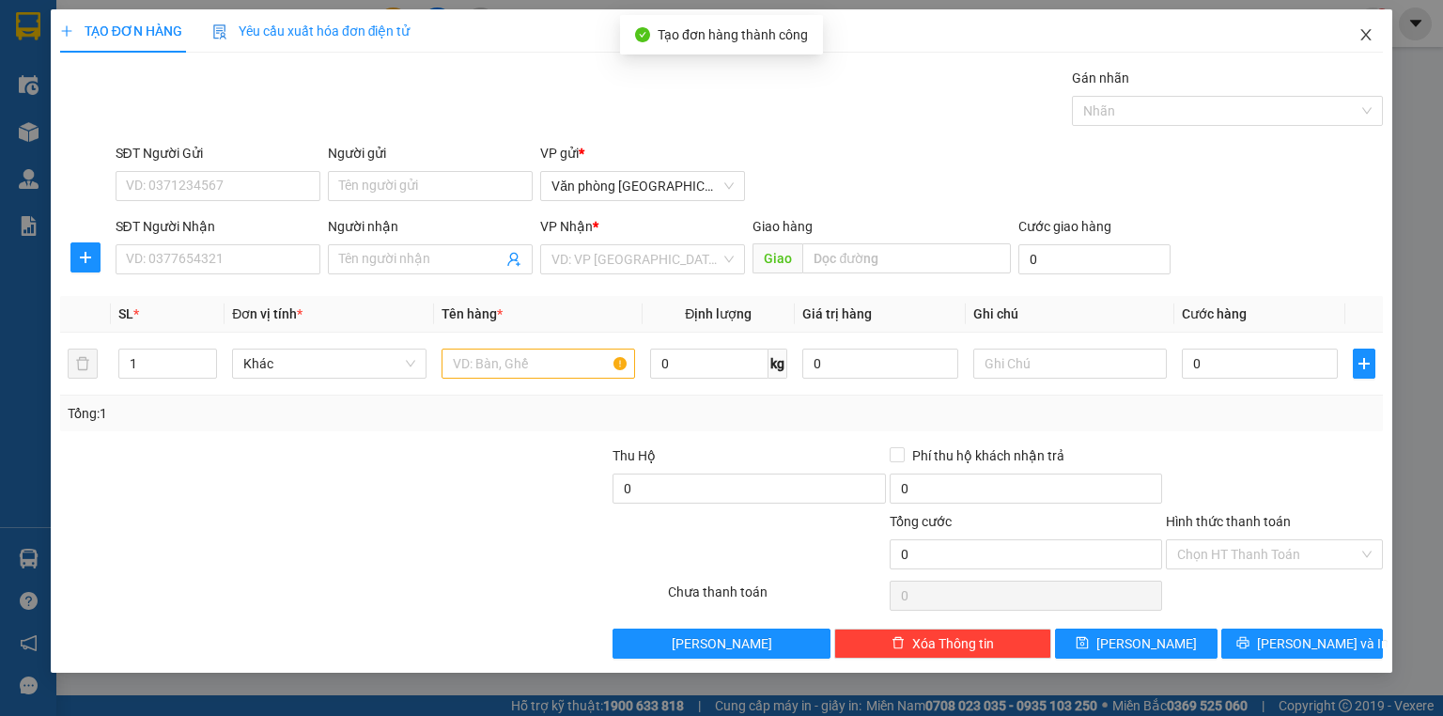
click at [1361, 42] on icon "close" at bounding box center [1365, 34] width 15 height 15
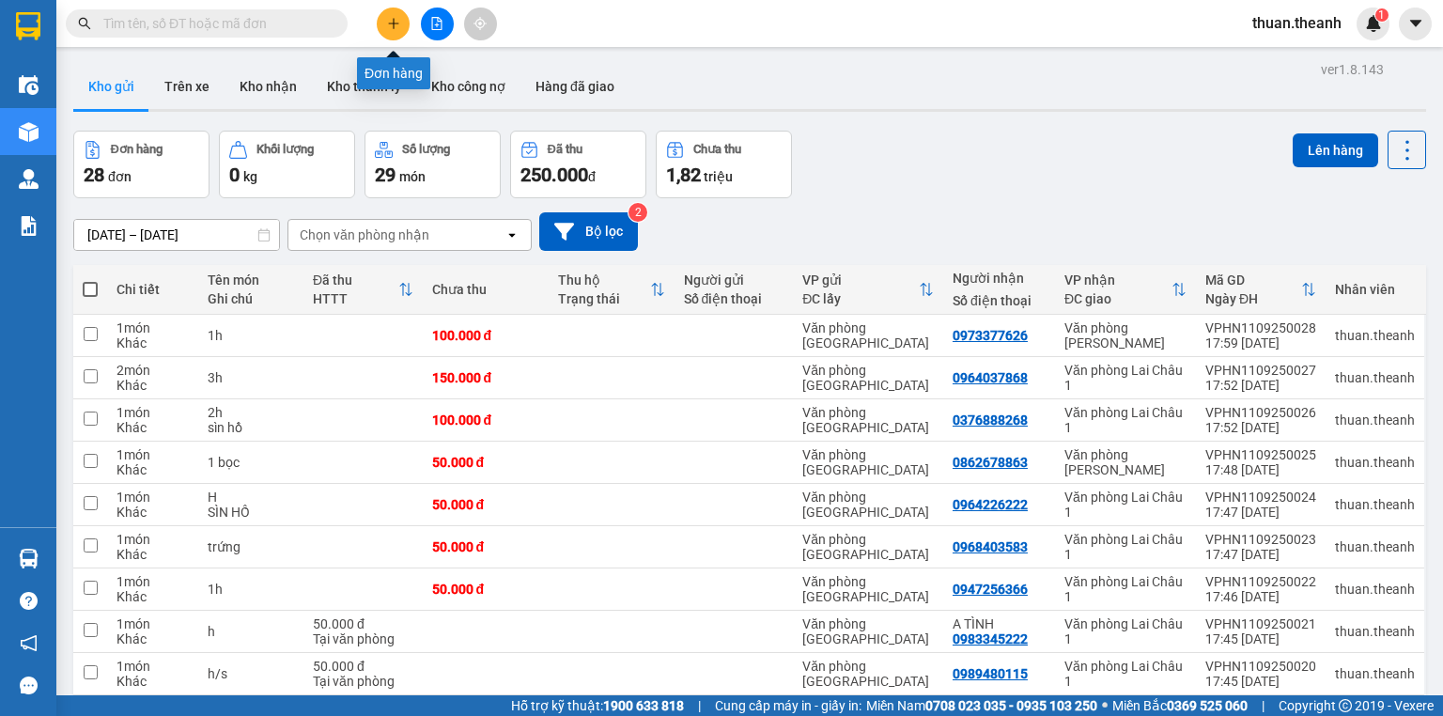
click at [395, 33] on button at bounding box center [393, 24] width 33 height 33
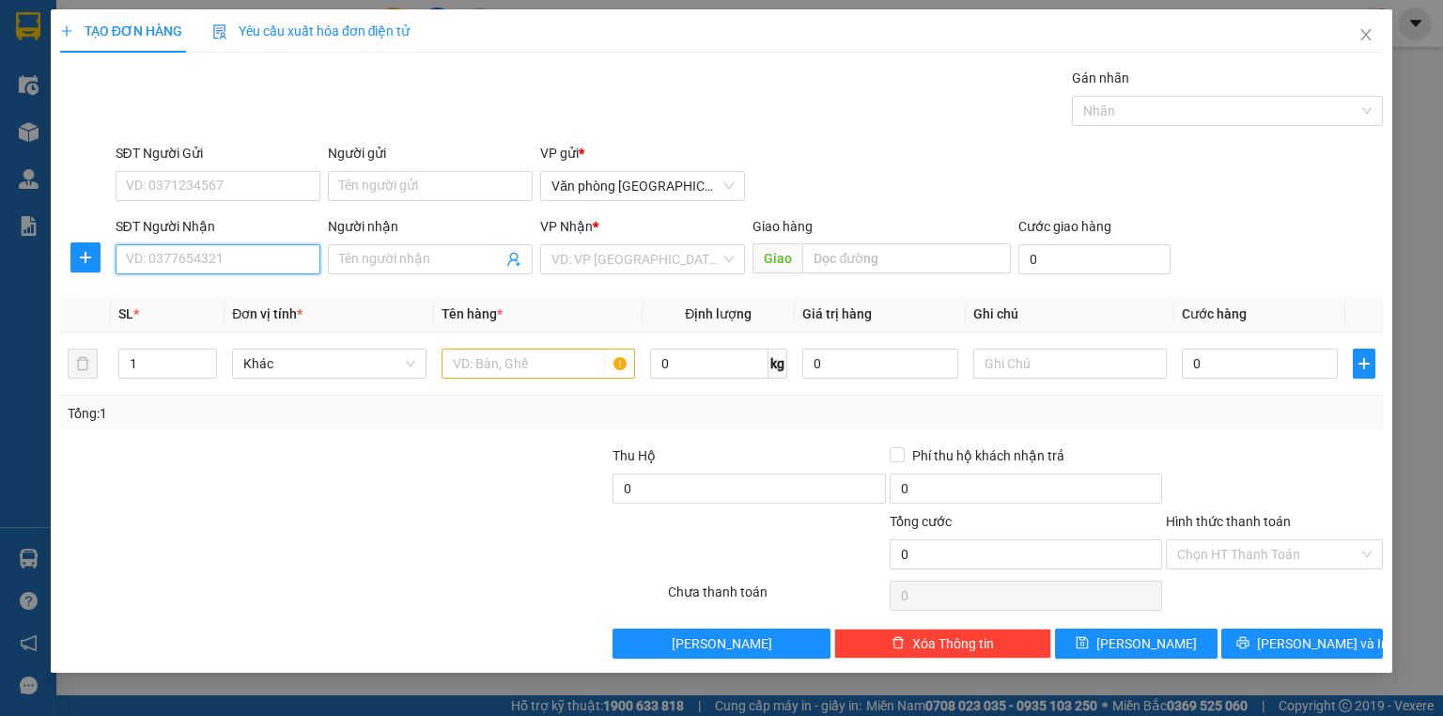
click at [240, 261] on input "SĐT Người Nhận" at bounding box center [218, 259] width 205 height 30
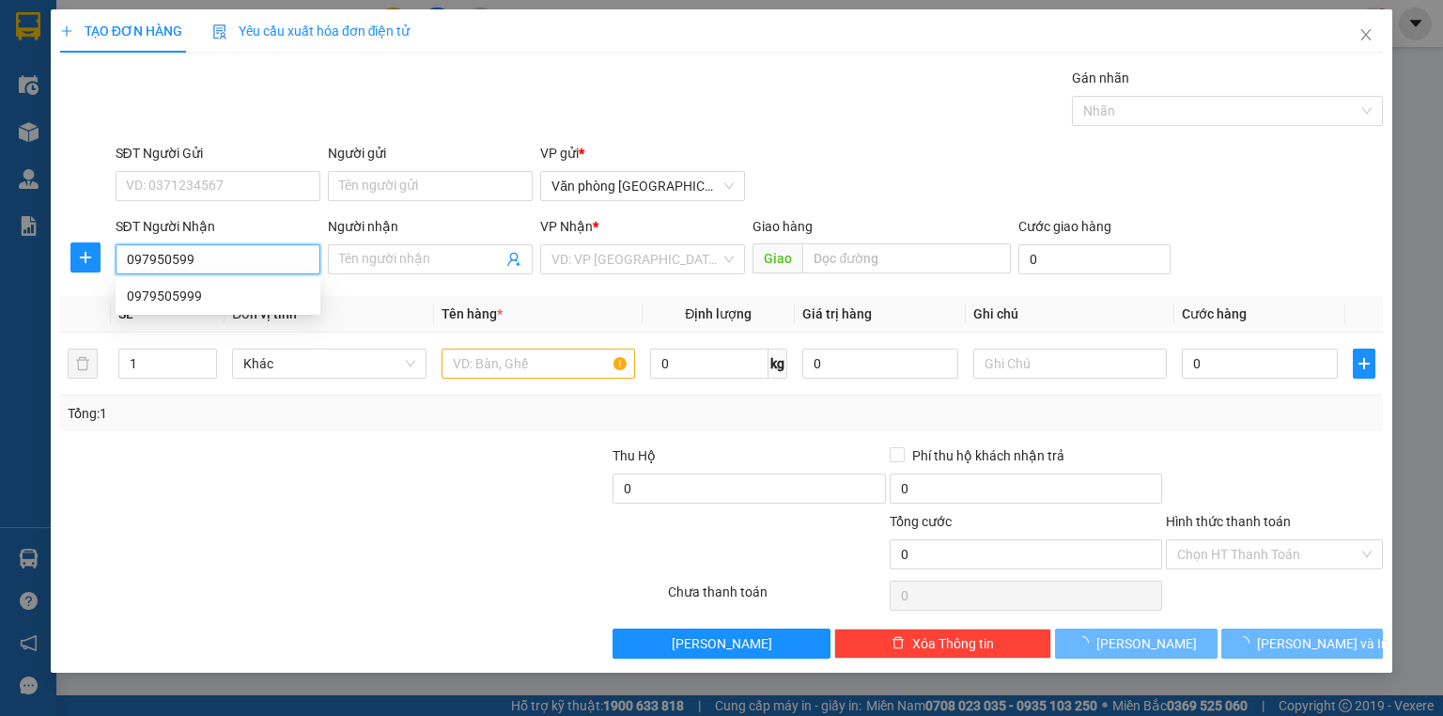
type input "0979505999"
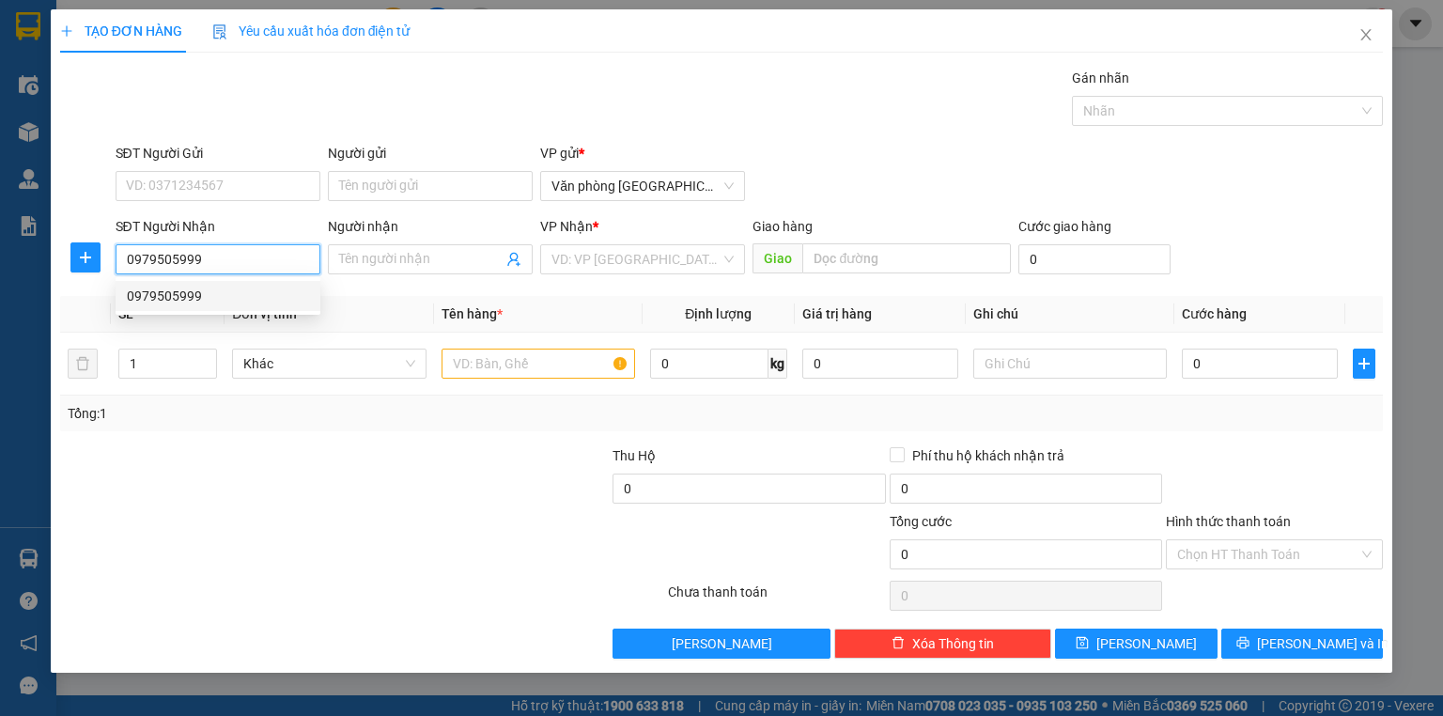
click at [223, 283] on div "0979505999" at bounding box center [218, 296] width 205 height 30
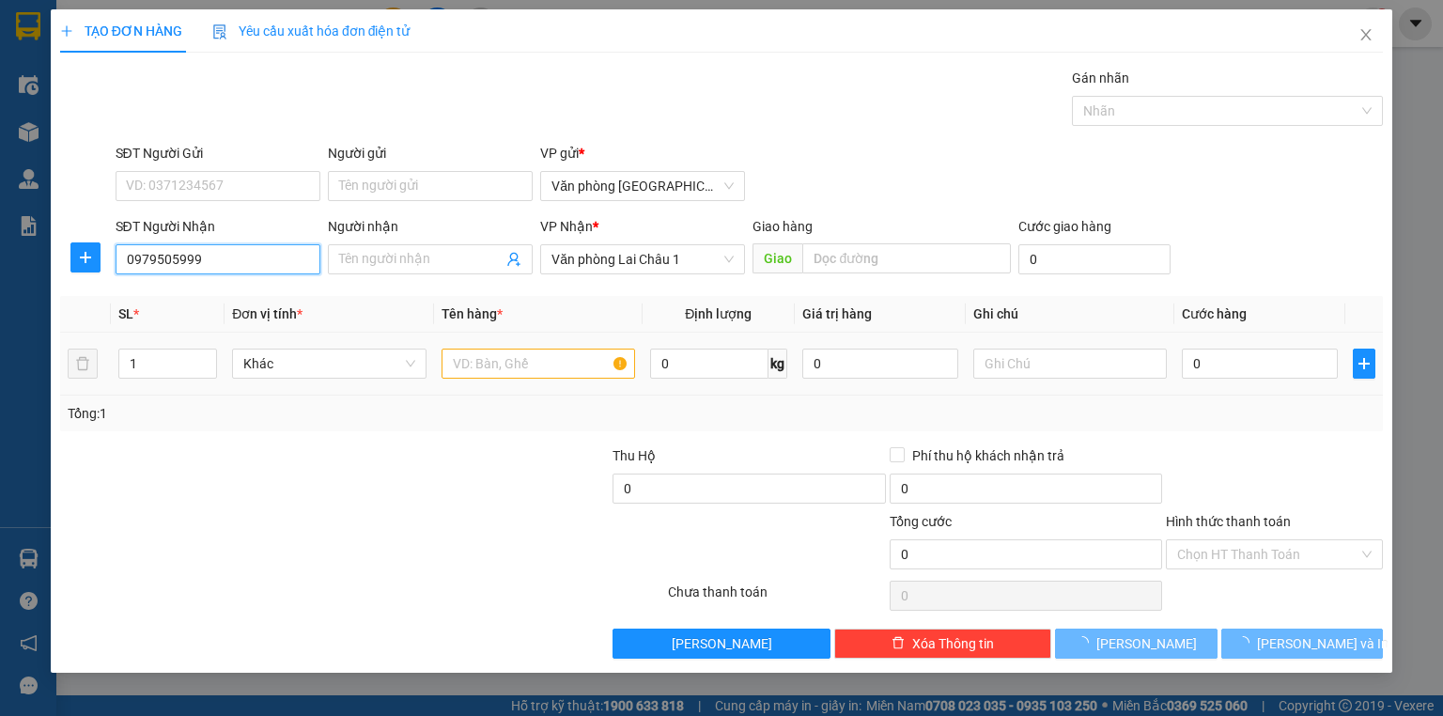
type input "50.000"
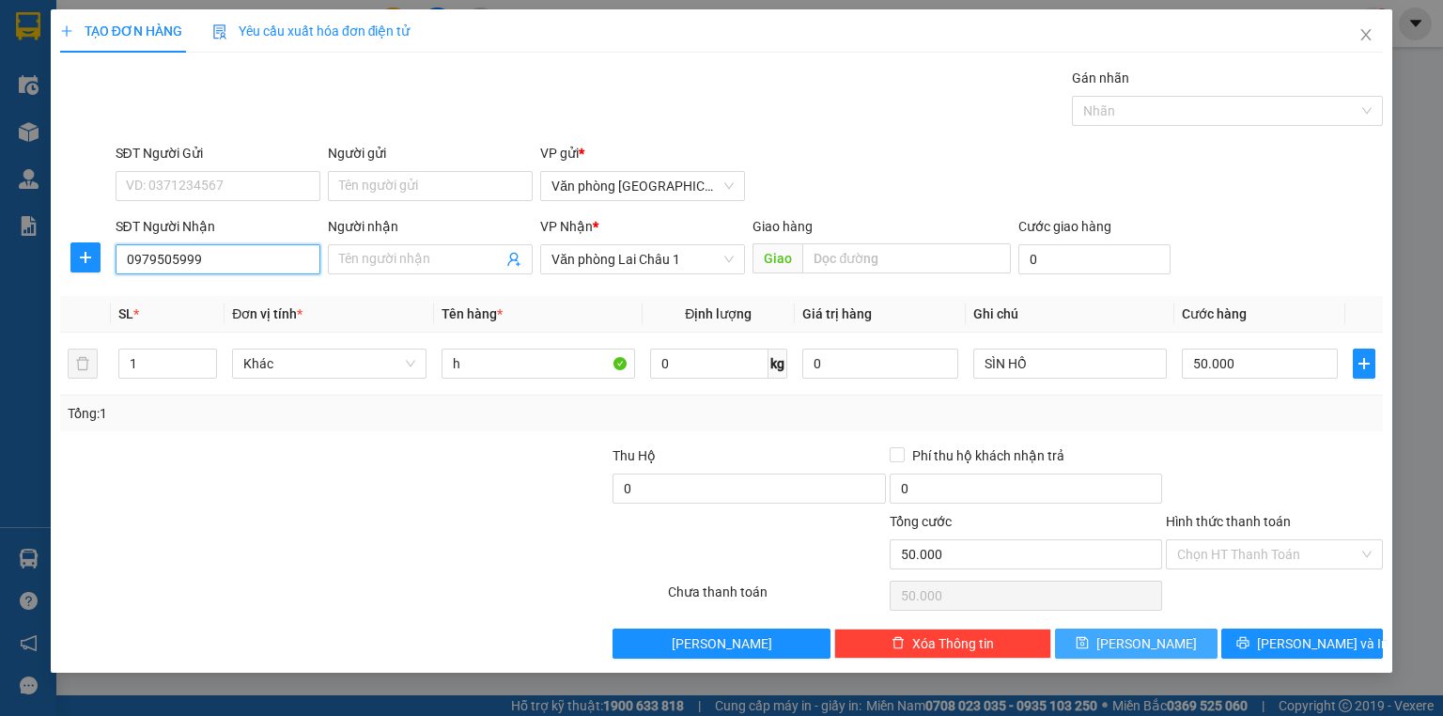
type input "0979505999"
click at [1137, 645] on span "[PERSON_NAME]" at bounding box center [1146, 643] width 101 height 21
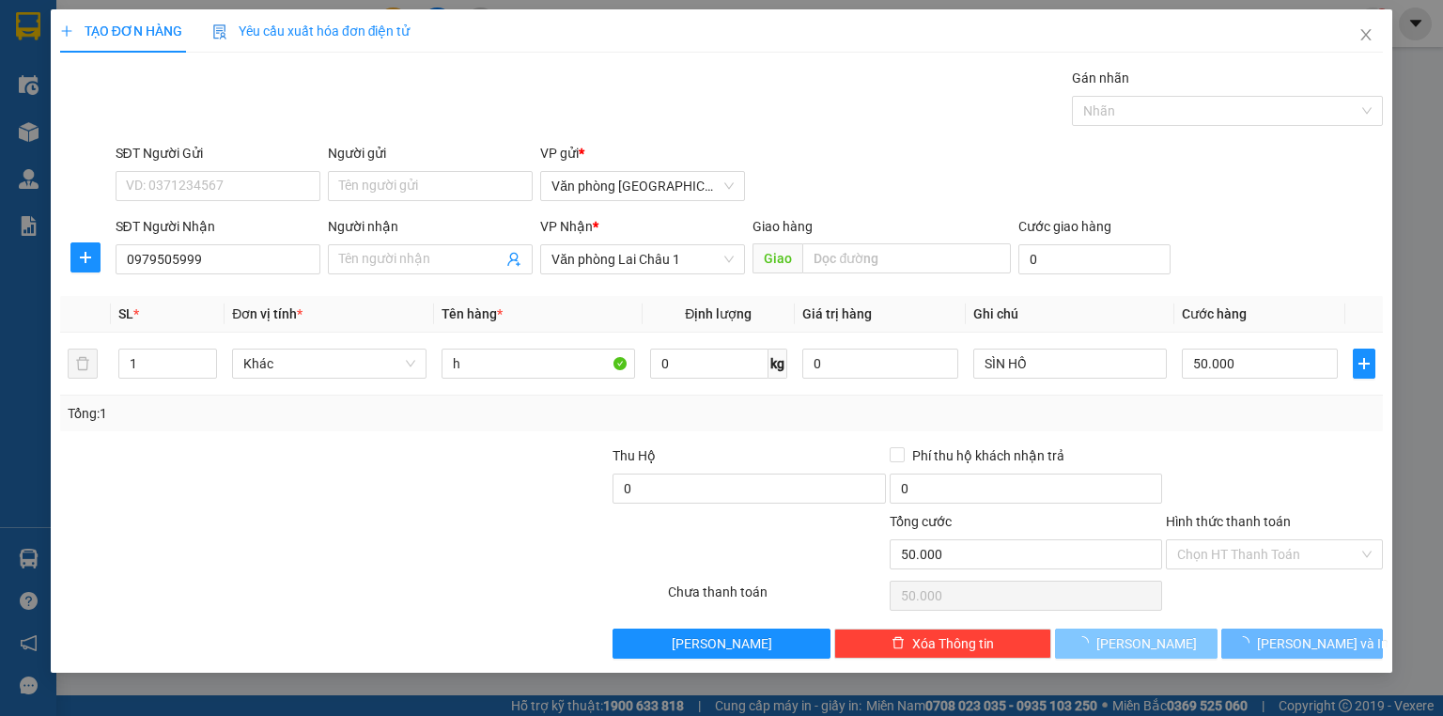
type input "0"
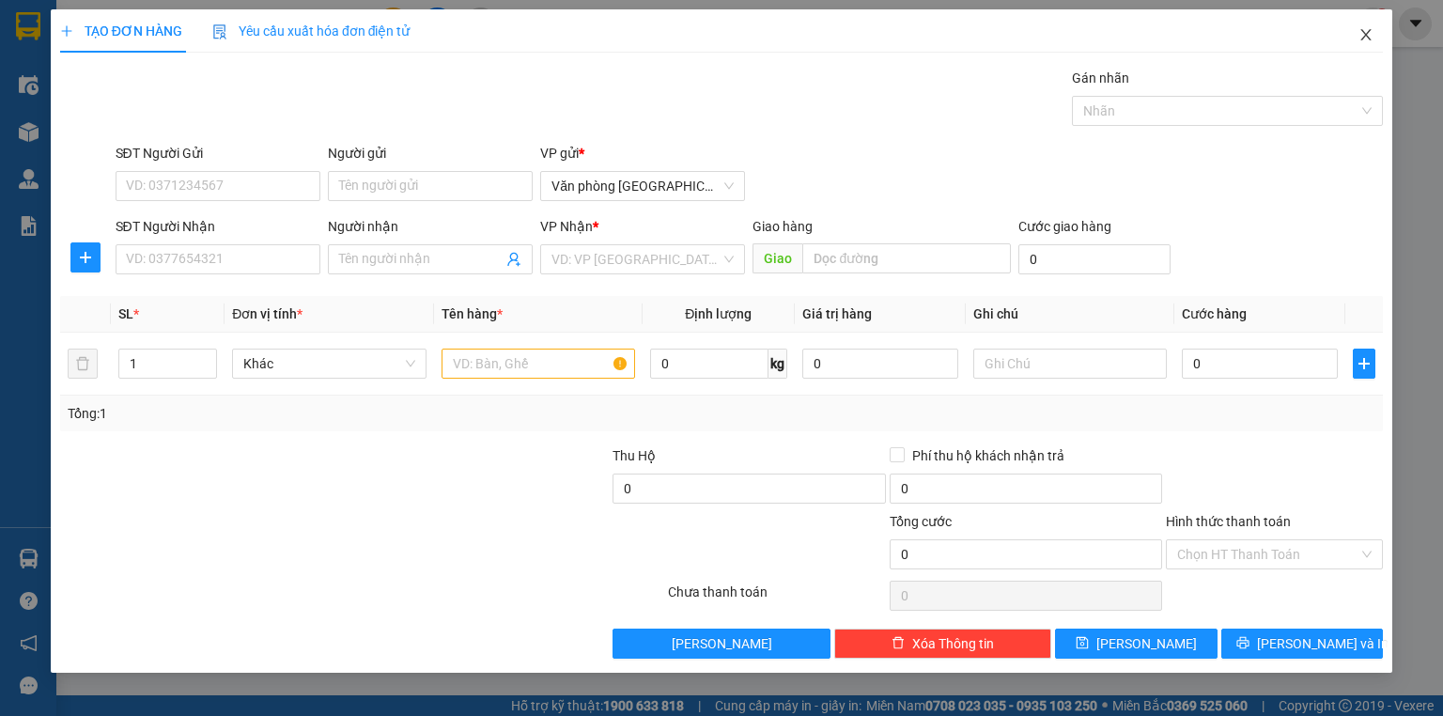
click at [1371, 25] on span "Close" at bounding box center [1366, 35] width 53 height 53
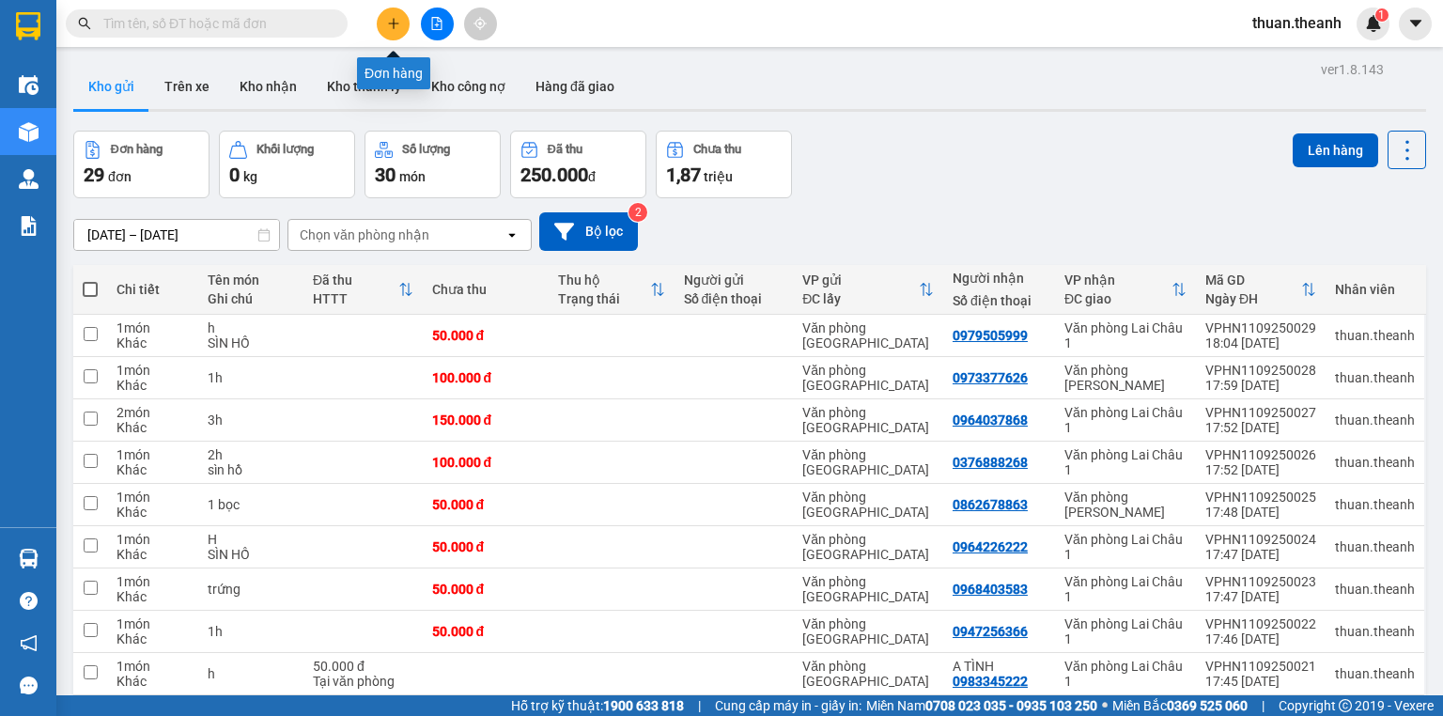
click at [403, 21] on button at bounding box center [393, 24] width 33 height 33
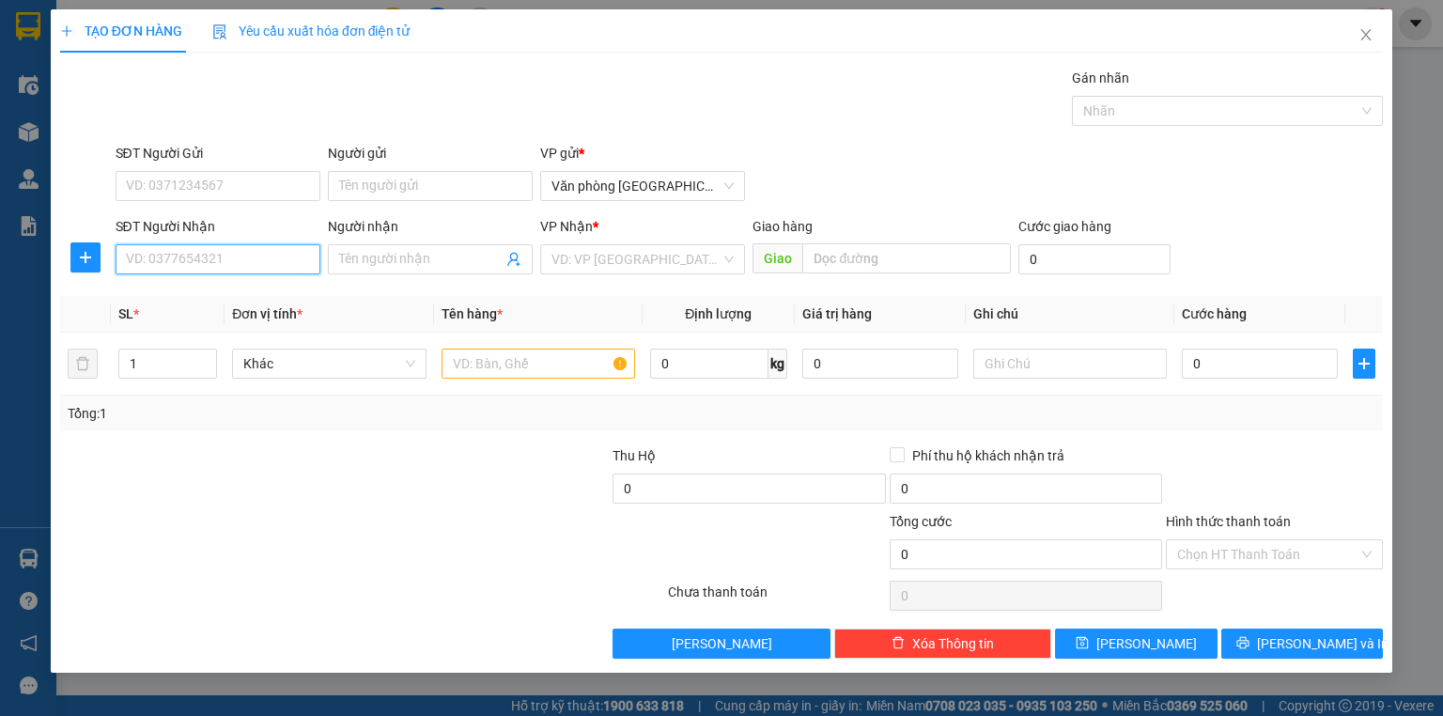
click at [213, 259] on input "SĐT Người Nhận" at bounding box center [218, 259] width 205 height 30
type input "08681"
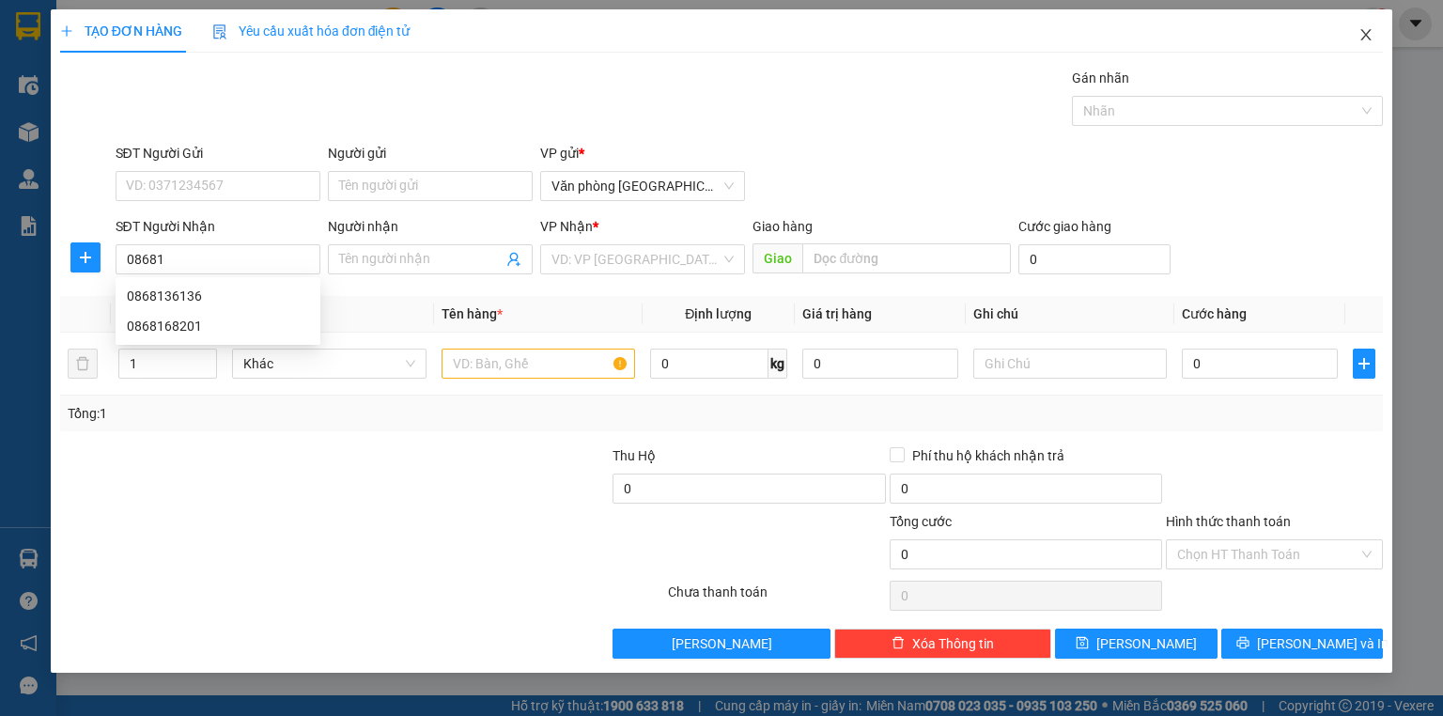
click at [1368, 39] on icon "close" at bounding box center [1366, 34] width 10 height 11
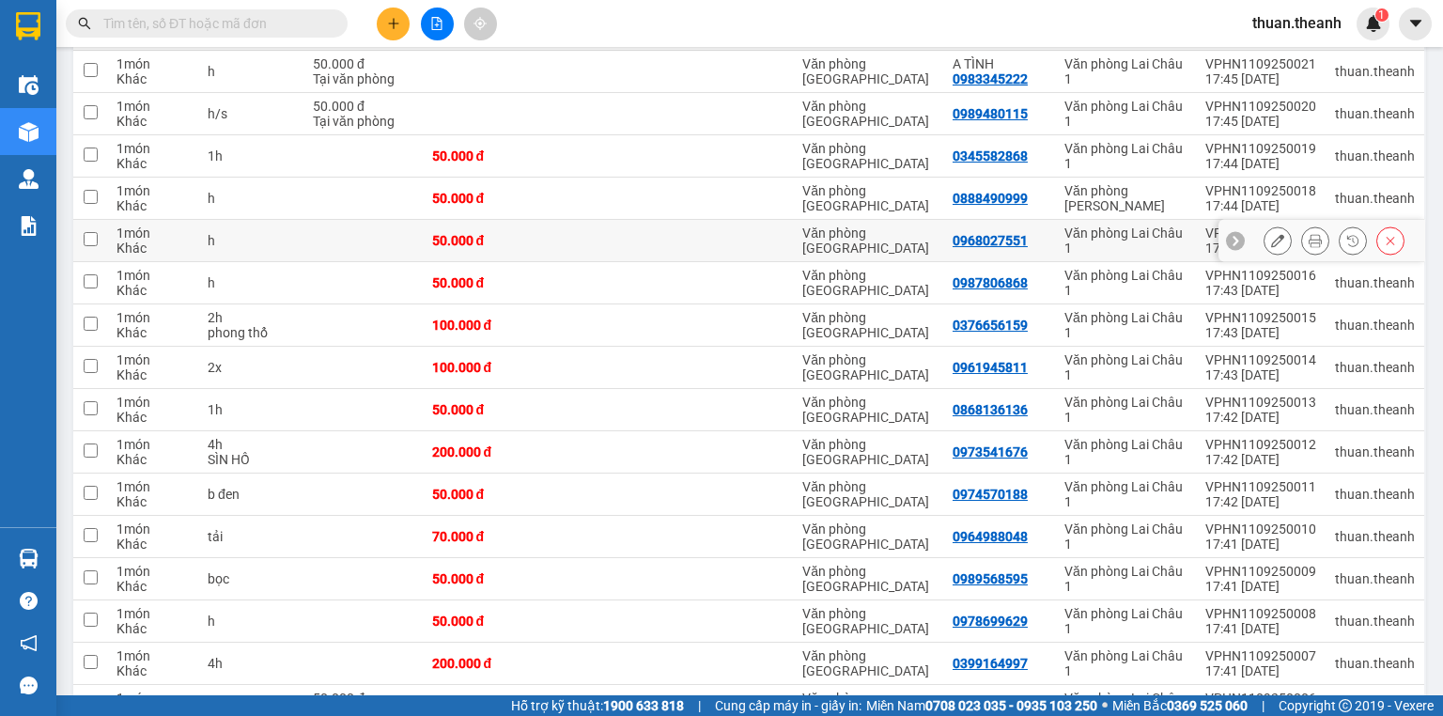
scroll to position [604, 0]
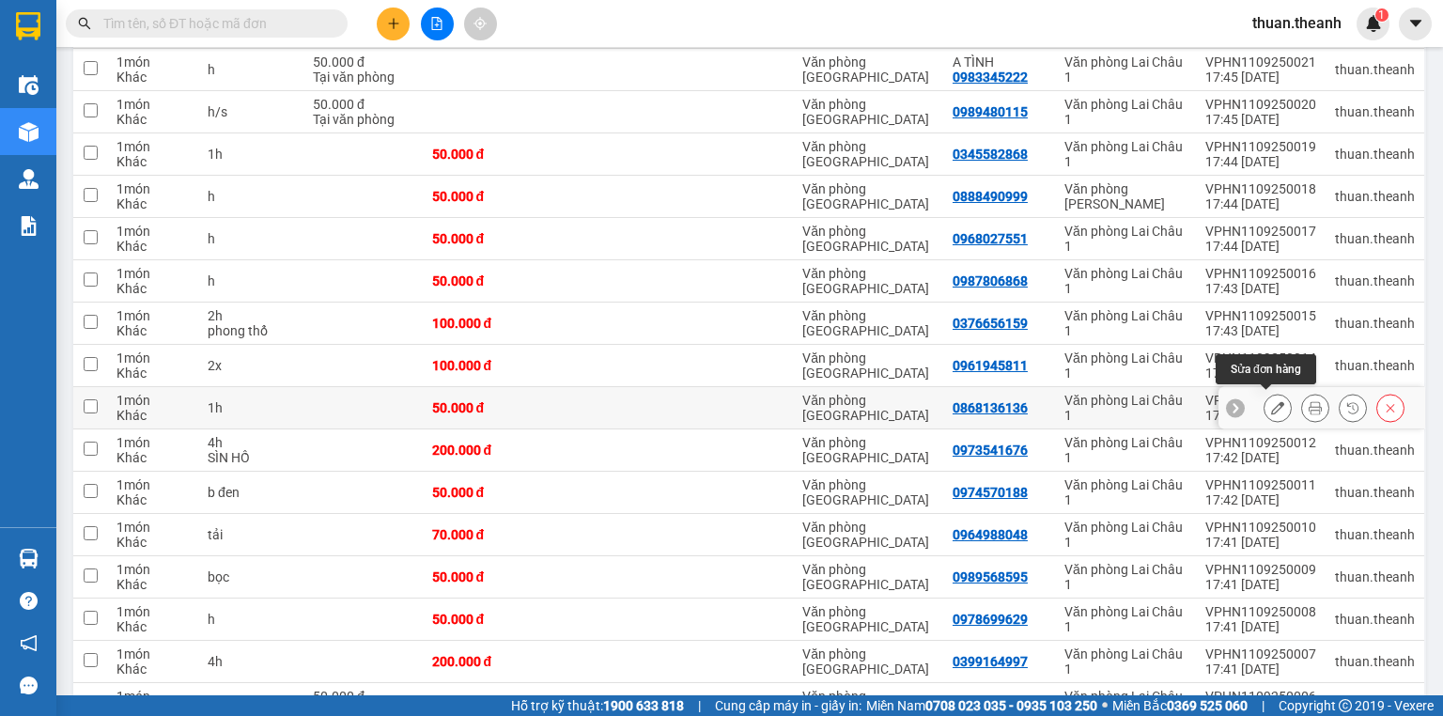
click at [1271, 402] on icon at bounding box center [1277, 407] width 13 height 13
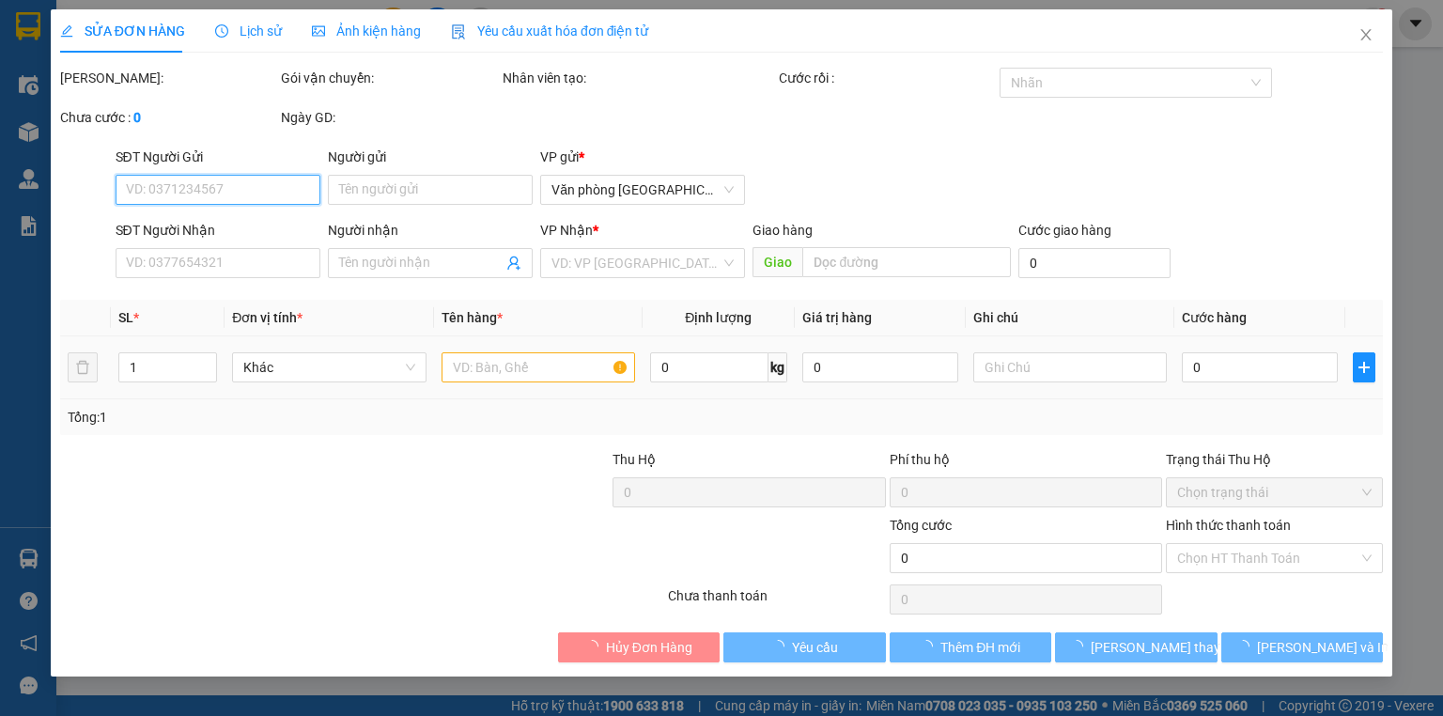
type input "0868136136"
type input "50.000"
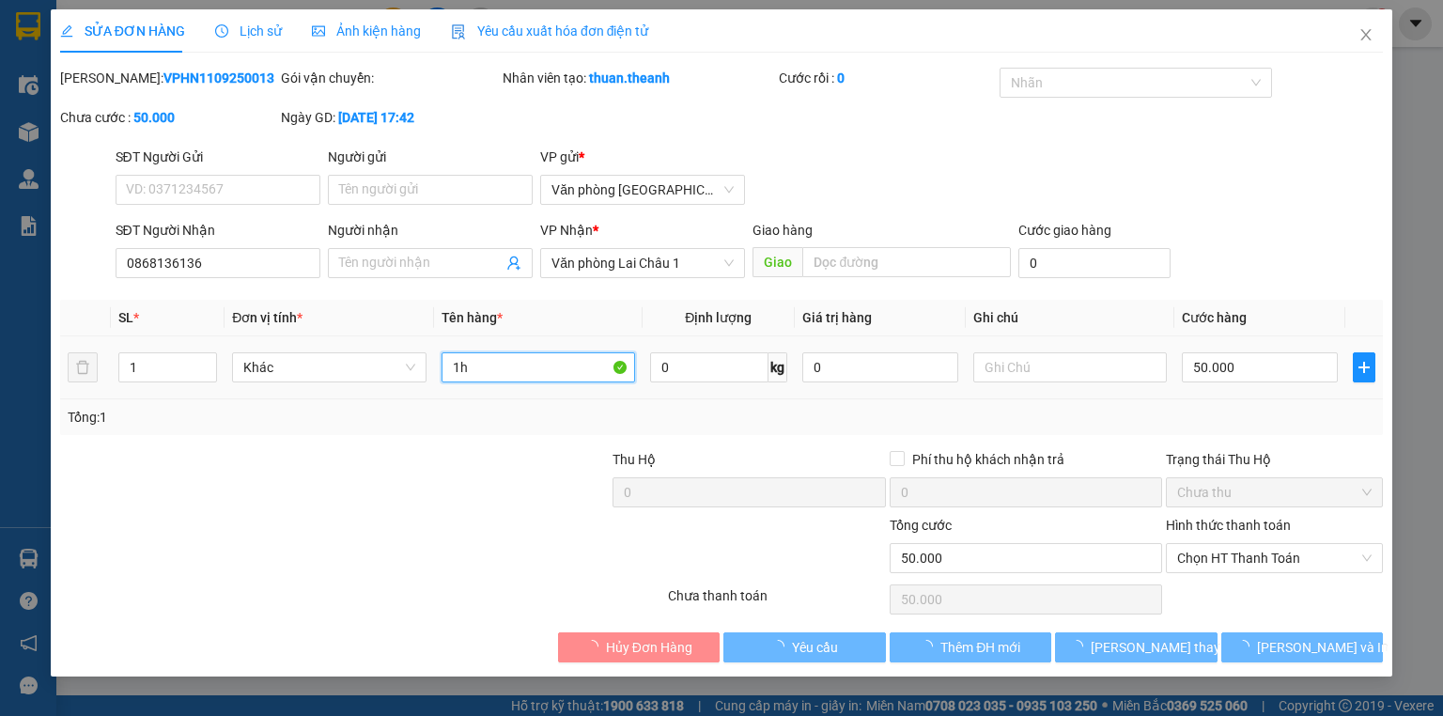
click at [494, 370] on input "1h" at bounding box center [538, 367] width 194 height 30
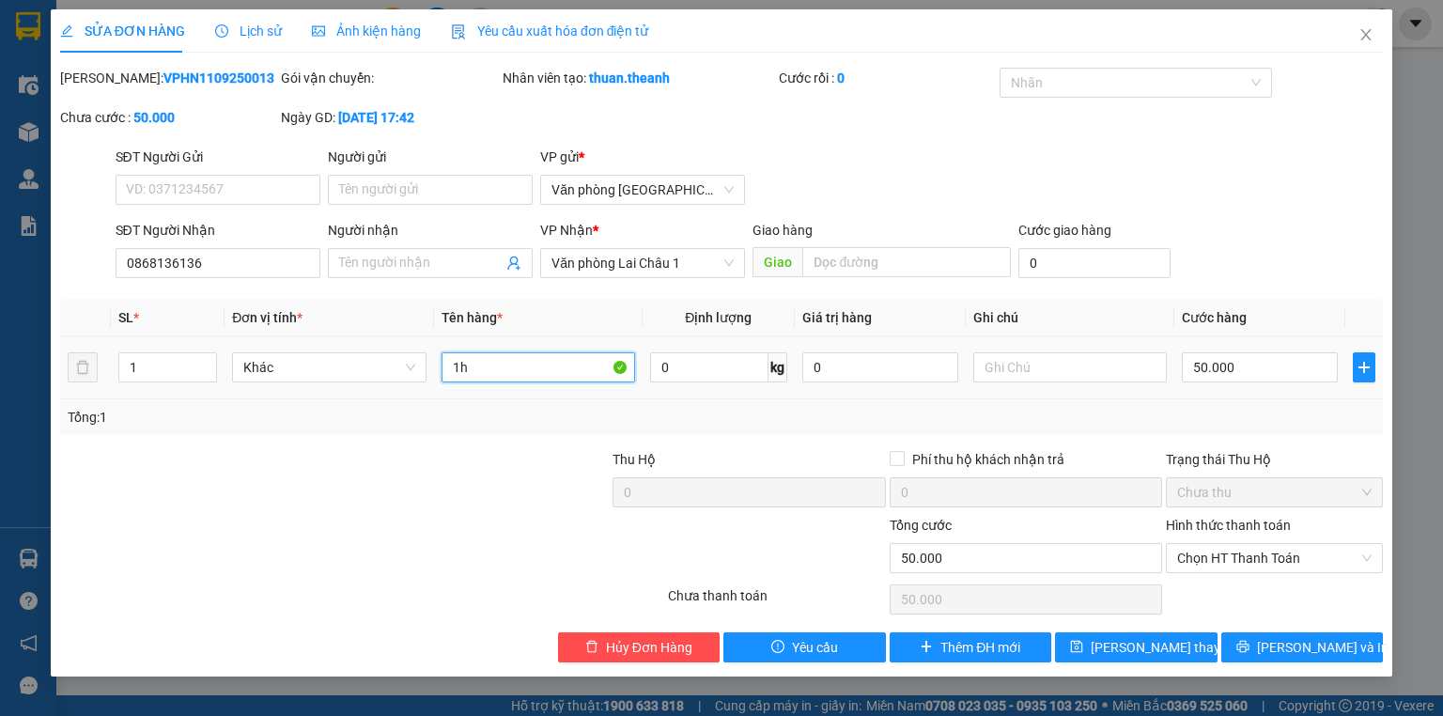
type input "1"
type input "3h"
click at [1195, 367] on input "50.000" at bounding box center [1260, 367] width 156 height 30
click at [1190, 367] on input "50.000" at bounding box center [1260, 367] width 156 height 30
type input "150.000"
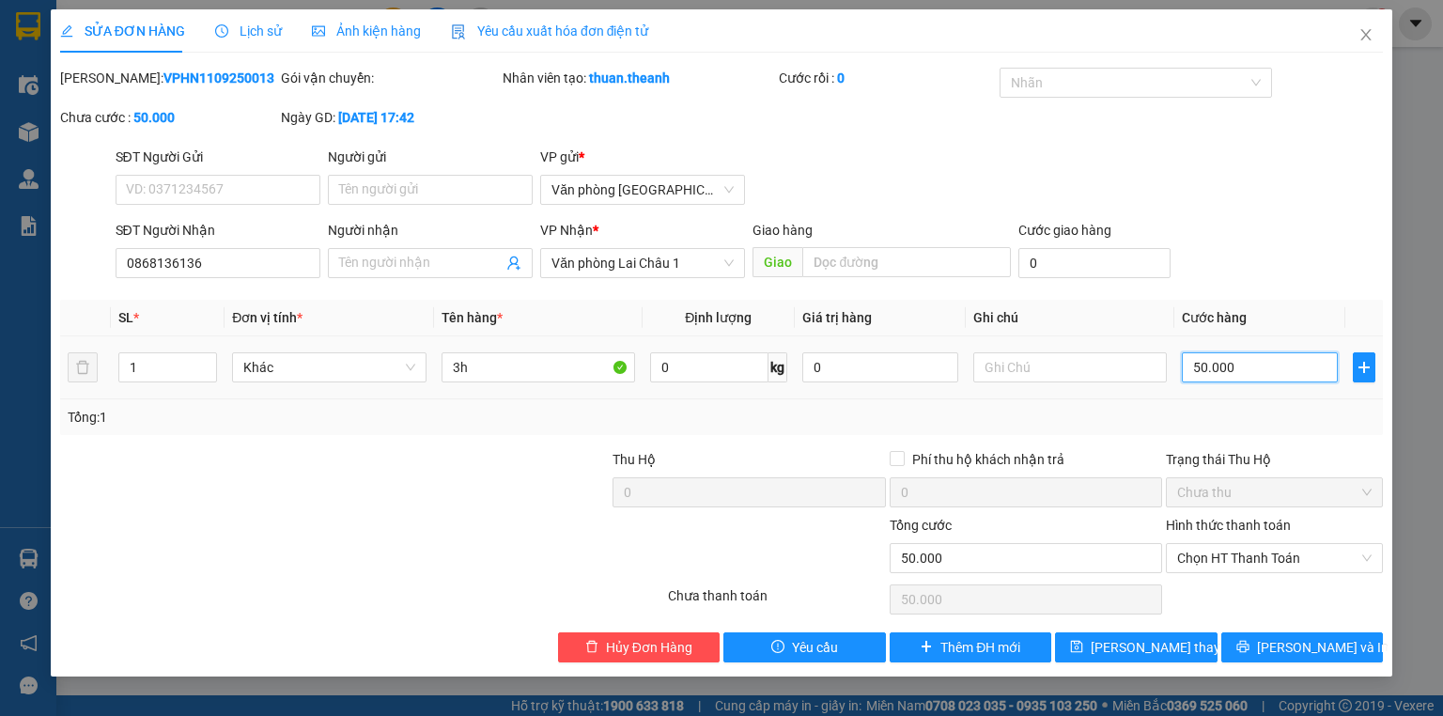
type input "150.000"
click at [1185, 638] on button "[PERSON_NAME] thay đổi" at bounding box center [1136, 647] width 163 height 30
